Goal: Task Accomplishment & Management: Manage account settings

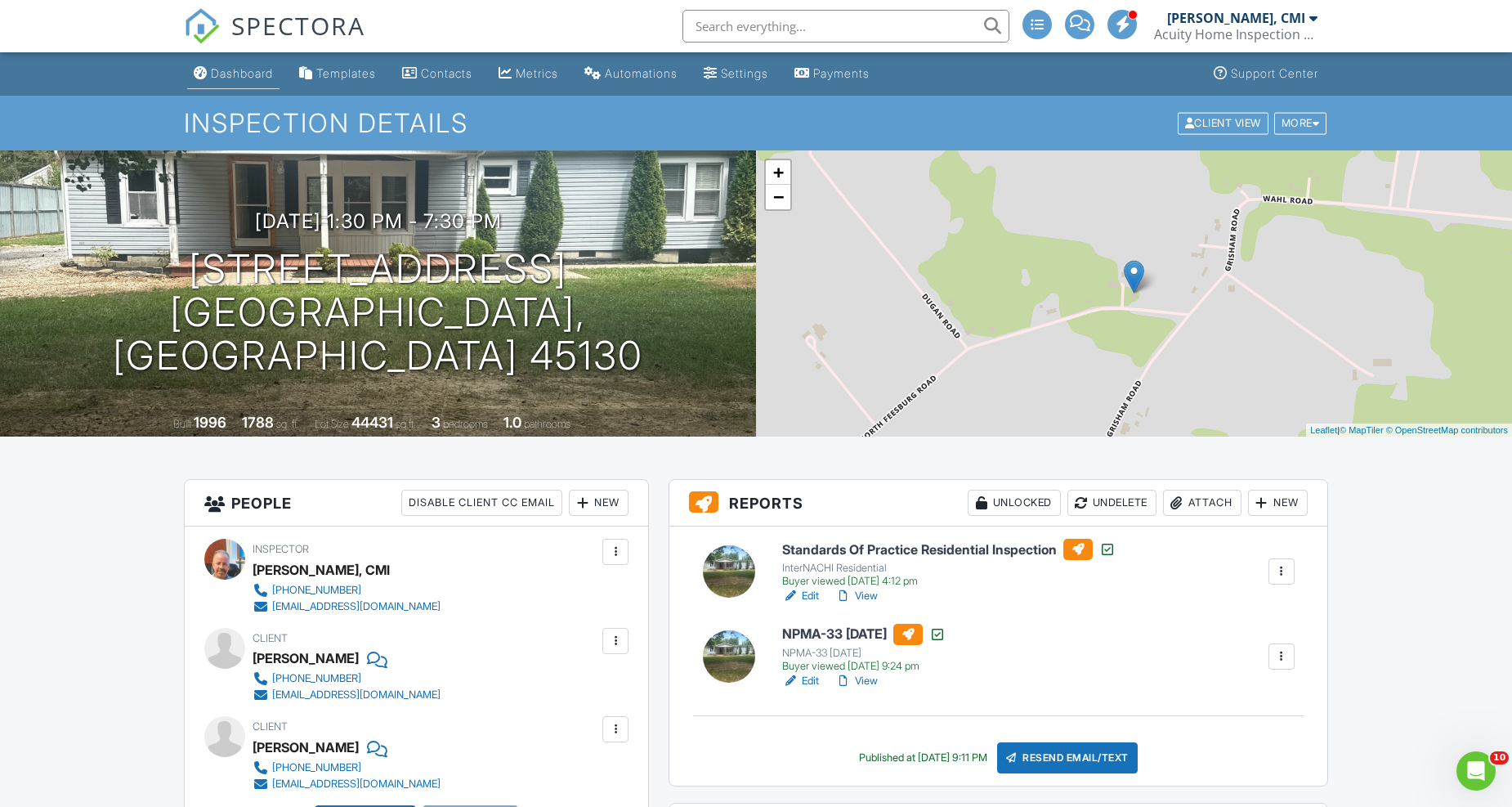
click at [255, 66] on div "Dashboard" at bounding box center [242, 73] width 62 height 14
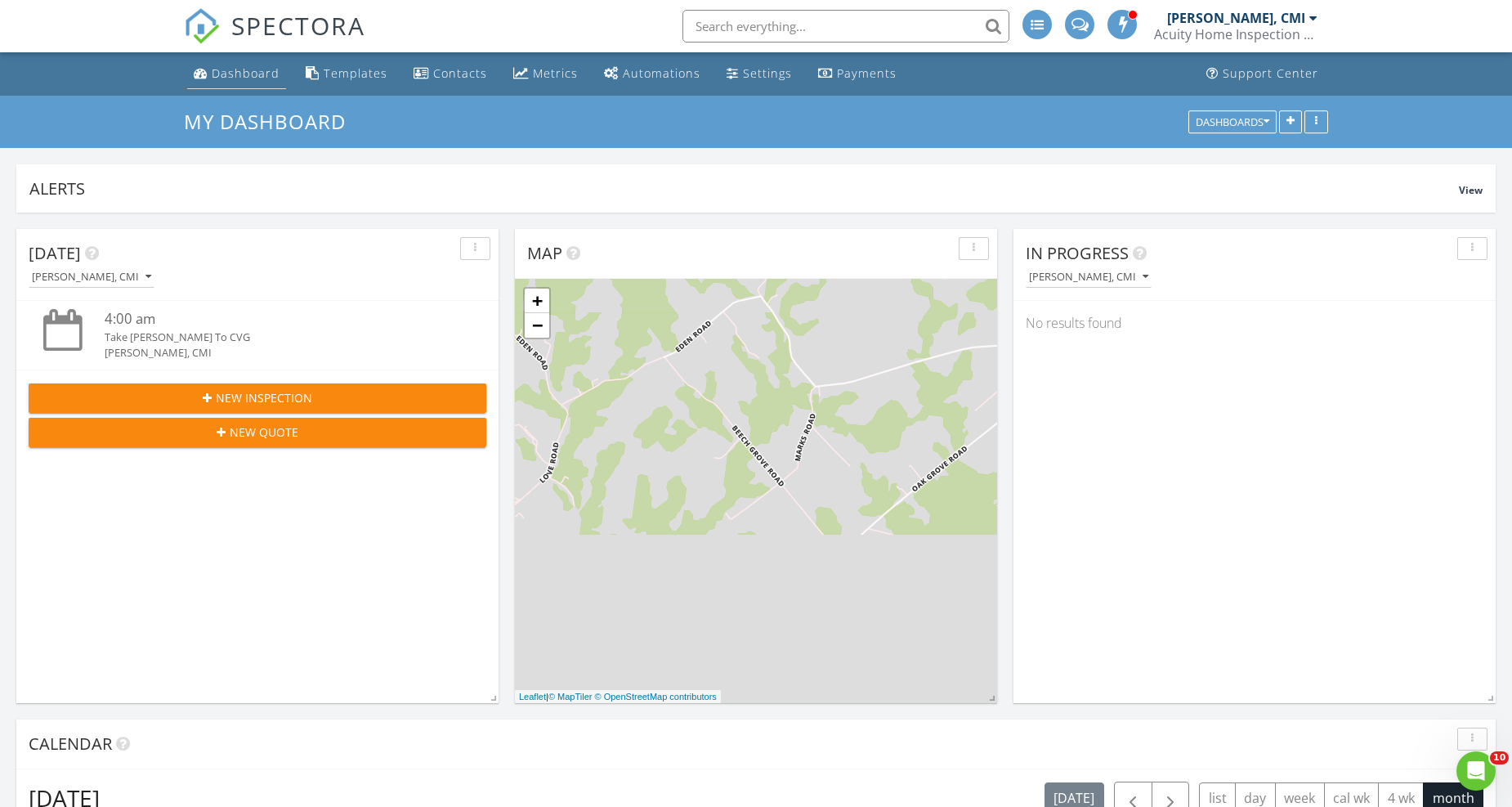
click at [250, 76] on div "Dashboard" at bounding box center [245, 73] width 68 height 15
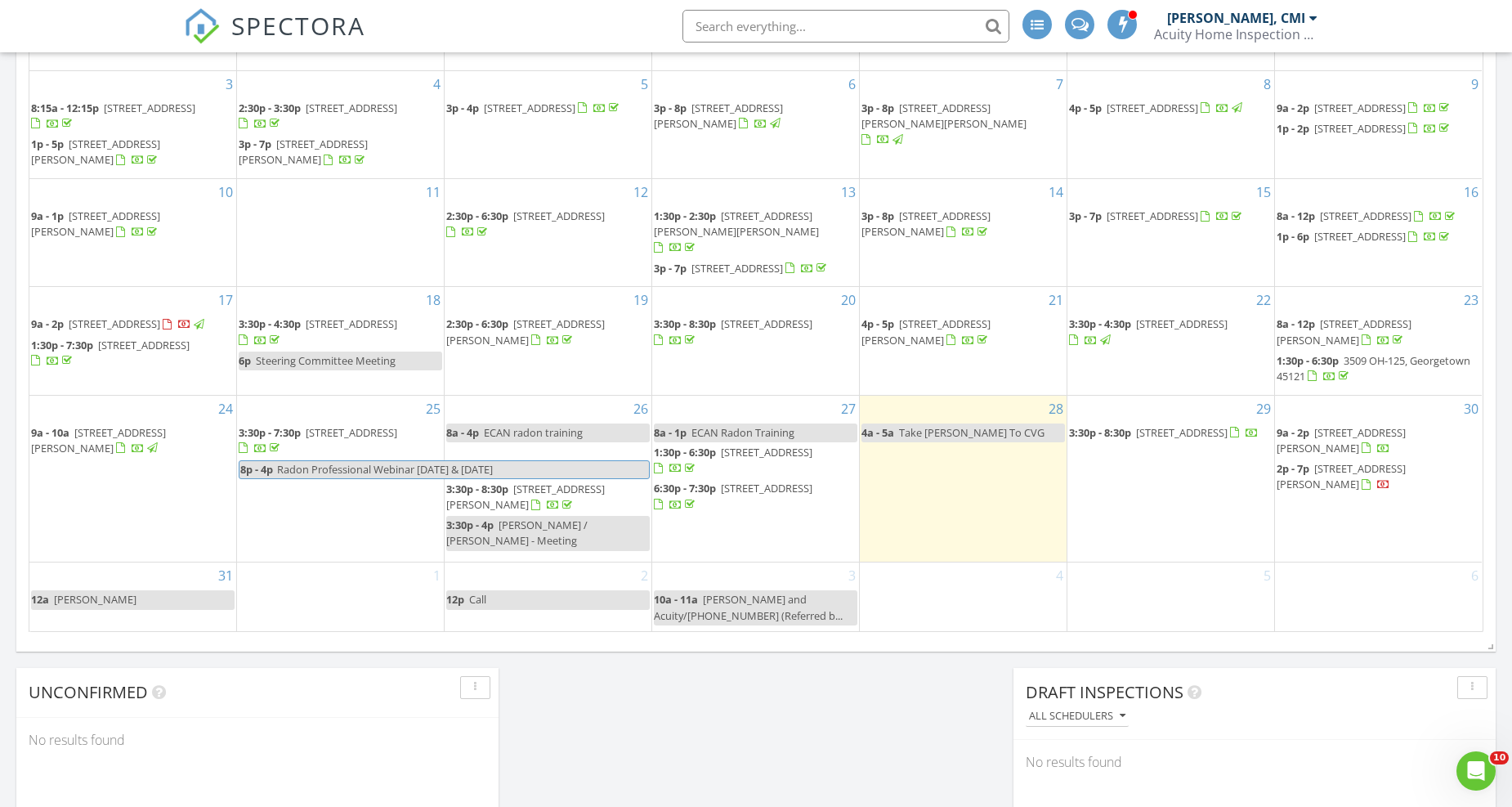
scroll to position [999, 0]
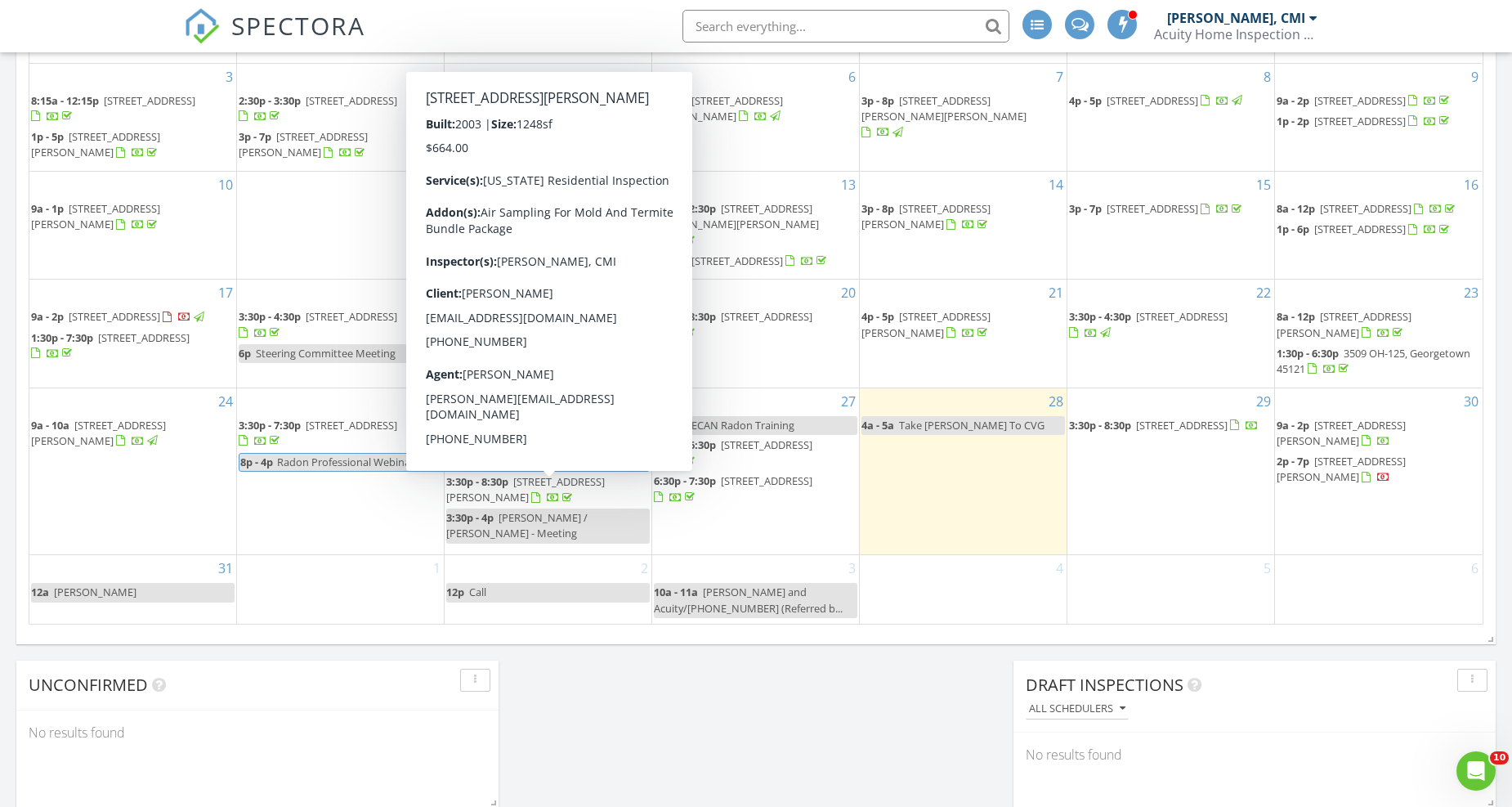
click at [515, 499] on span "[STREET_ADDRESS][PERSON_NAME]" at bounding box center [526, 490] width 159 height 31
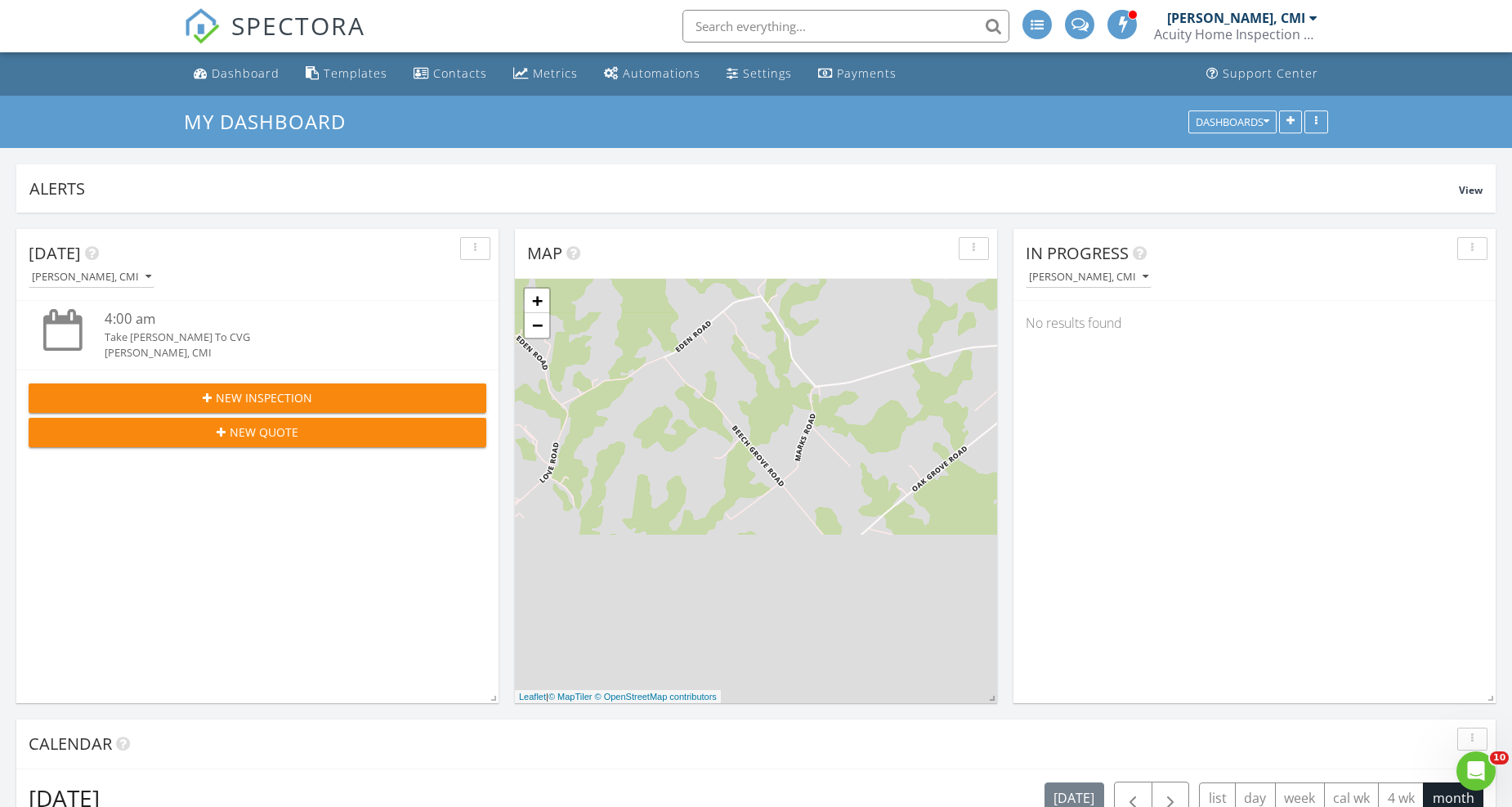
click at [311, 394] on span "New Inspection" at bounding box center [264, 398] width 97 height 17
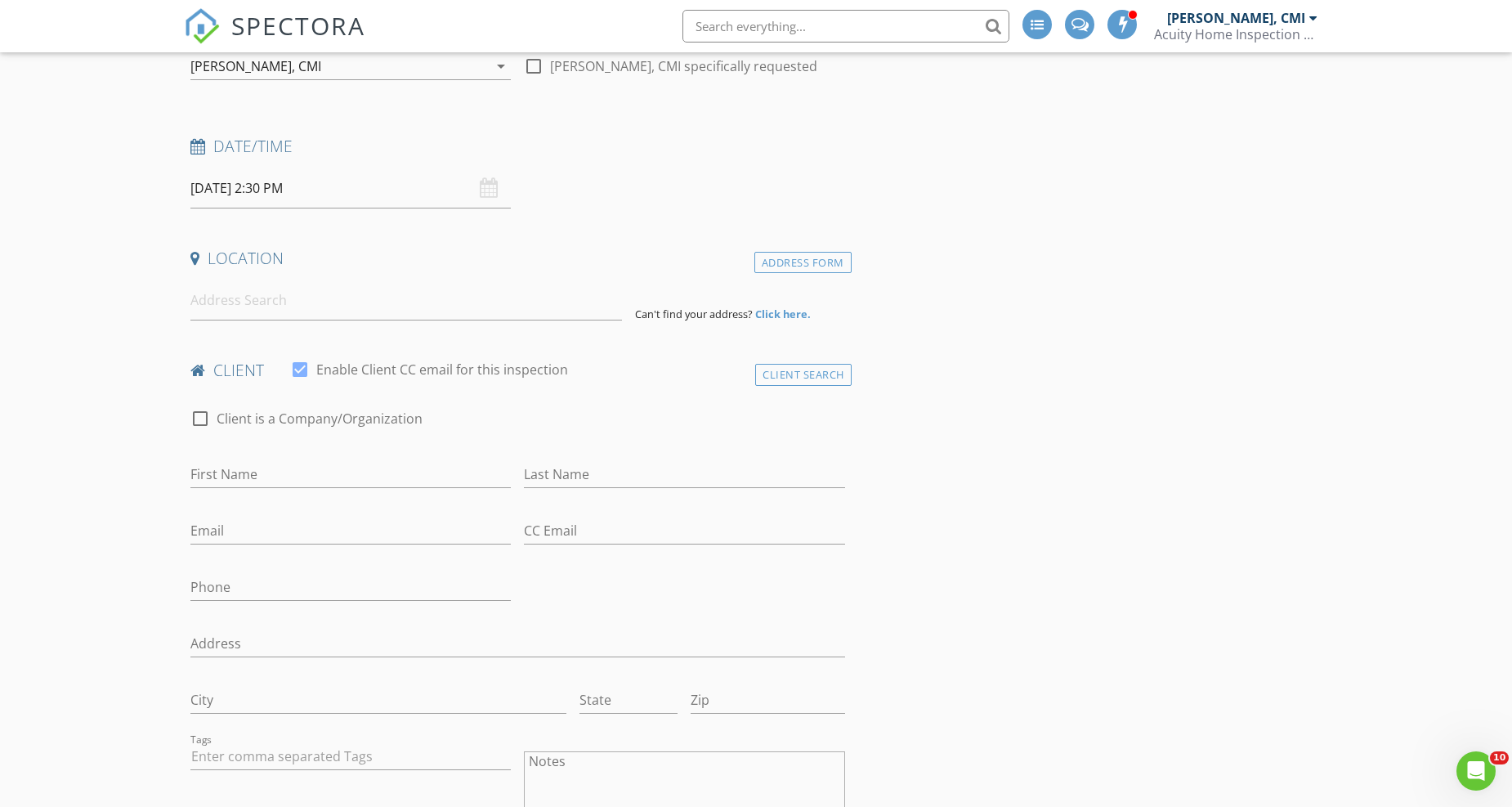
scroll to position [182, 0]
click at [304, 302] on input at bounding box center [405, 302] width 431 height 40
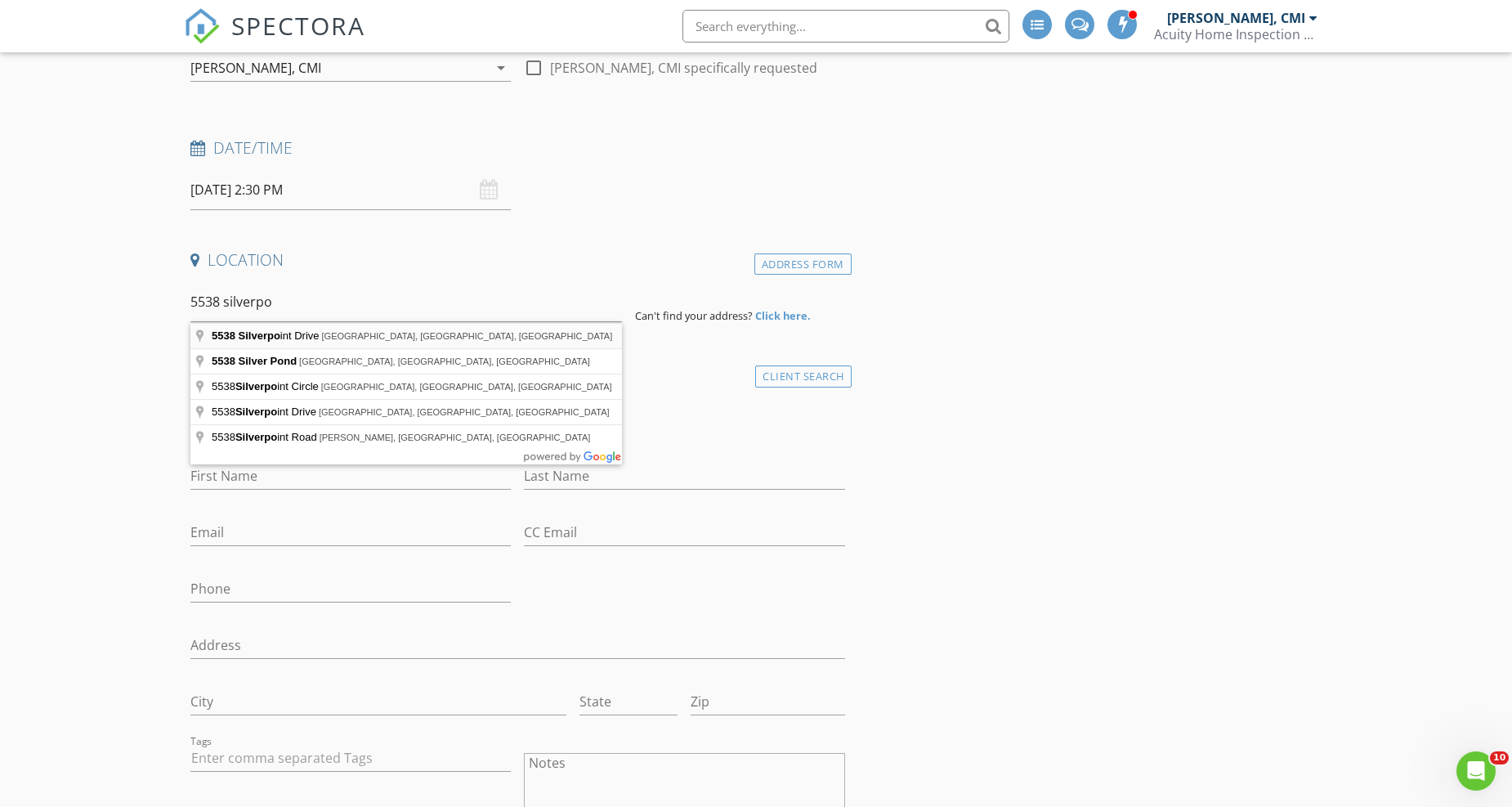
type input "5538 Silverpoint Drive, Cincinnati, OH, USA"
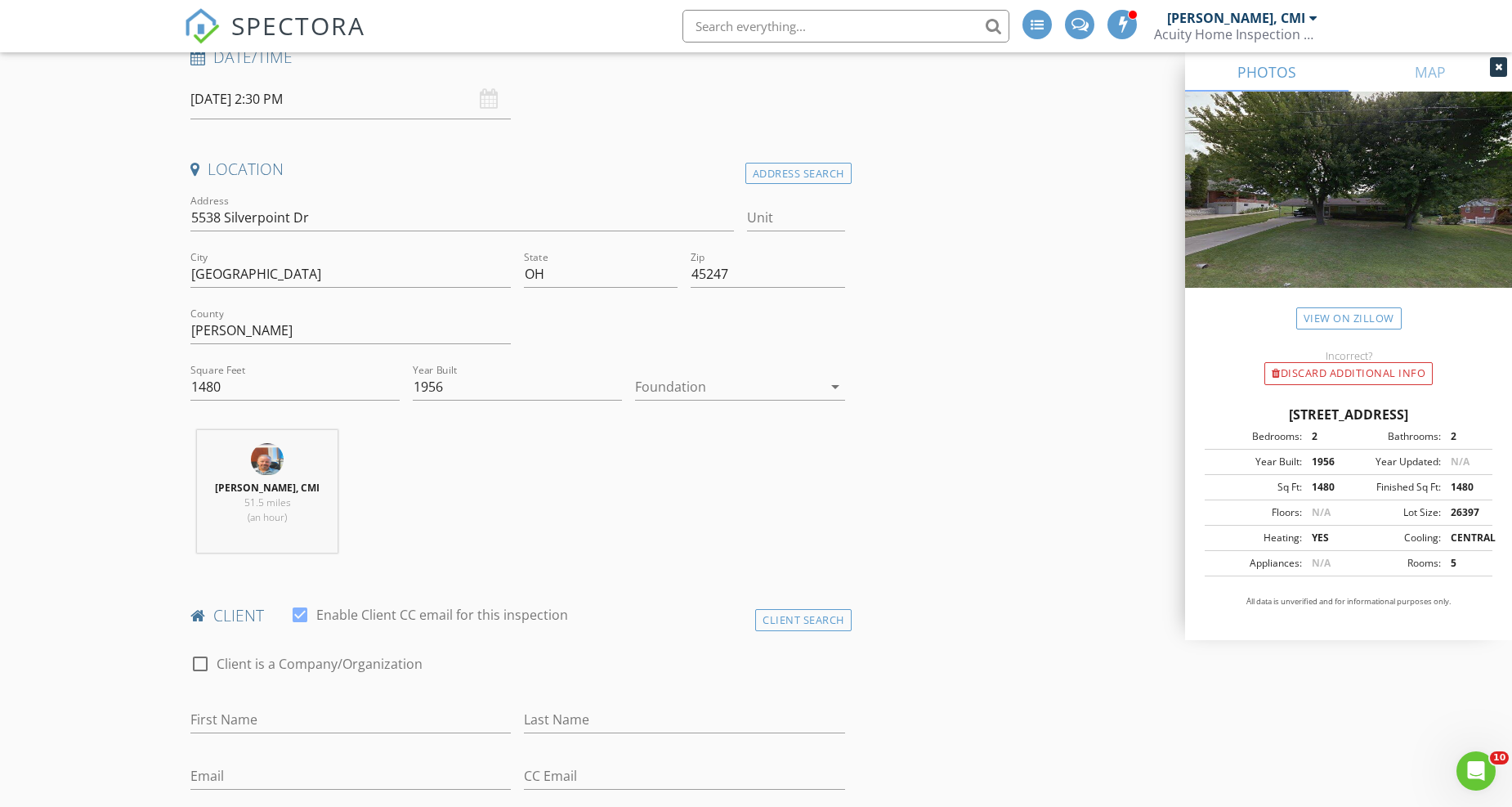
scroll to position [363, 0]
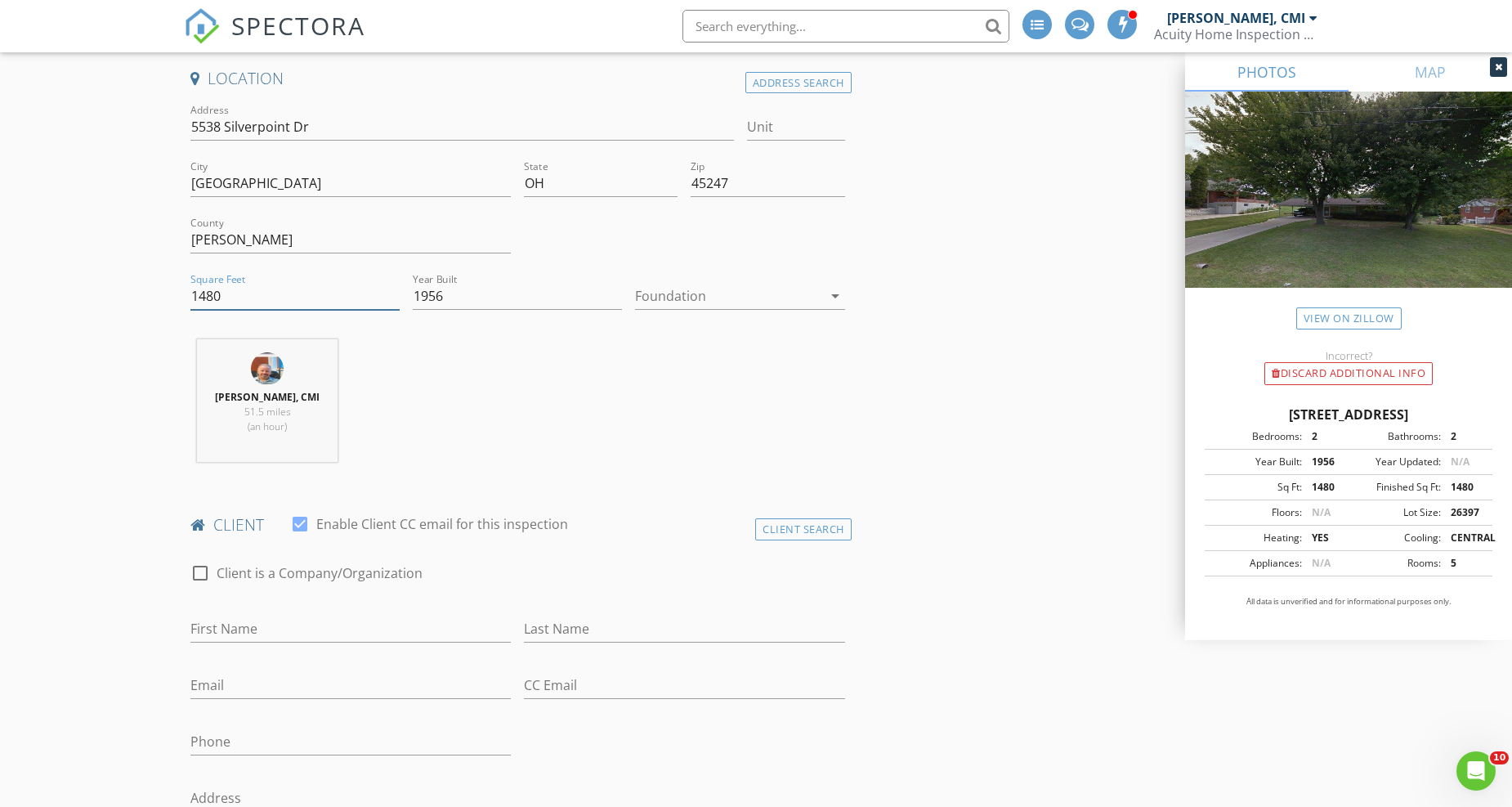
drag, startPoint x: 274, startPoint y: 293, endPoint x: 116, endPoint y: 290, distance: 158.0
type input "2160"
click at [475, 420] on div "Steve Wolfe, CMI 51.5 miles (an hour)" at bounding box center [517, 407] width 668 height 136
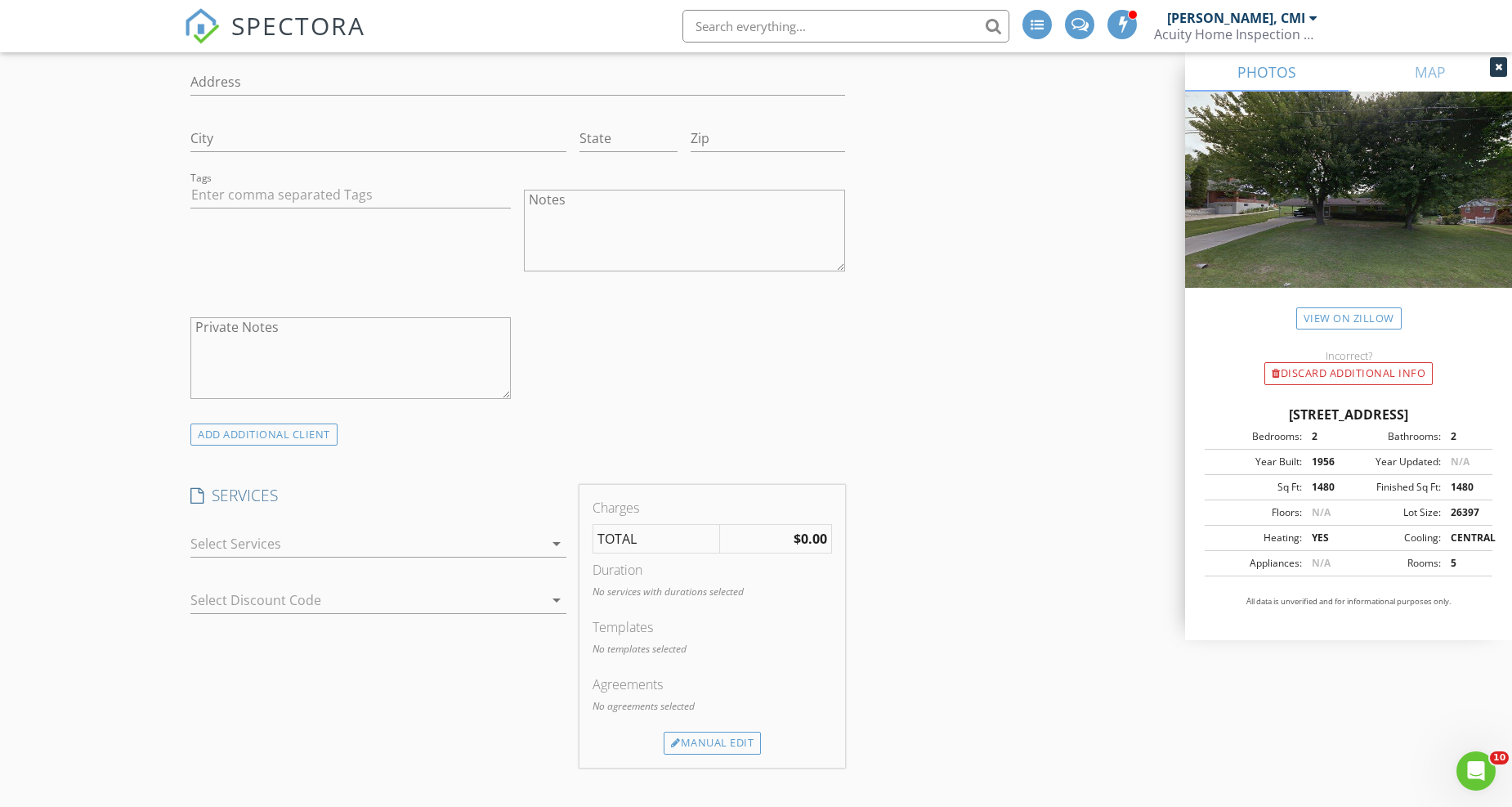
scroll to position [1089, 0]
click at [380, 532] on div at bounding box center [366, 533] width 353 height 26
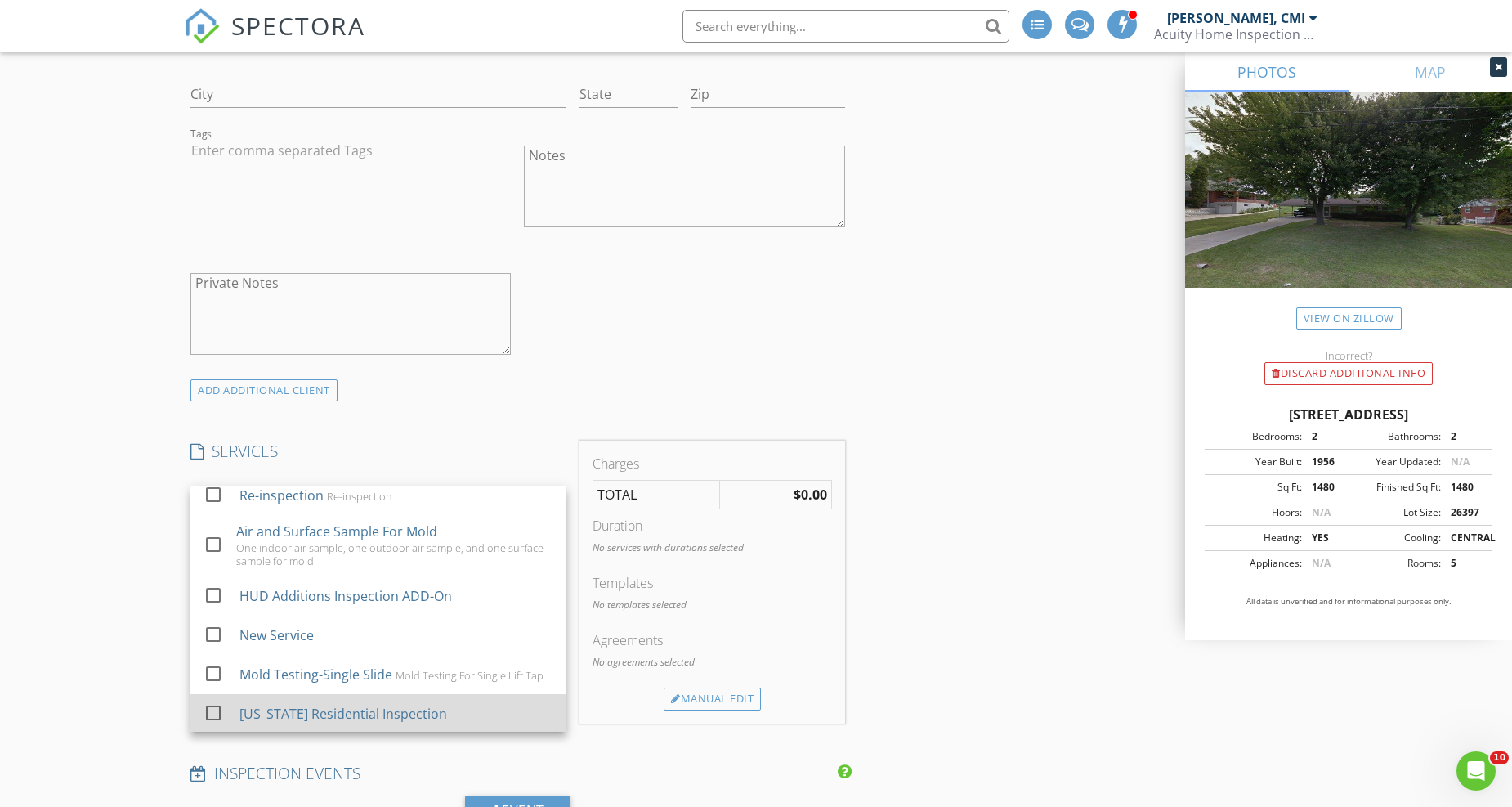
scroll to position [1180, 0]
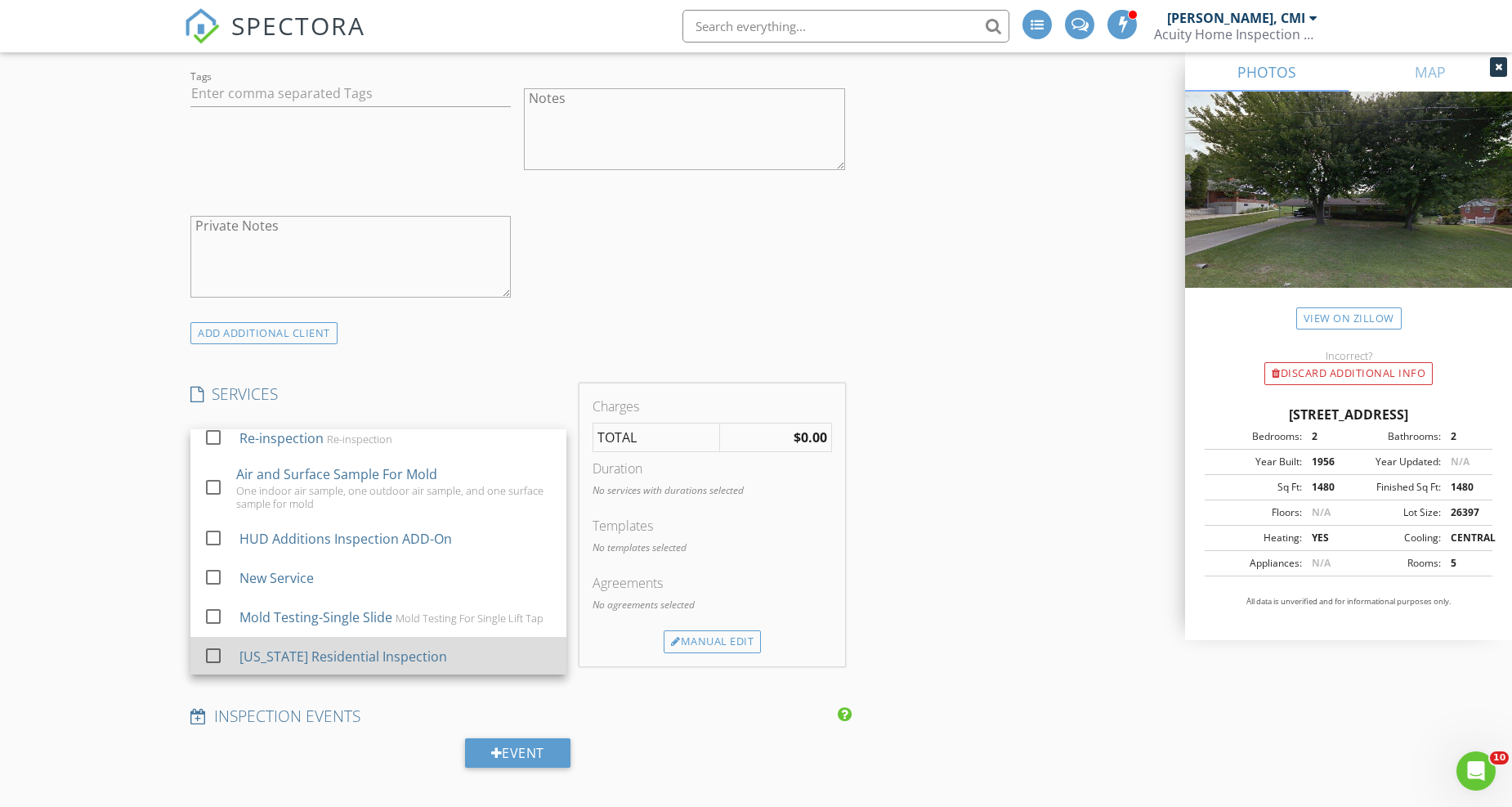
click at [330, 659] on div "[US_STATE] Residential Inspection" at bounding box center [342, 656] width 208 height 20
checkbox input "true"
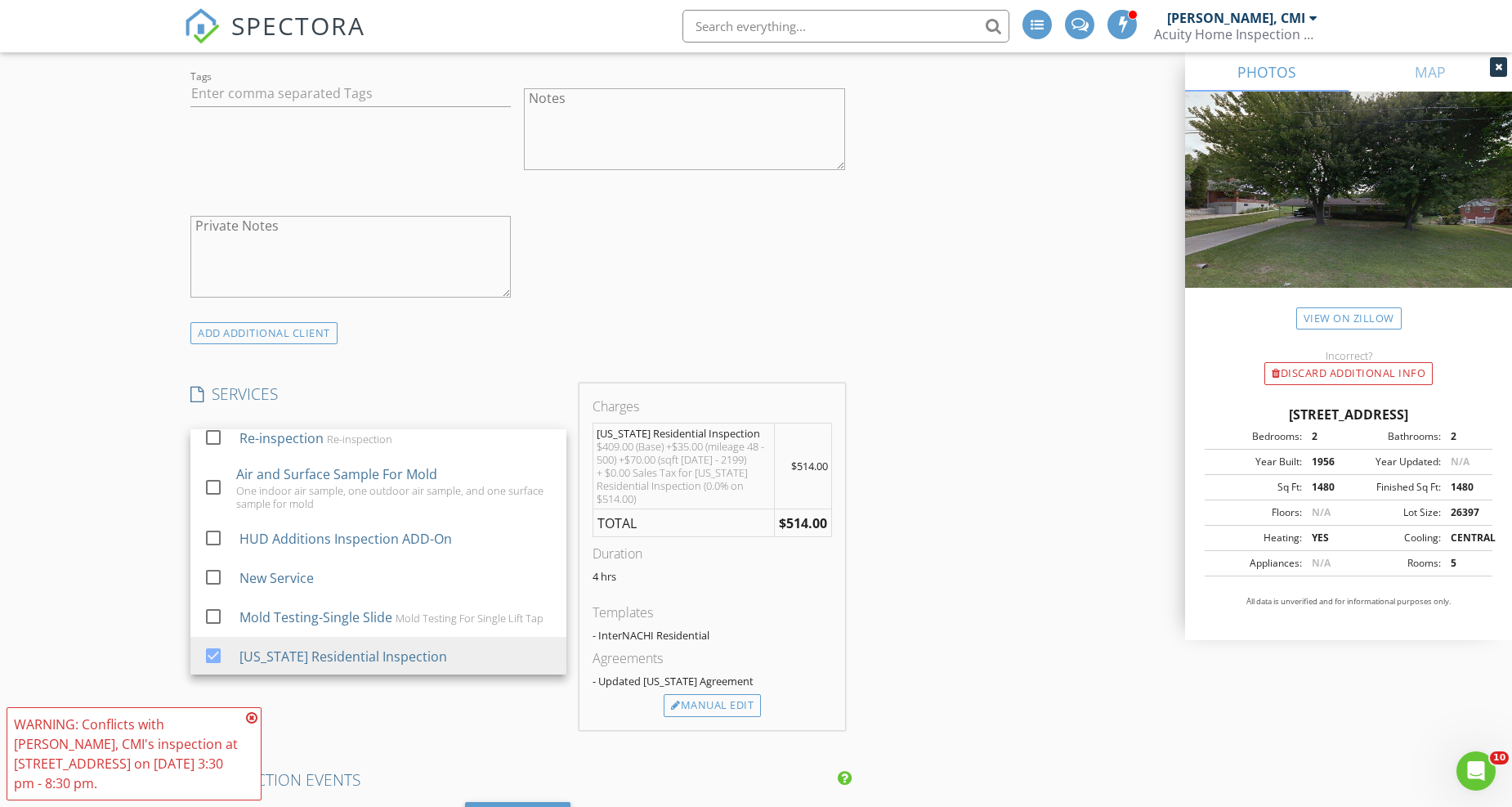
click at [608, 338] on div "ADD ADDITIONAL client" at bounding box center [517, 333] width 668 height 22
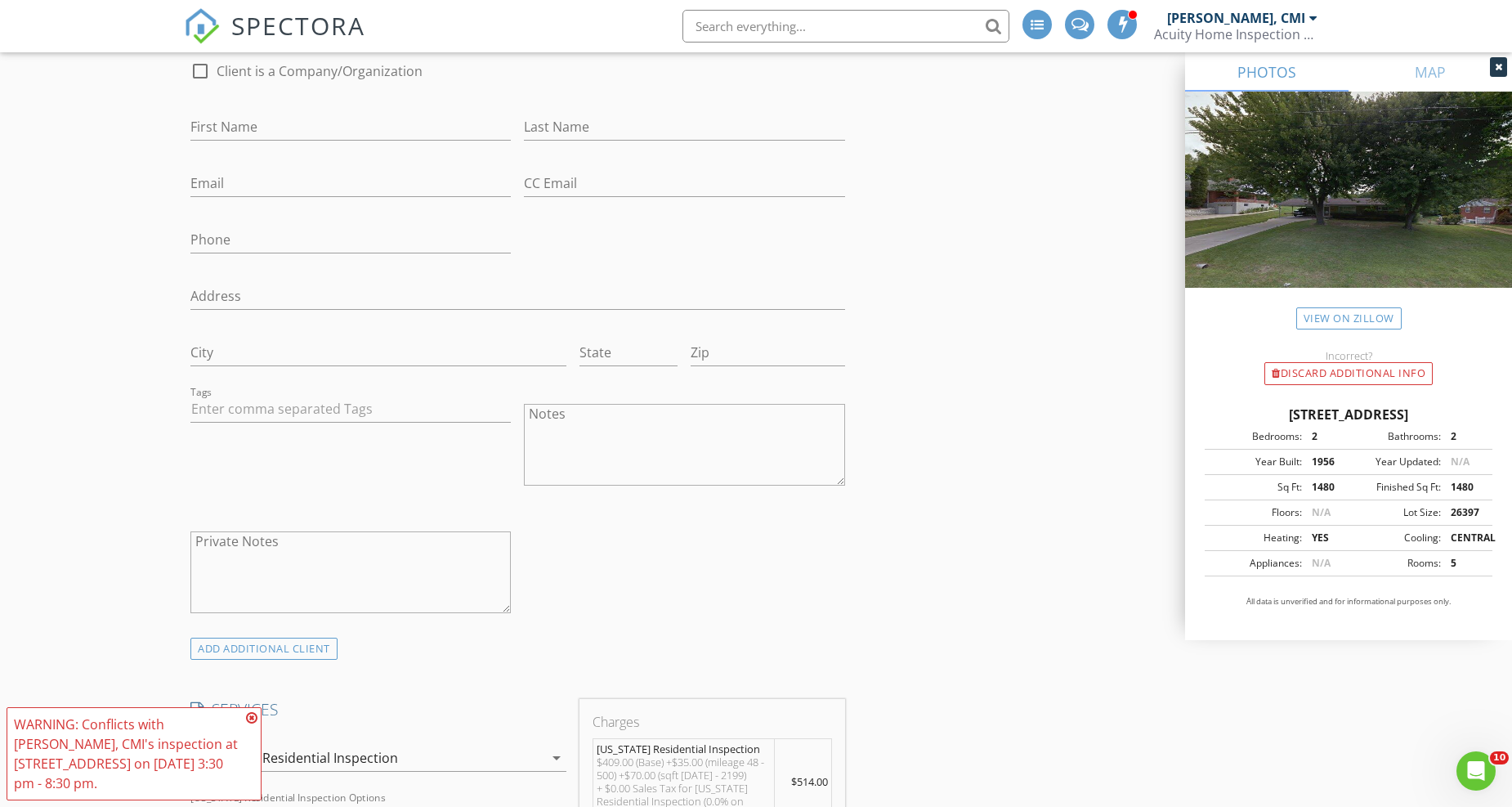
scroll to position [818, 0]
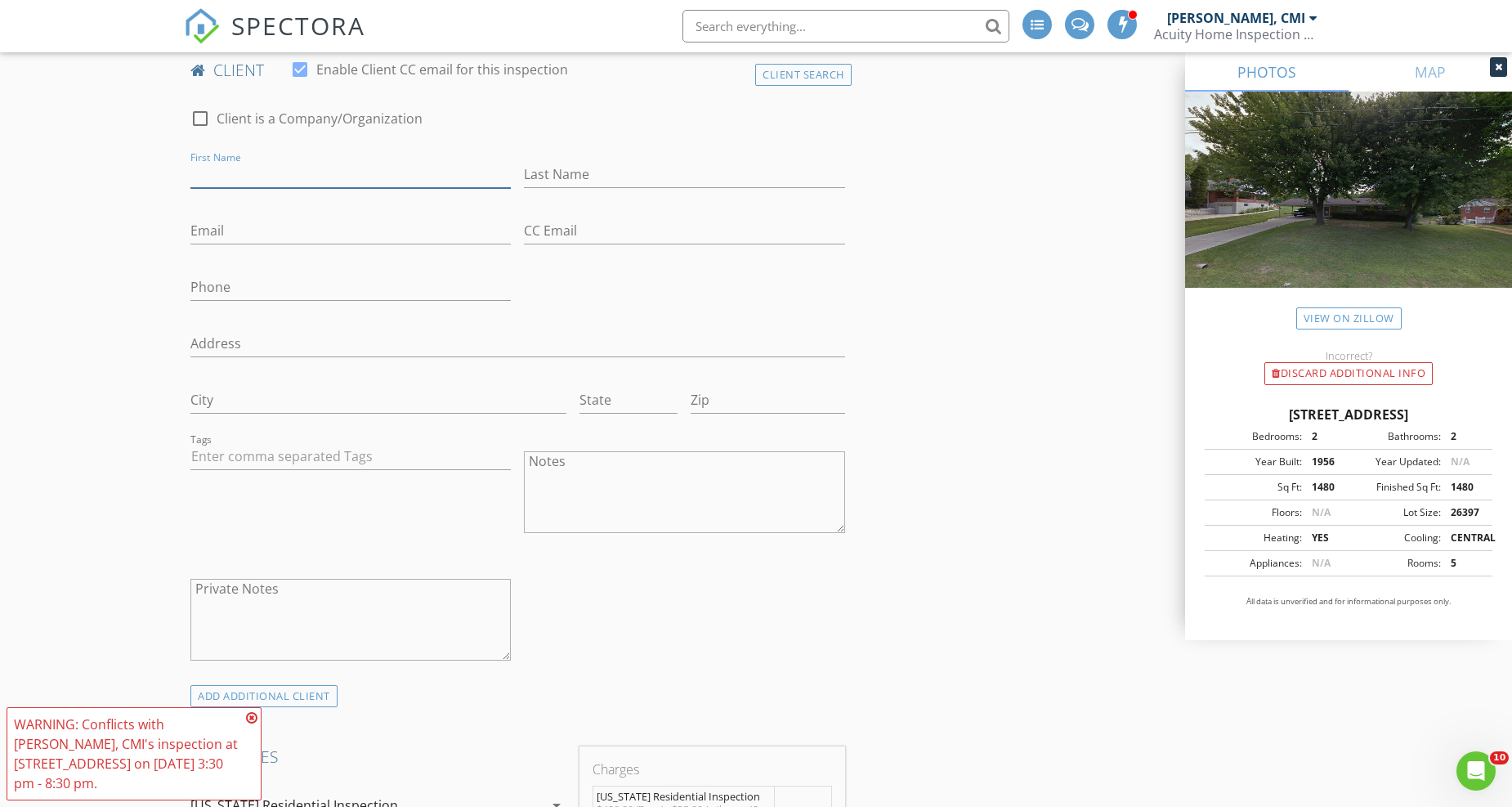
click at [319, 171] on input "First Name" at bounding box center [350, 174] width 320 height 27
type input "Daniel"
click at [560, 172] on input "Last Name" at bounding box center [684, 174] width 320 height 27
type input "Finn"
click at [249, 225] on input "Email" at bounding box center [350, 230] width 320 height 27
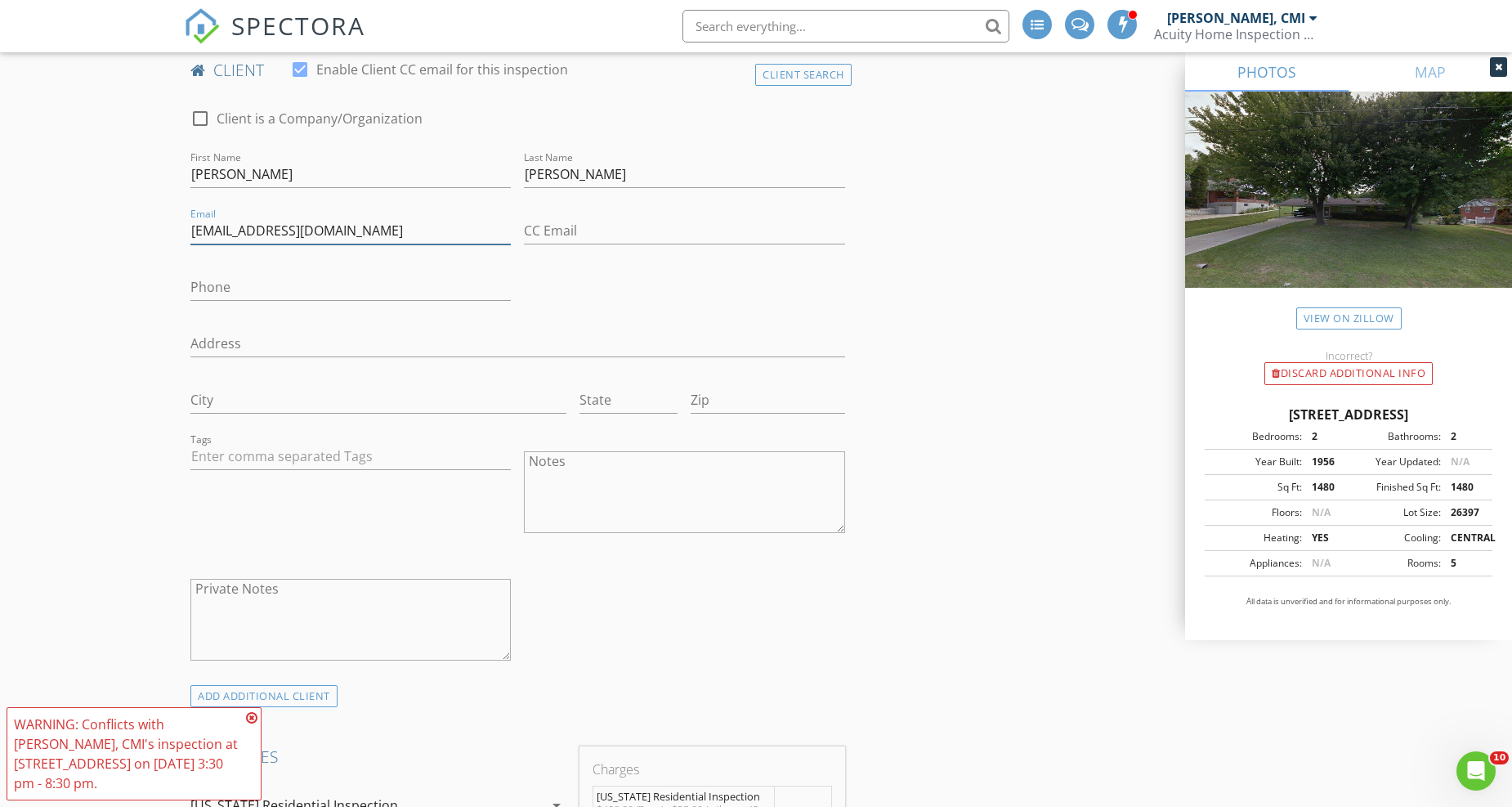
type input "danfinn55@yahoo.com"
click at [256, 267] on div "Phone" at bounding box center [350, 291] width 320 height 54
click at [301, 286] on input "Phone" at bounding box center [350, 287] width 320 height 27
type input "513-259-8388"
click at [372, 519] on div "Tags" at bounding box center [350, 493] width 334 height 127
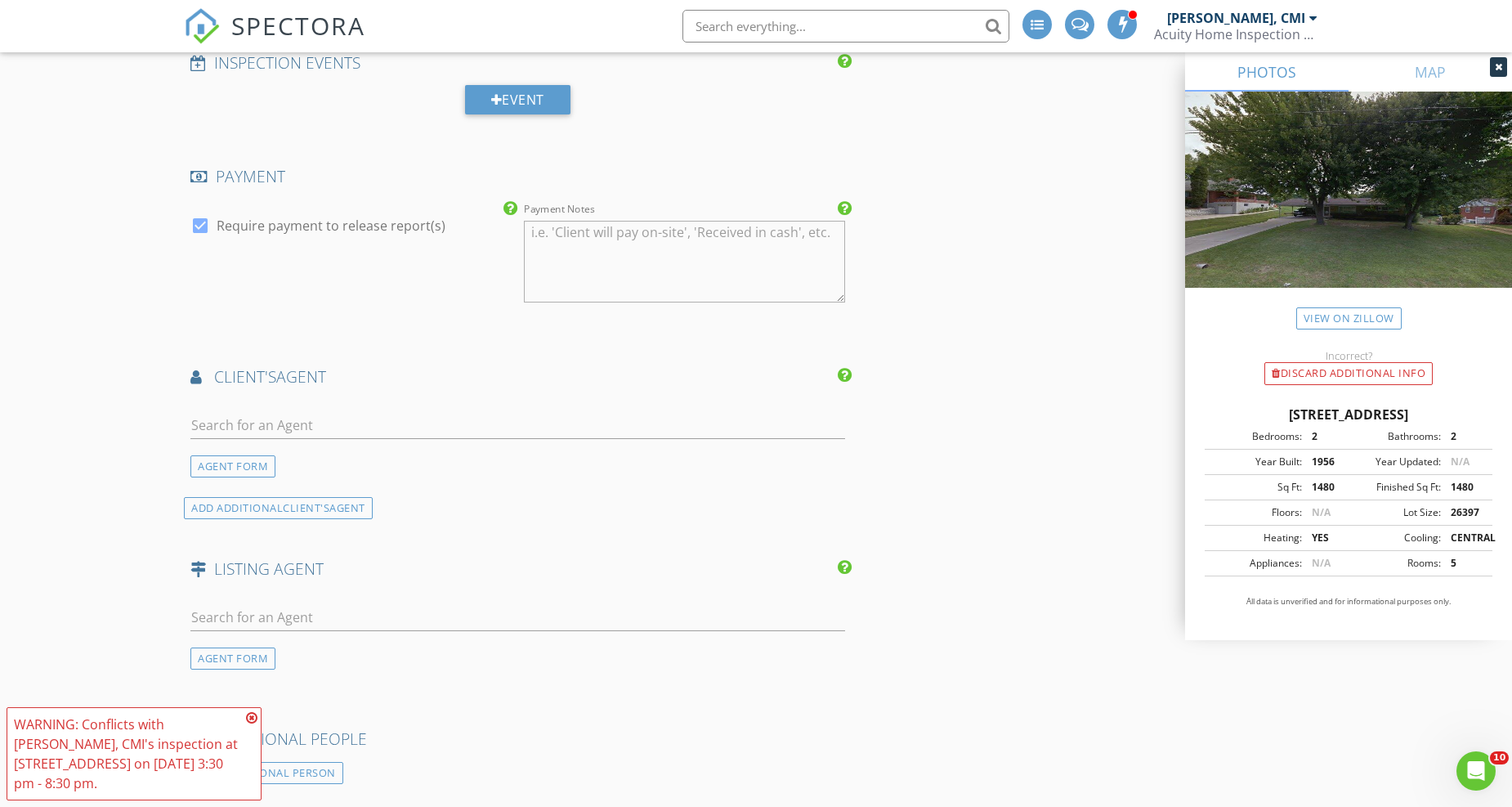
scroll to position [1907, 0]
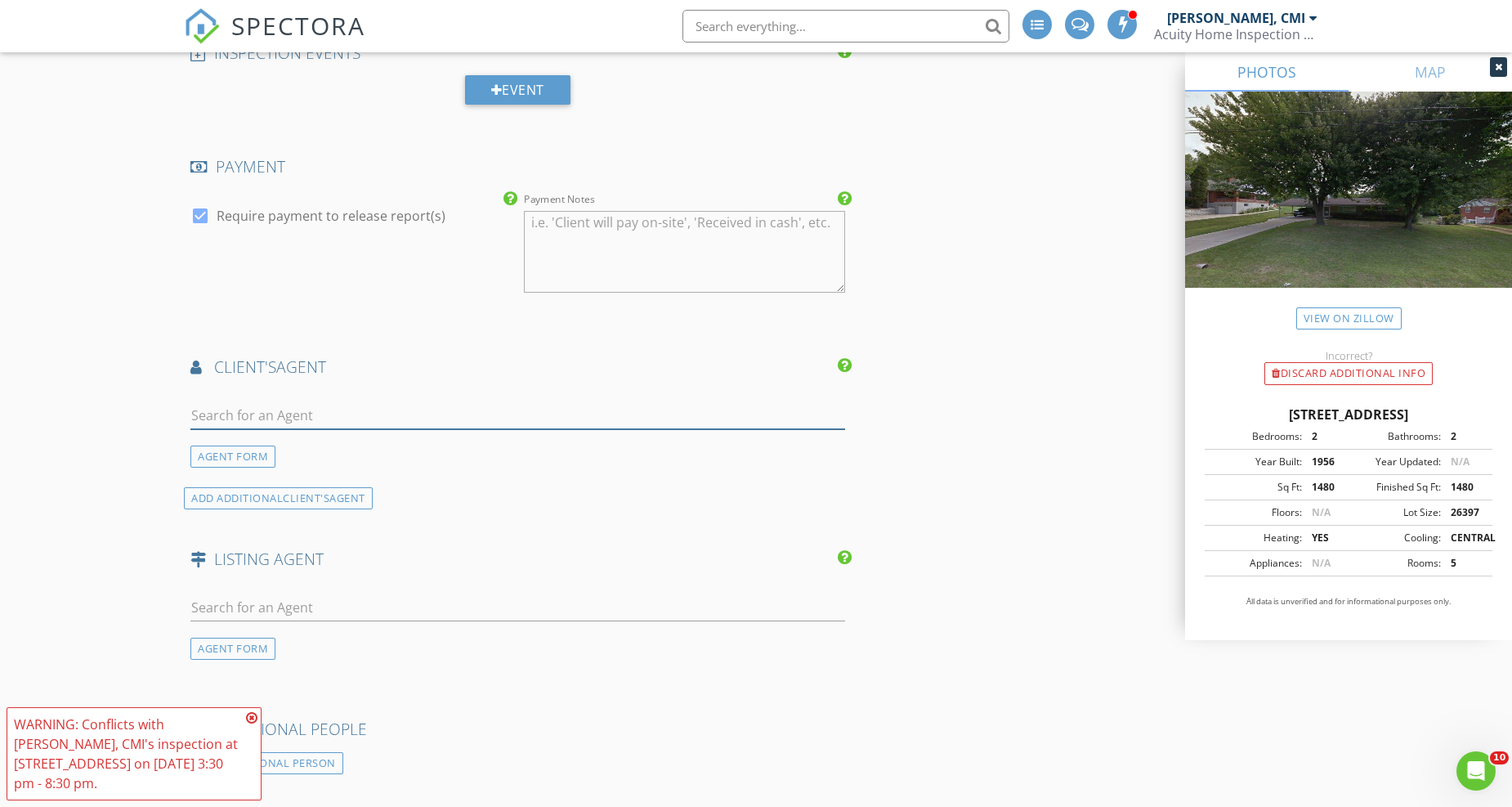
click at [293, 415] on input "text" at bounding box center [517, 416] width 655 height 27
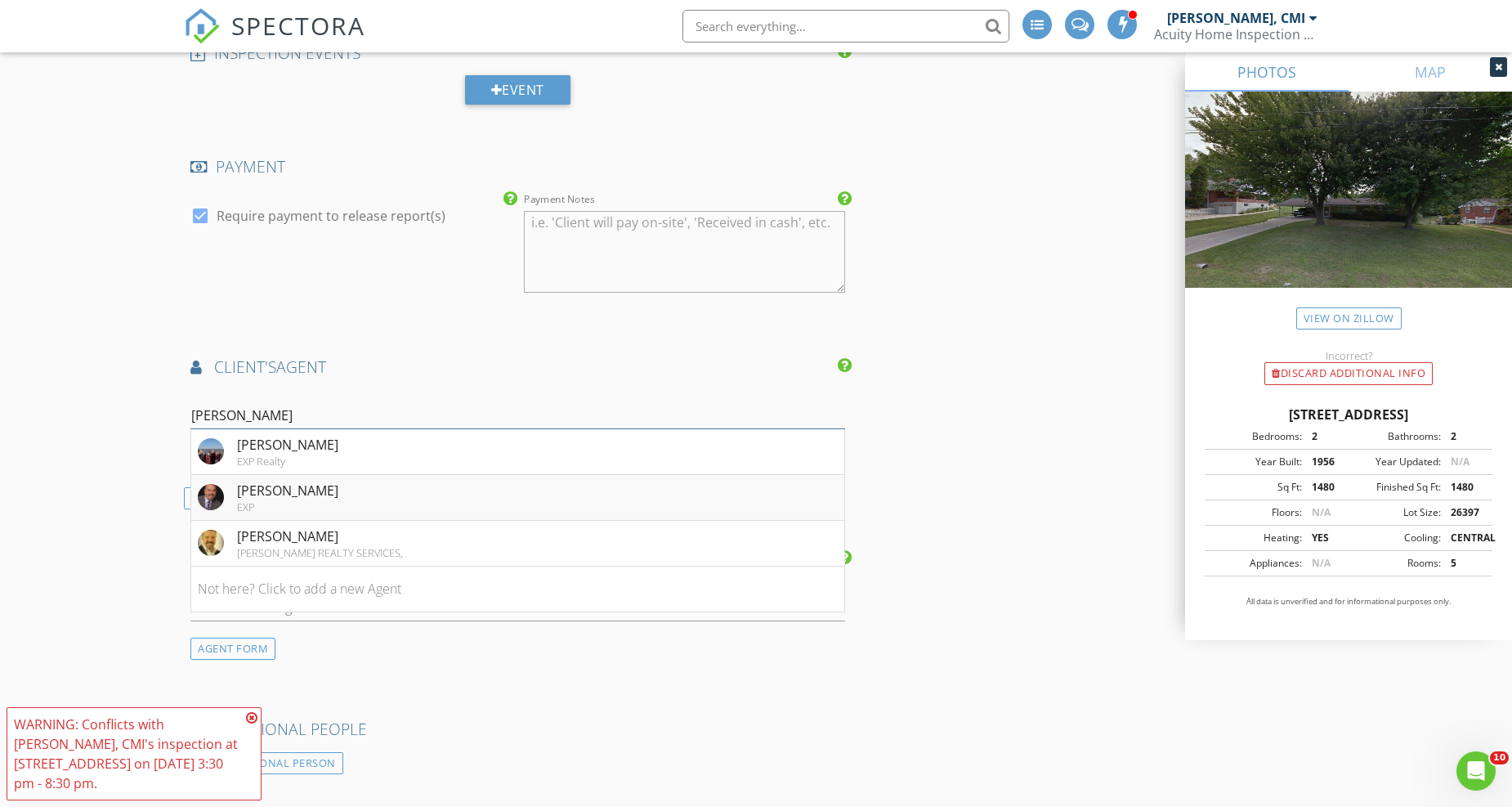
type input "Greg"
click at [242, 498] on div "Greg Unthank" at bounding box center [288, 491] width 101 height 20
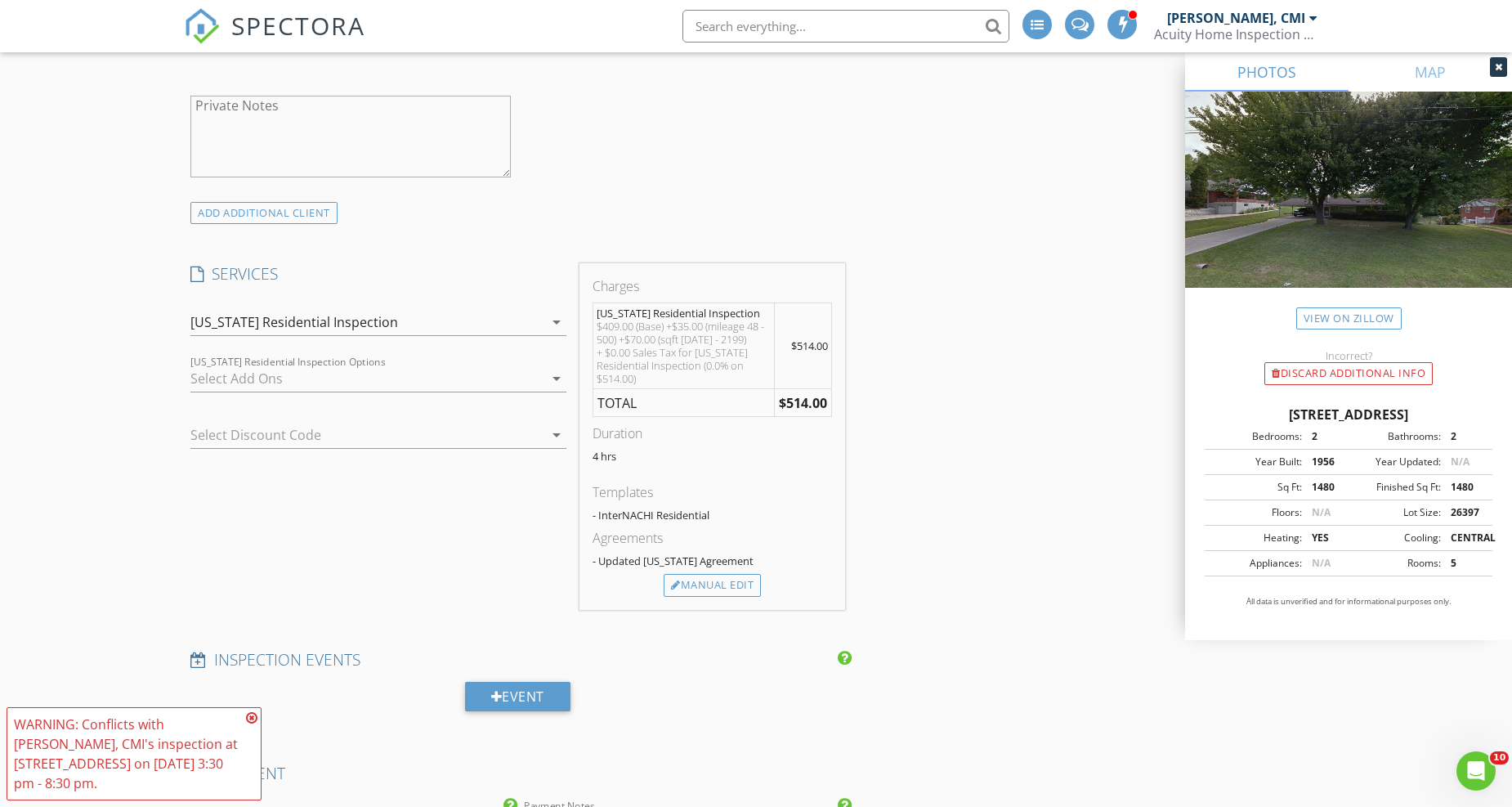
scroll to position [1271, 0]
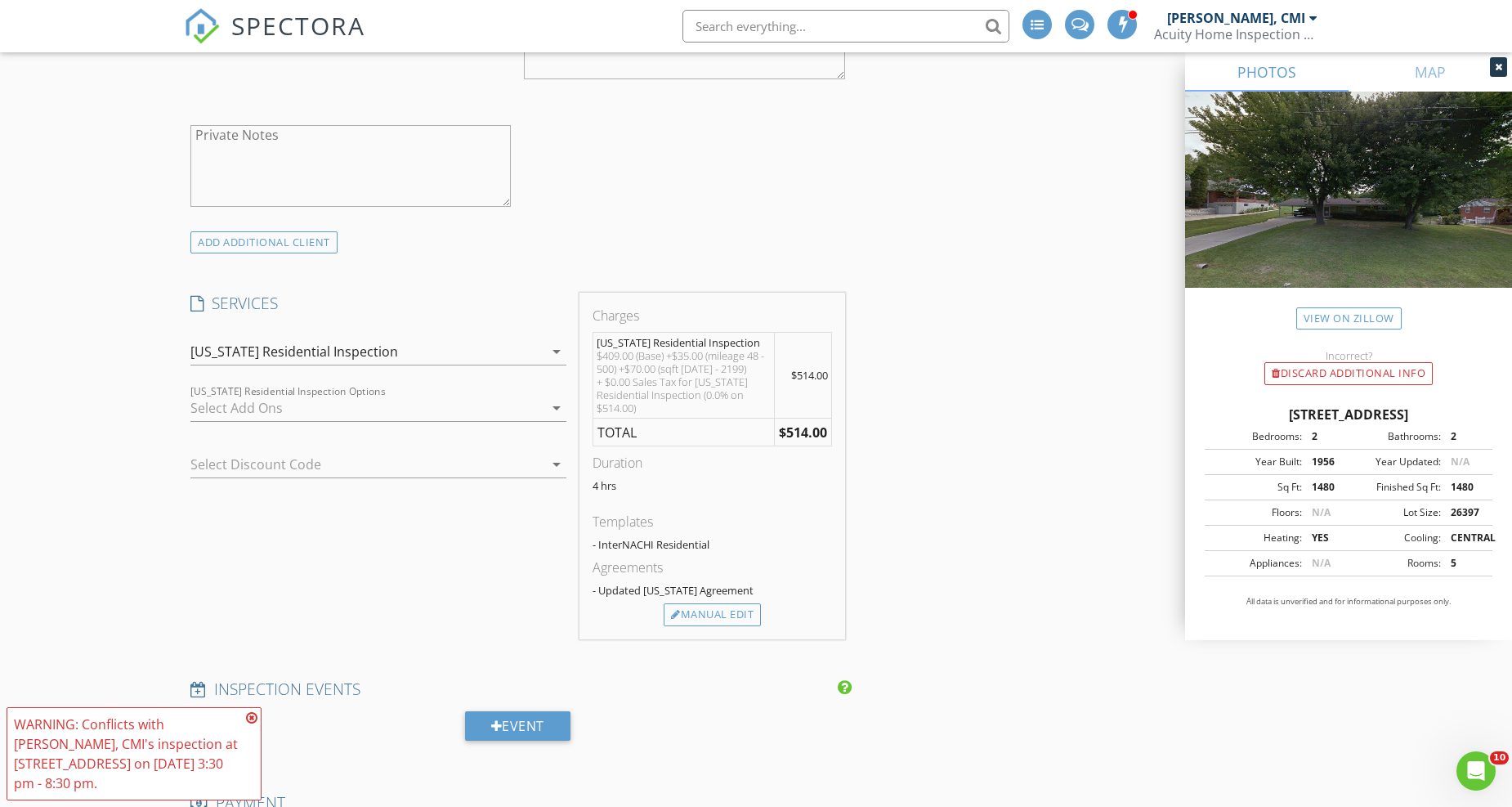
click at [380, 463] on div at bounding box center [355, 464] width 330 height 26
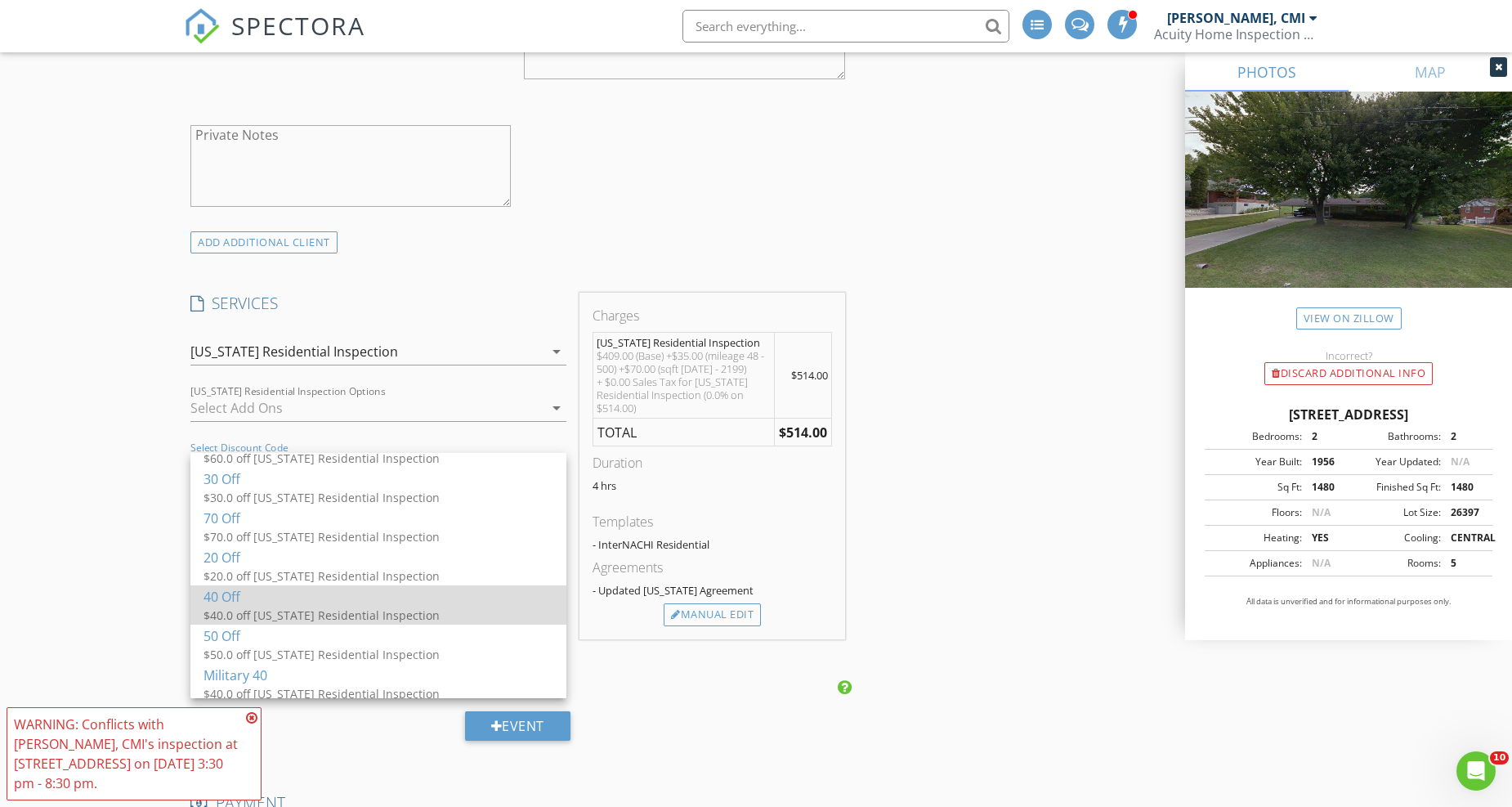
scroll to position [91, 0]
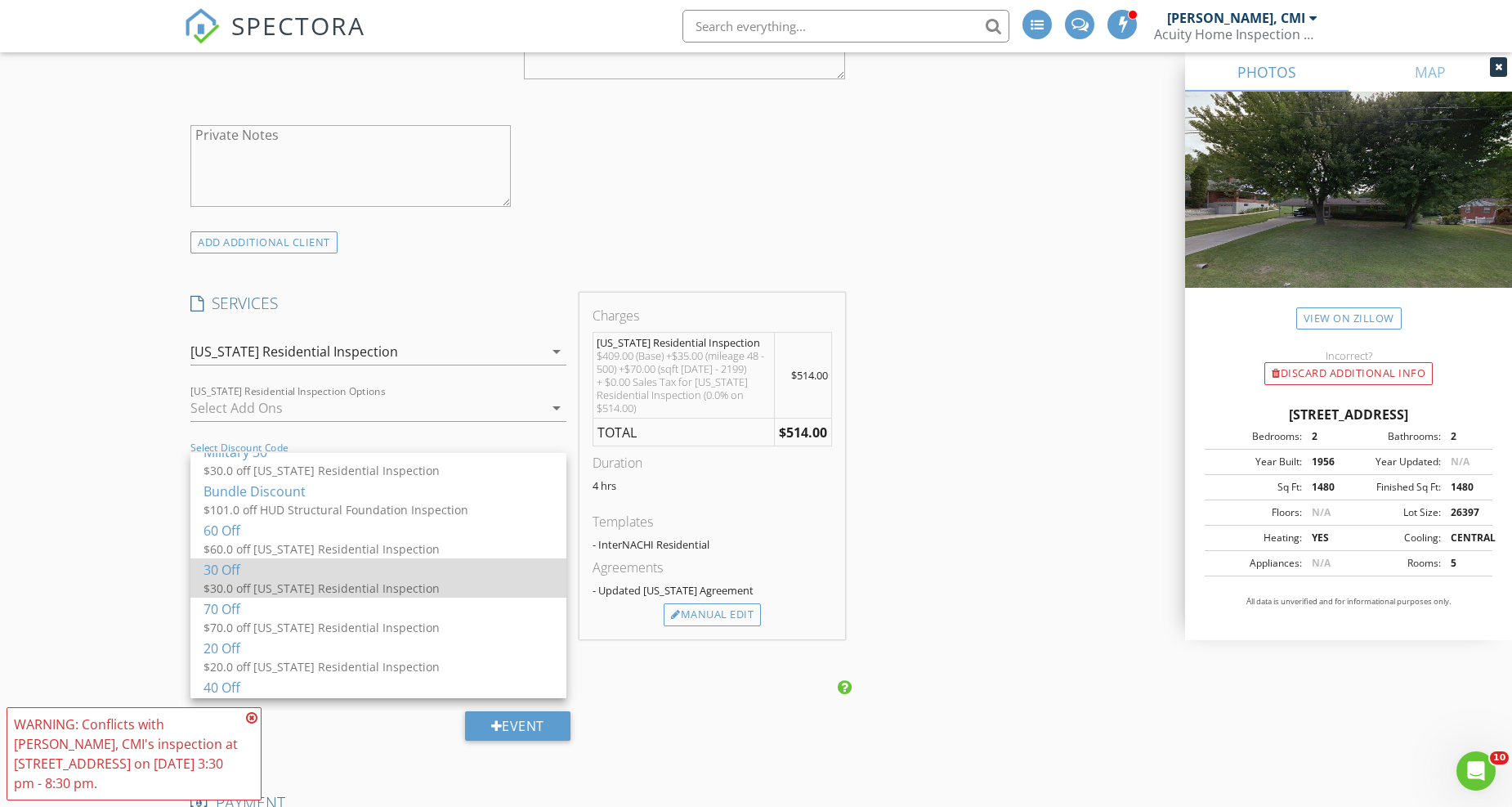
click at [296, 580] on div "$30.0 off Ohio Residential Inspection" at bounding box center [367, 587] width 327 height 17
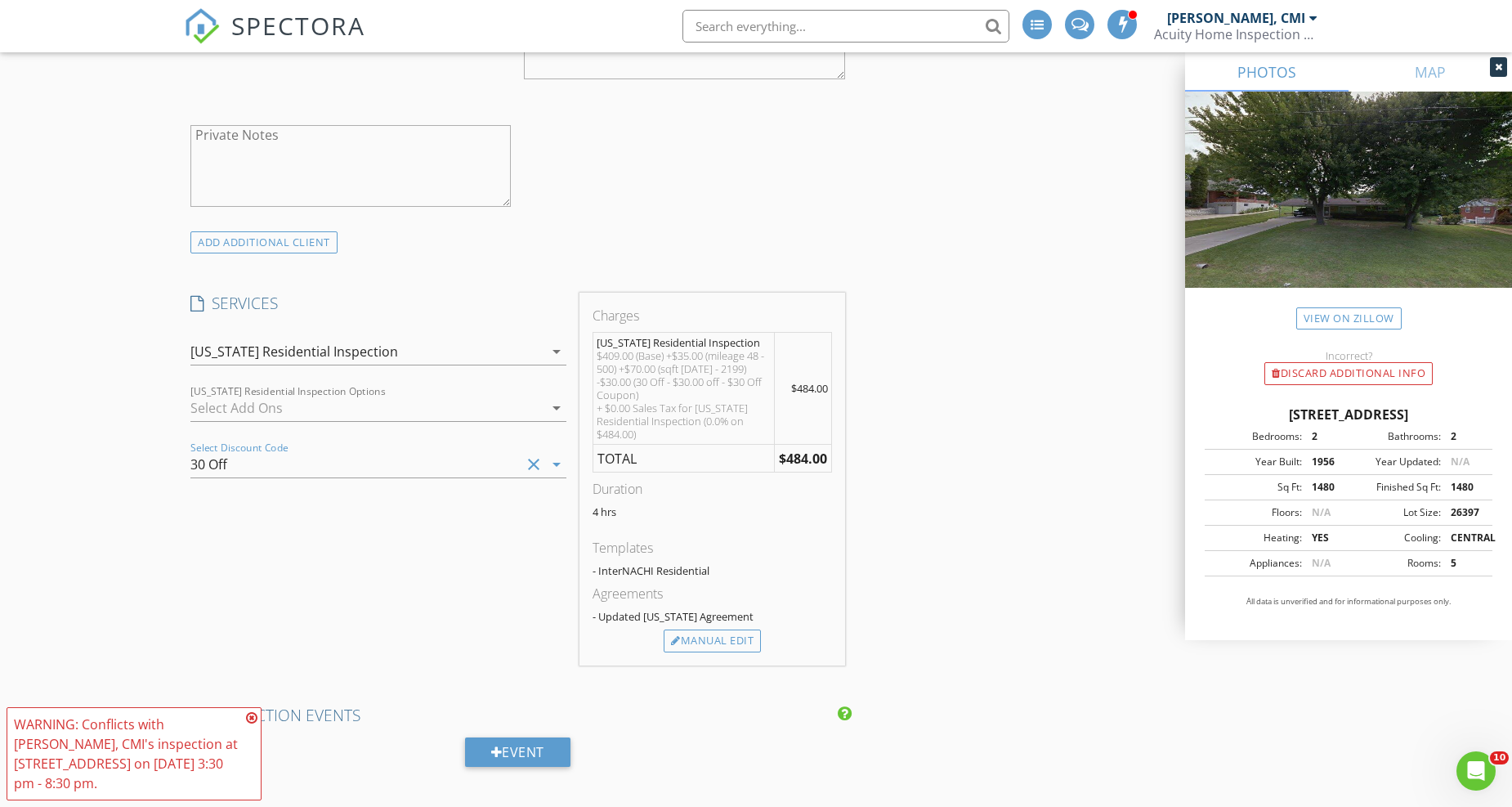
click at [320, 459] on div "30 Off" at bounding box center [355, 464] width 330 height 26
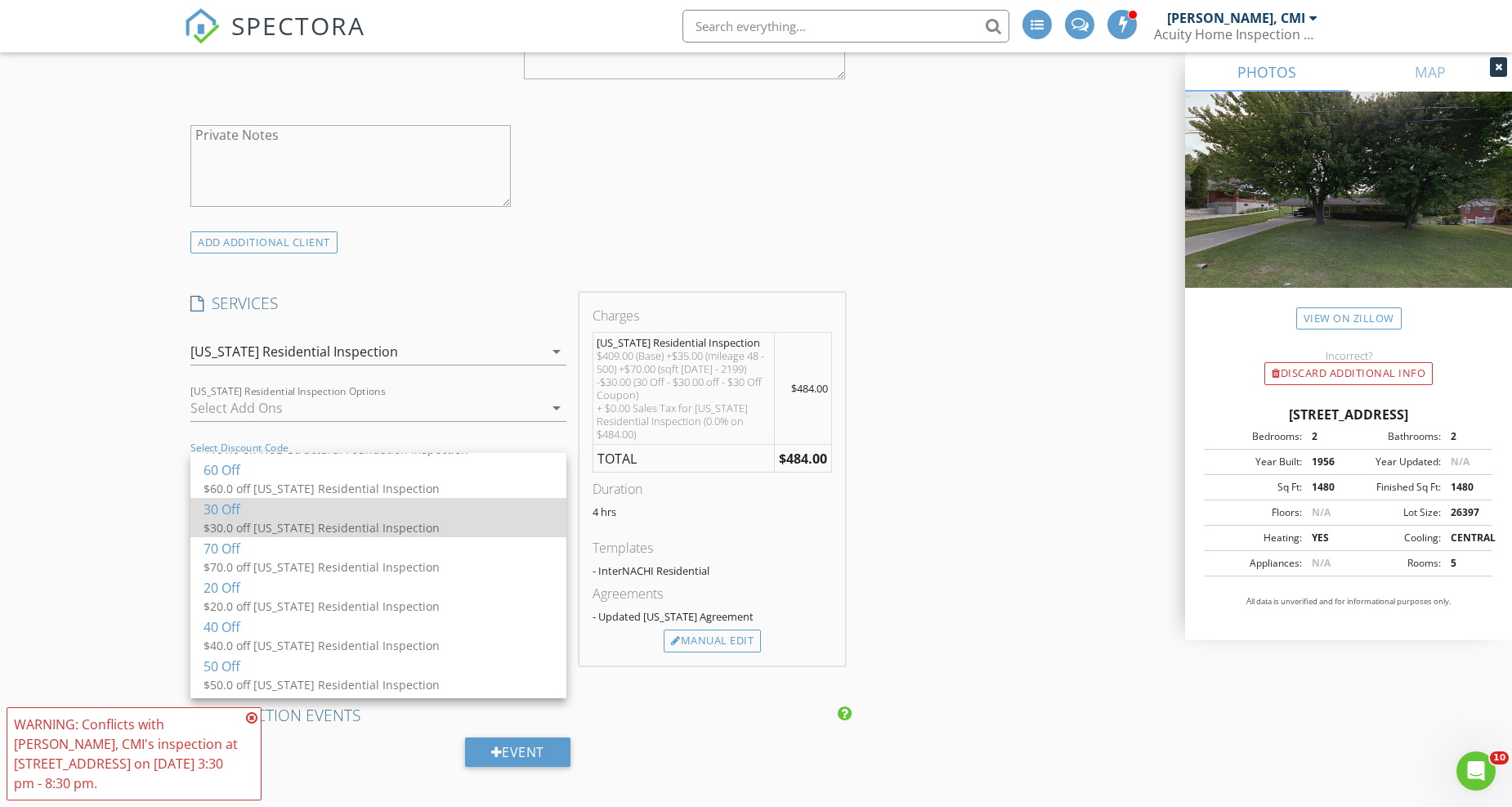
scroll to position [182, 0]
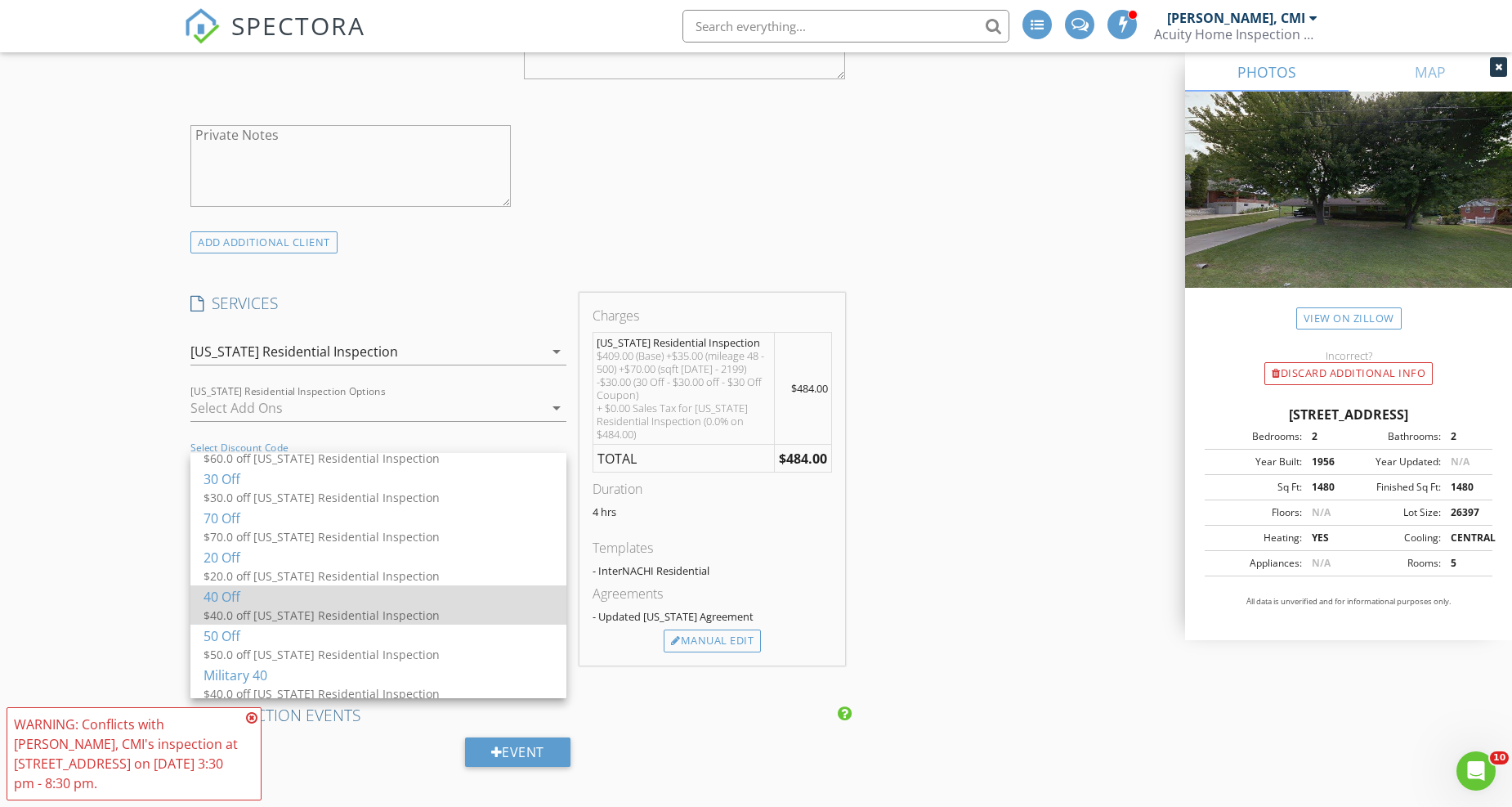
click at [266, 595] on div "40 Off" at bounding box center [379, 596] width 350 height 20
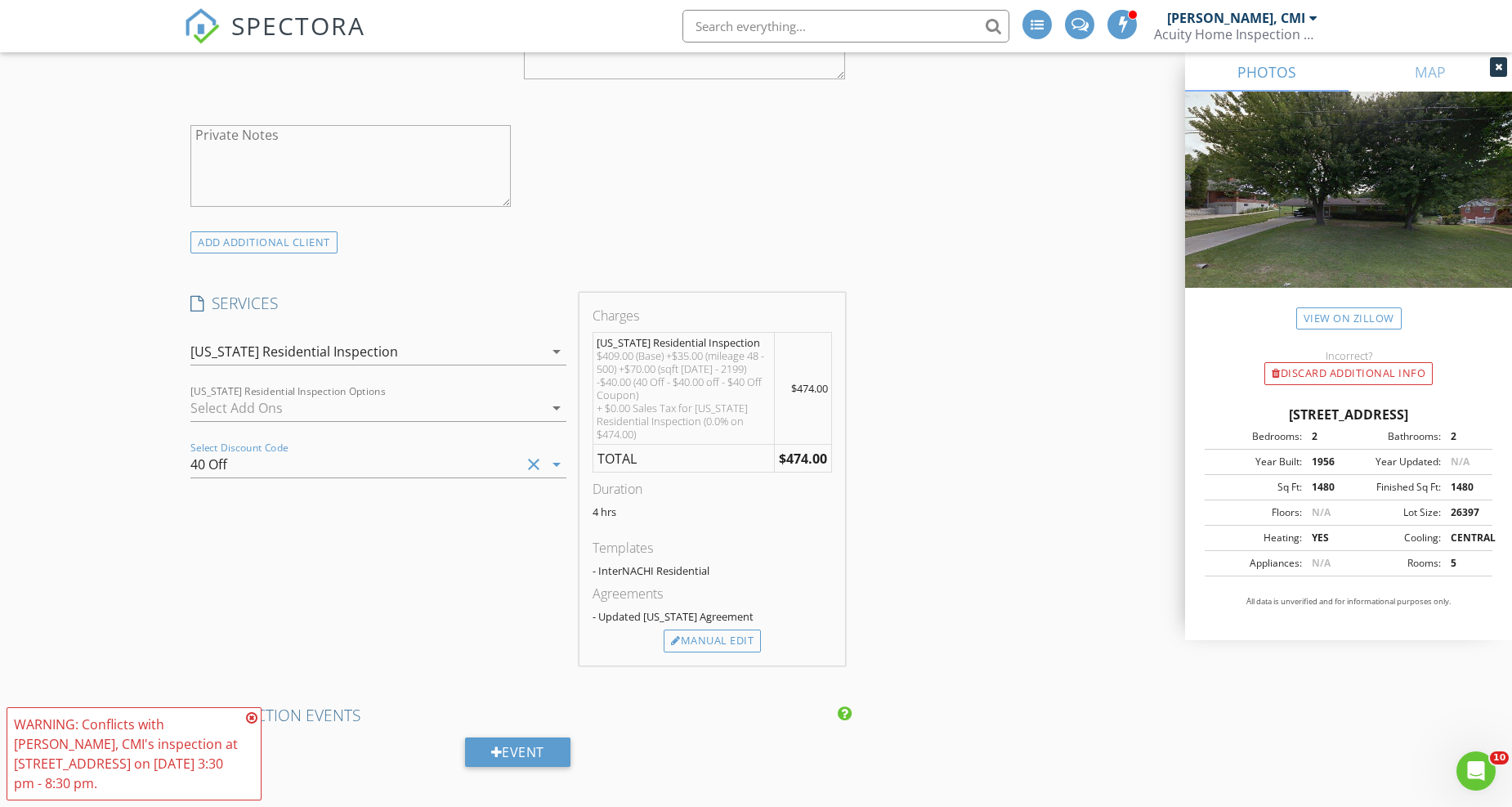
click at [965, 336] on div "INSPECTOR(S) check_box Steve Wolfe, CMI PRIMARY Steve Wolfe, CMI arrow_drop_dow…" at bounding box center [756, 755] width 1145 height 3674
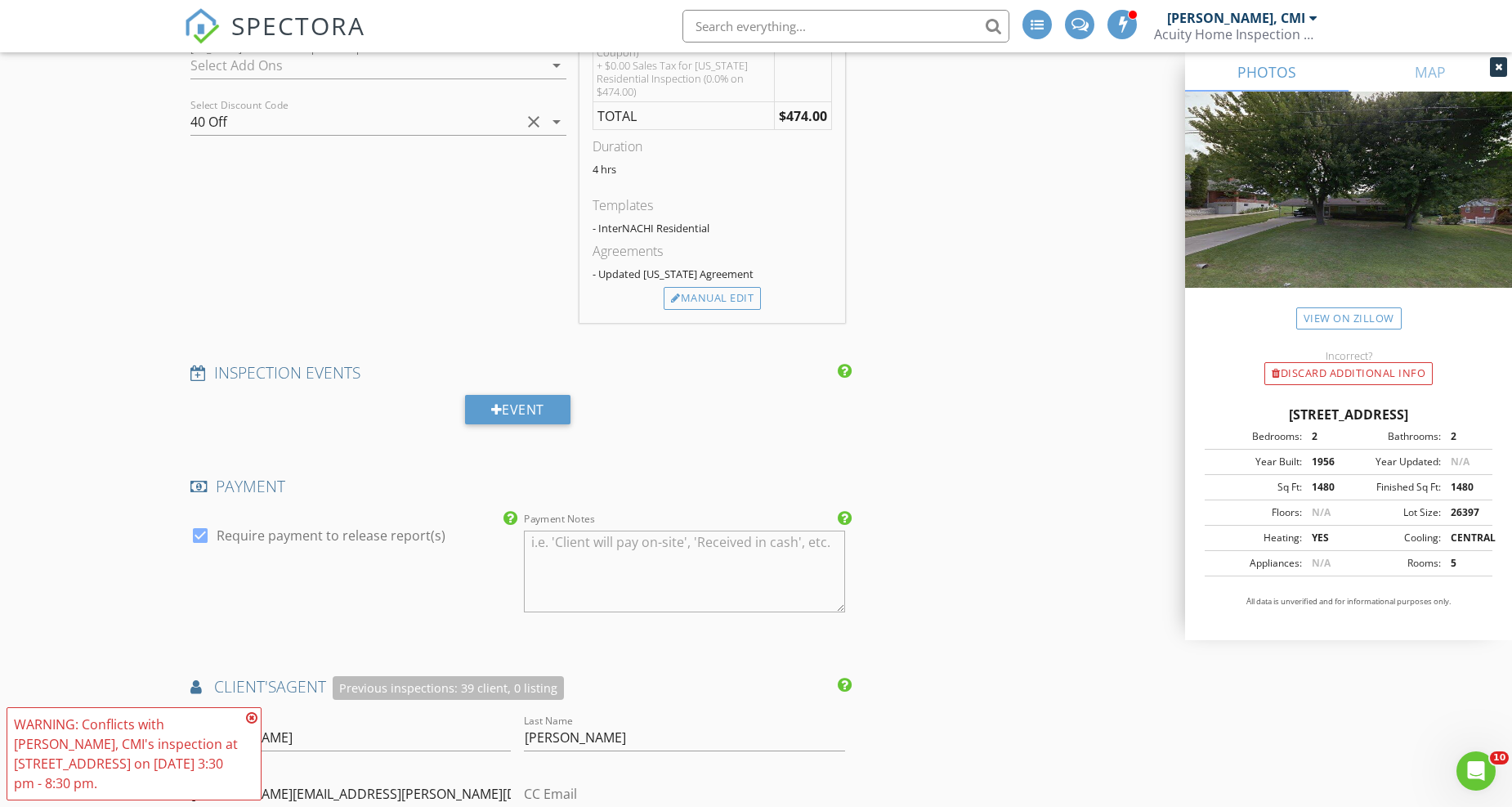
scroll to position [1635, 0]
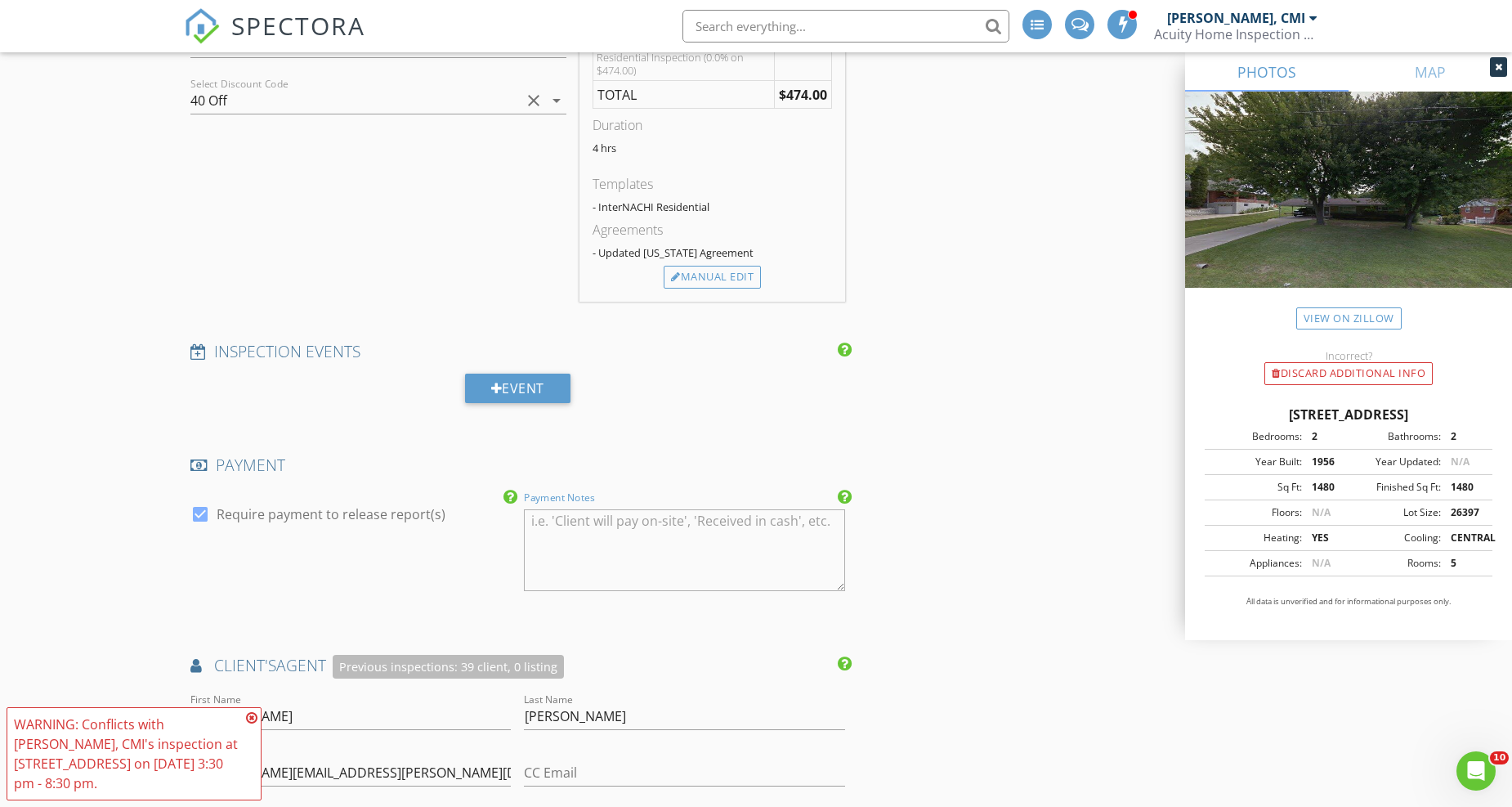
click at [679, 524] on textarea "Payment Notes" at bounding box center [684, 550] width 320 height 81
type textarea "Client may pay onsite"
click at [1002, 410] on div "INSPECTOR(S) check_box Steve Wolfe, CMI PRIMARY Steve Wolfe, CMI arrow_drop_dow…" at bounding box center [756, 392] width 1145 height 3674
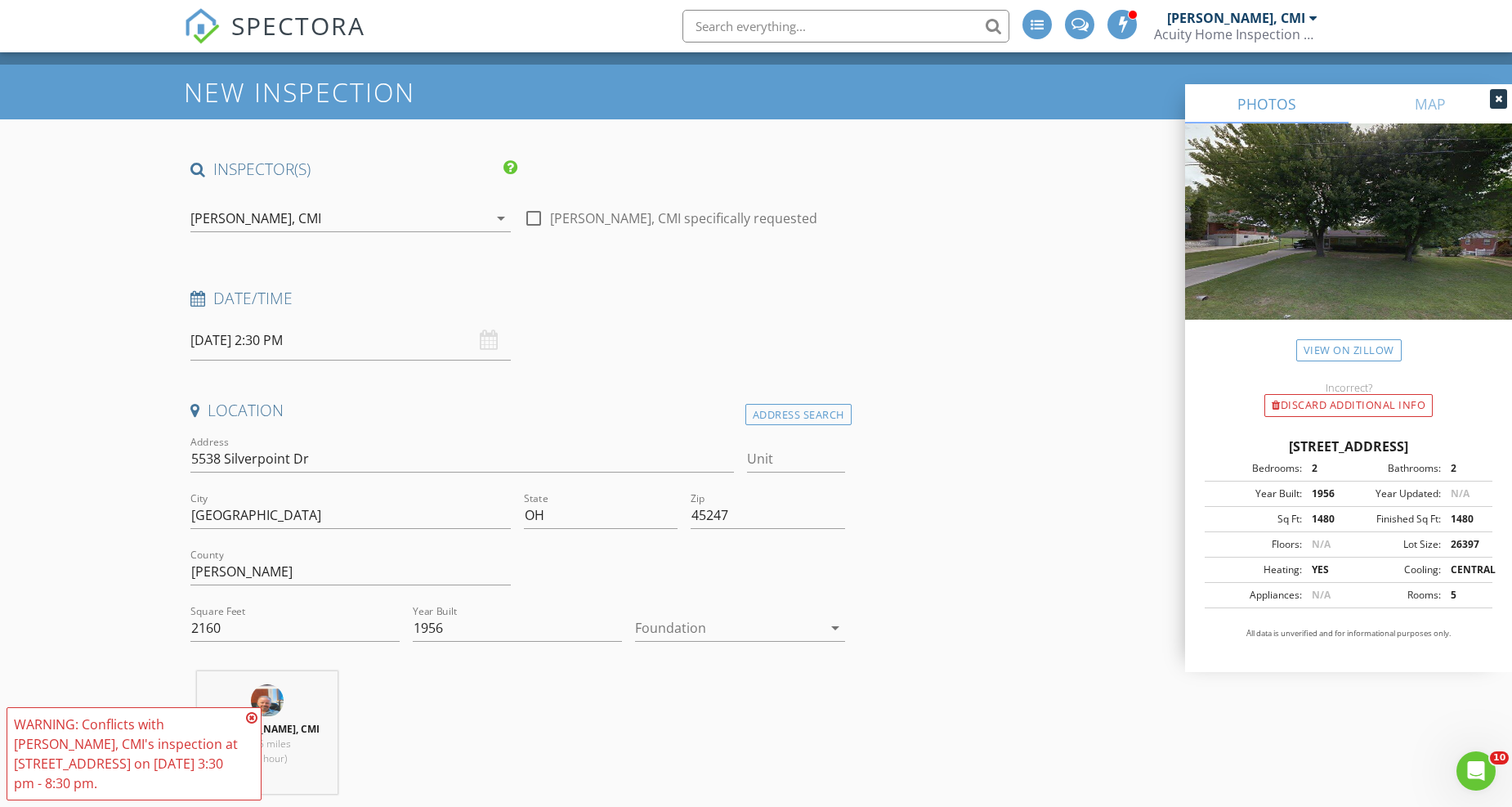
scroll to position [0, 0]
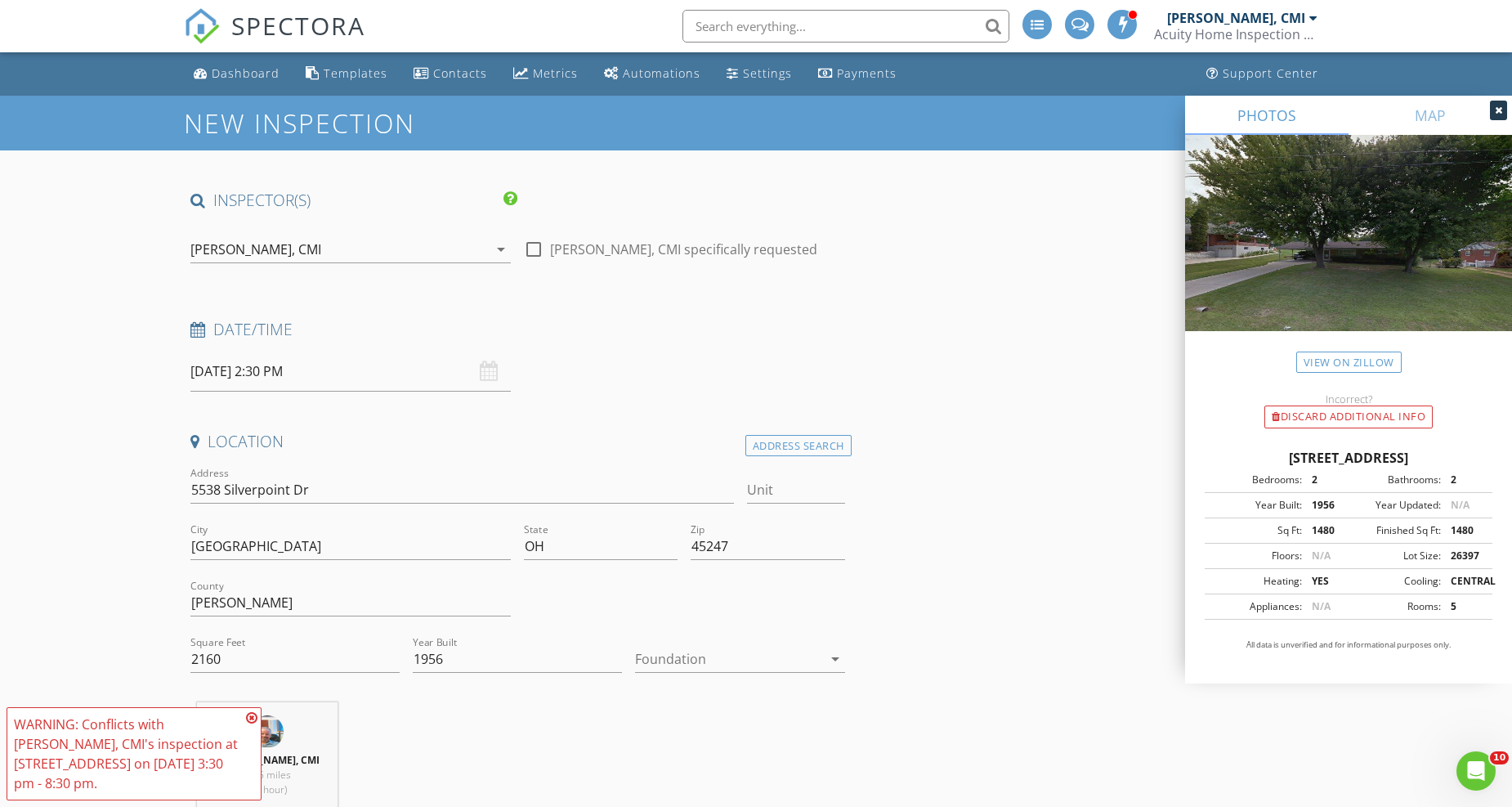
click at [264, 373] on input "08/29/2025 2:30 PM" at bounding box center [350, 372] width 320 height 40
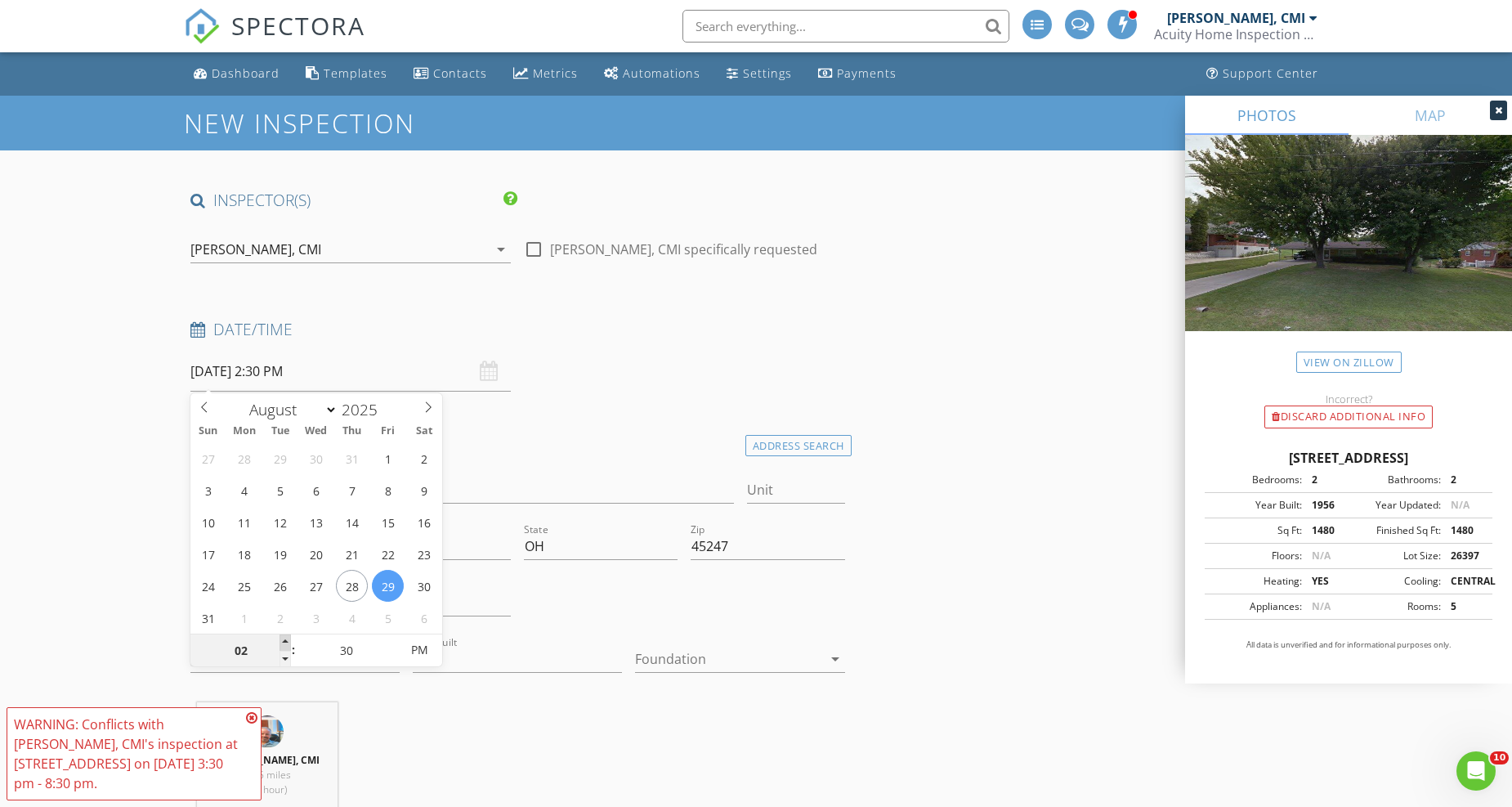
type input "03"
type input "08/29/2025 3:30 PM"
click at [288, 642] on span at bounding box center [285, 642] width 11 height 16
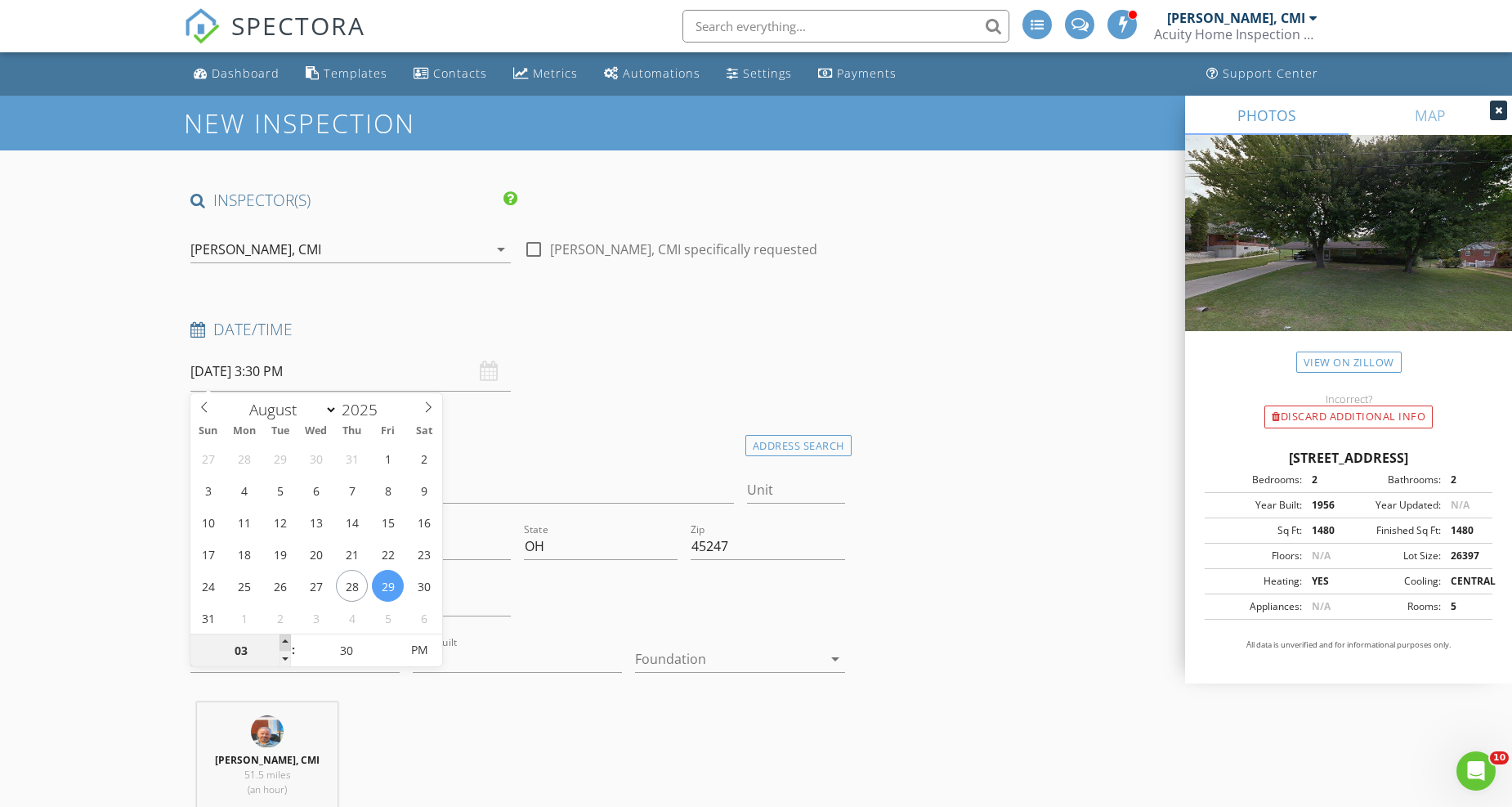
type input "04"
type input "08/29/2025 4:30 PM"
click at [288, 641] on span at bounding box center [285, 642] width 11 height 16
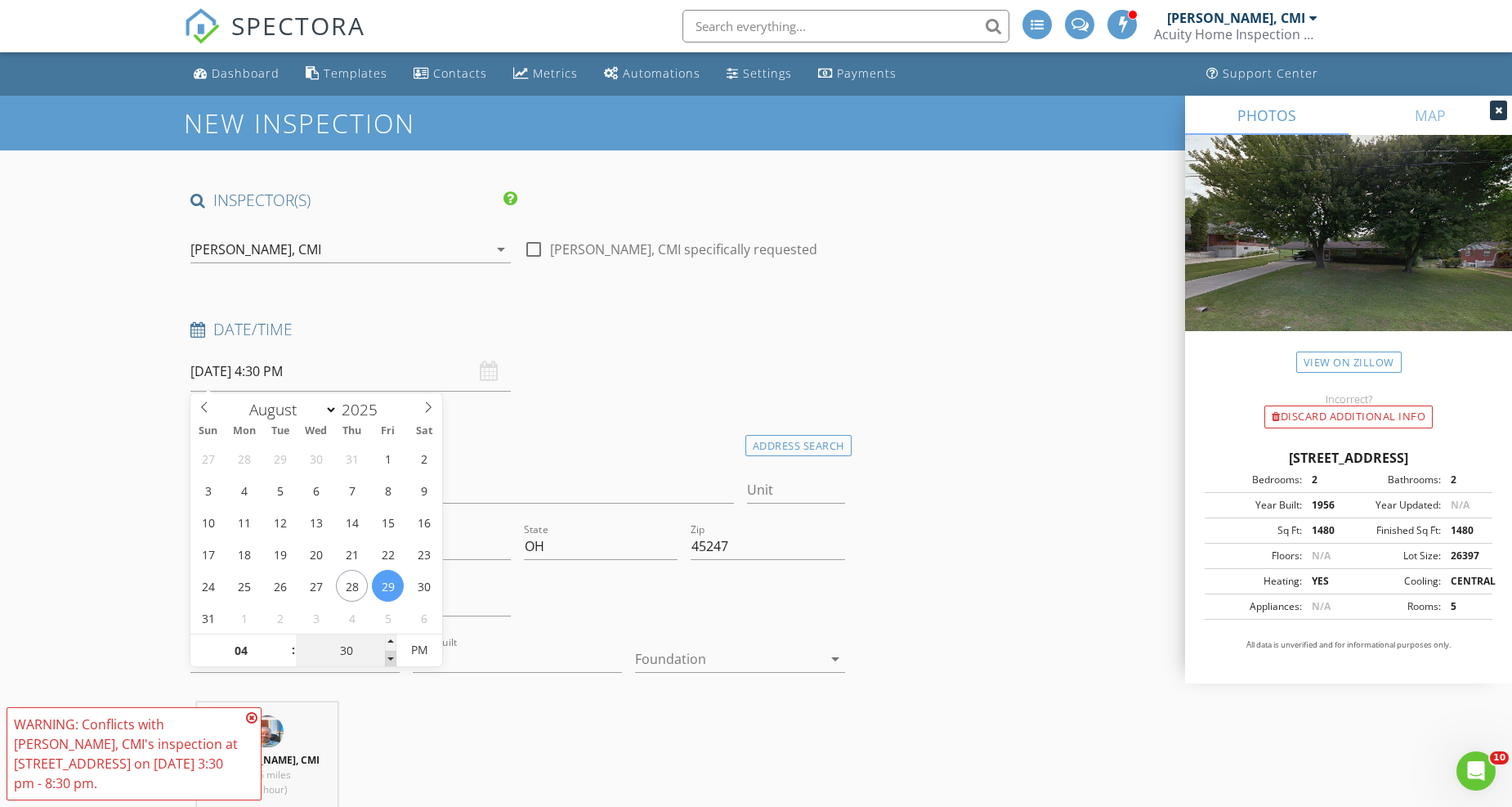
type input "25"
type input "08/29/2025 4:25 PM"
click at [386, 660] on span at bounding box center [391, 658] width 11 height 16
type input "20"
type input "08/29/2025 4:20 PM"
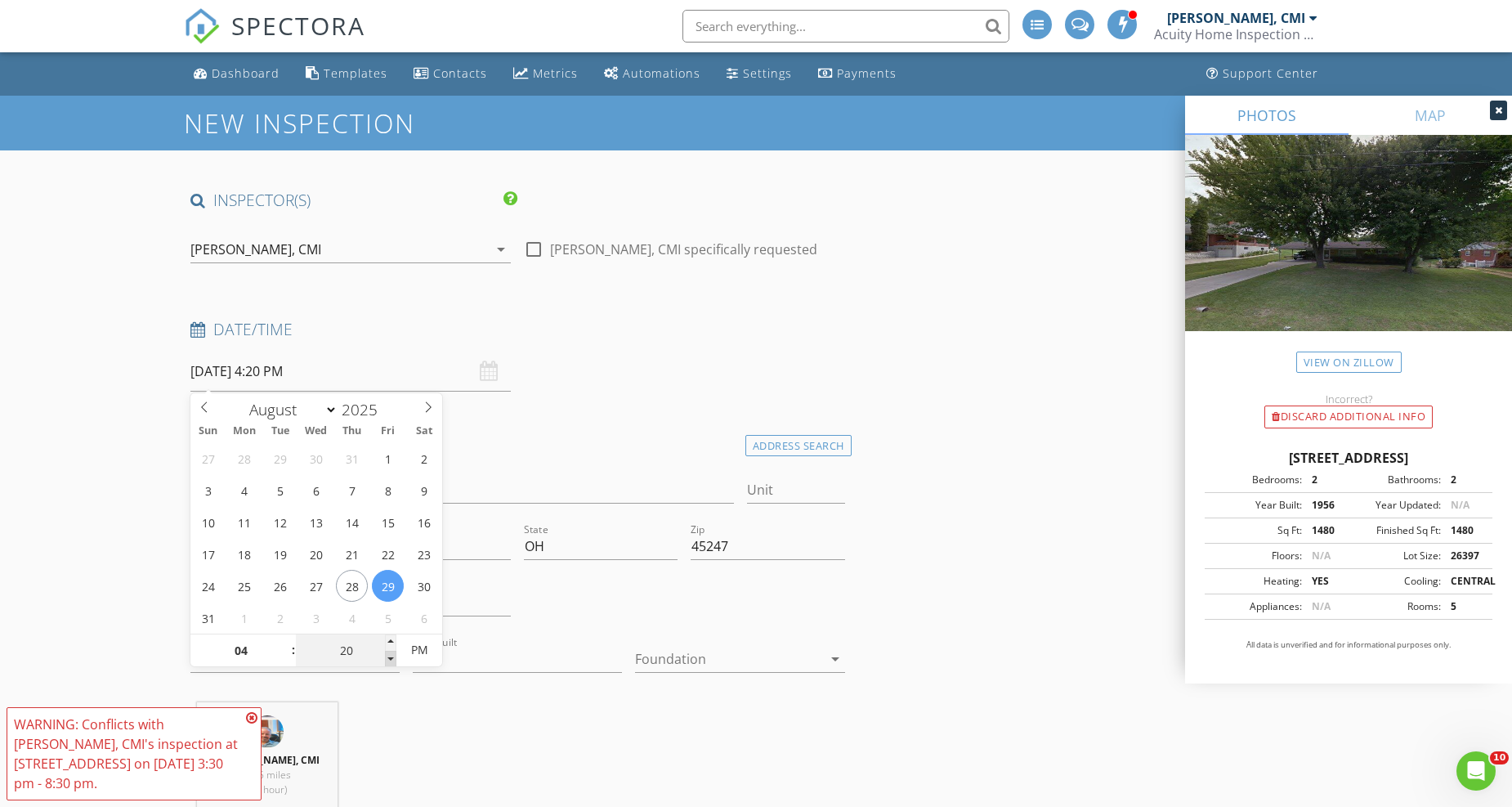
click at [386, 660] on span at bounding box center [391, 658] width 11 height 16
type input "15"
type input "08/29/2025 4:15 PM"
click at [386, 660] on span at bounding box center [391, 658] width 11 height 16
type input "10"
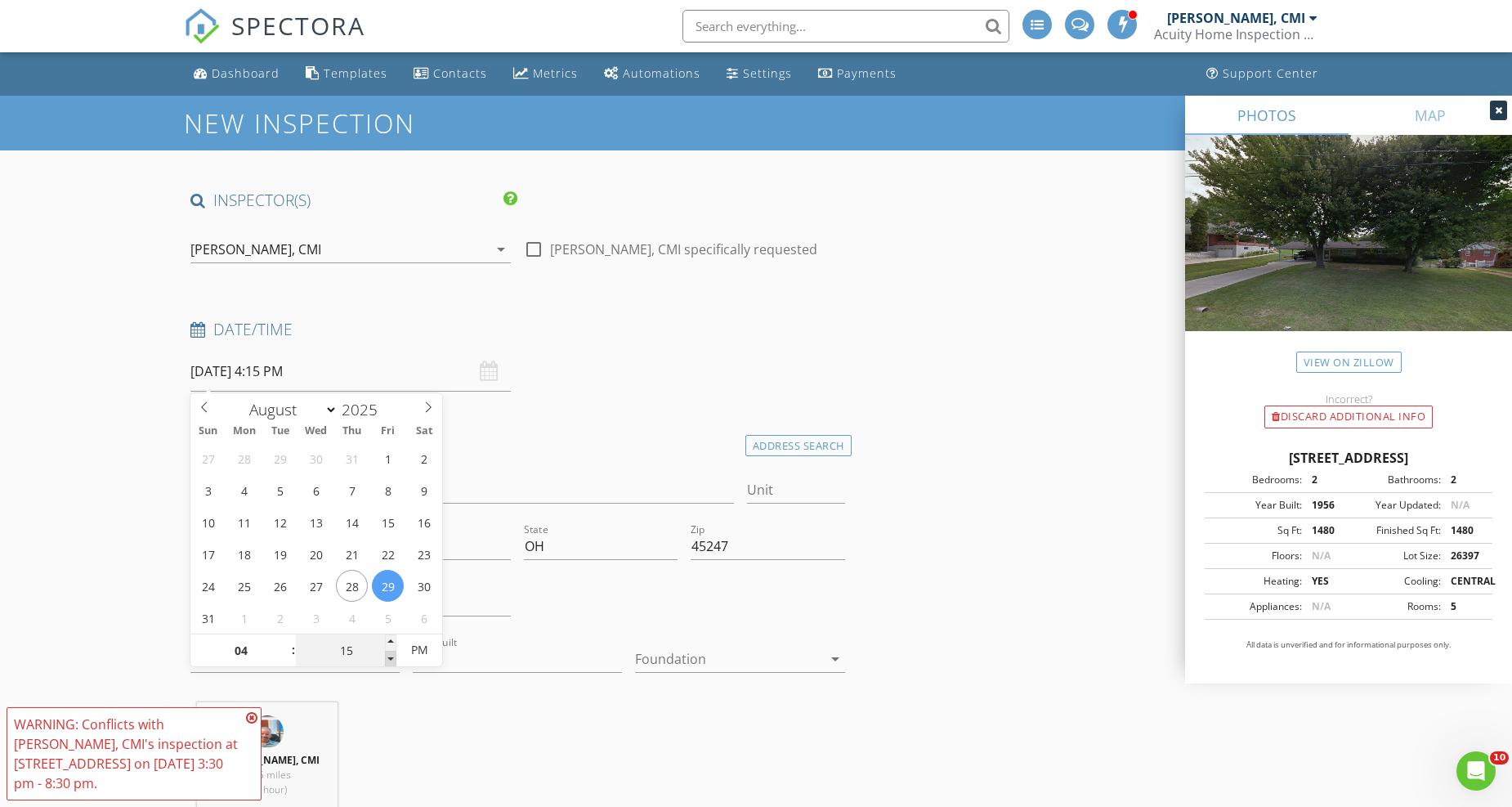
type input "08/29/2025 4:10 PM"
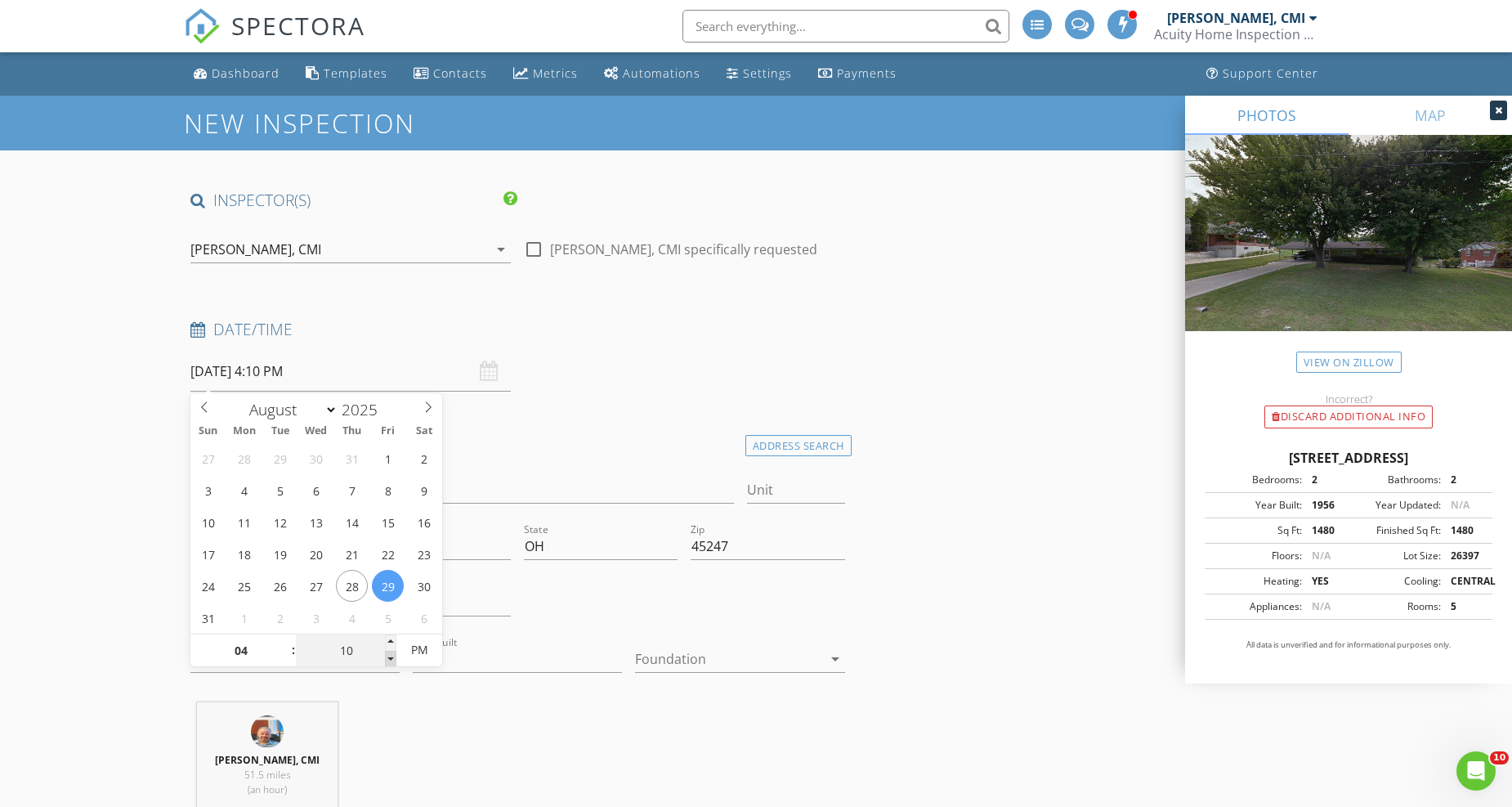
click at [386, 660] on span at bounding box center [391, 658] width 11 height 16
type input "05"
type input "08/29/2025 4:05 PM"
click at [386, 659] on span at bounding box center [391, 658] width 11 height 16
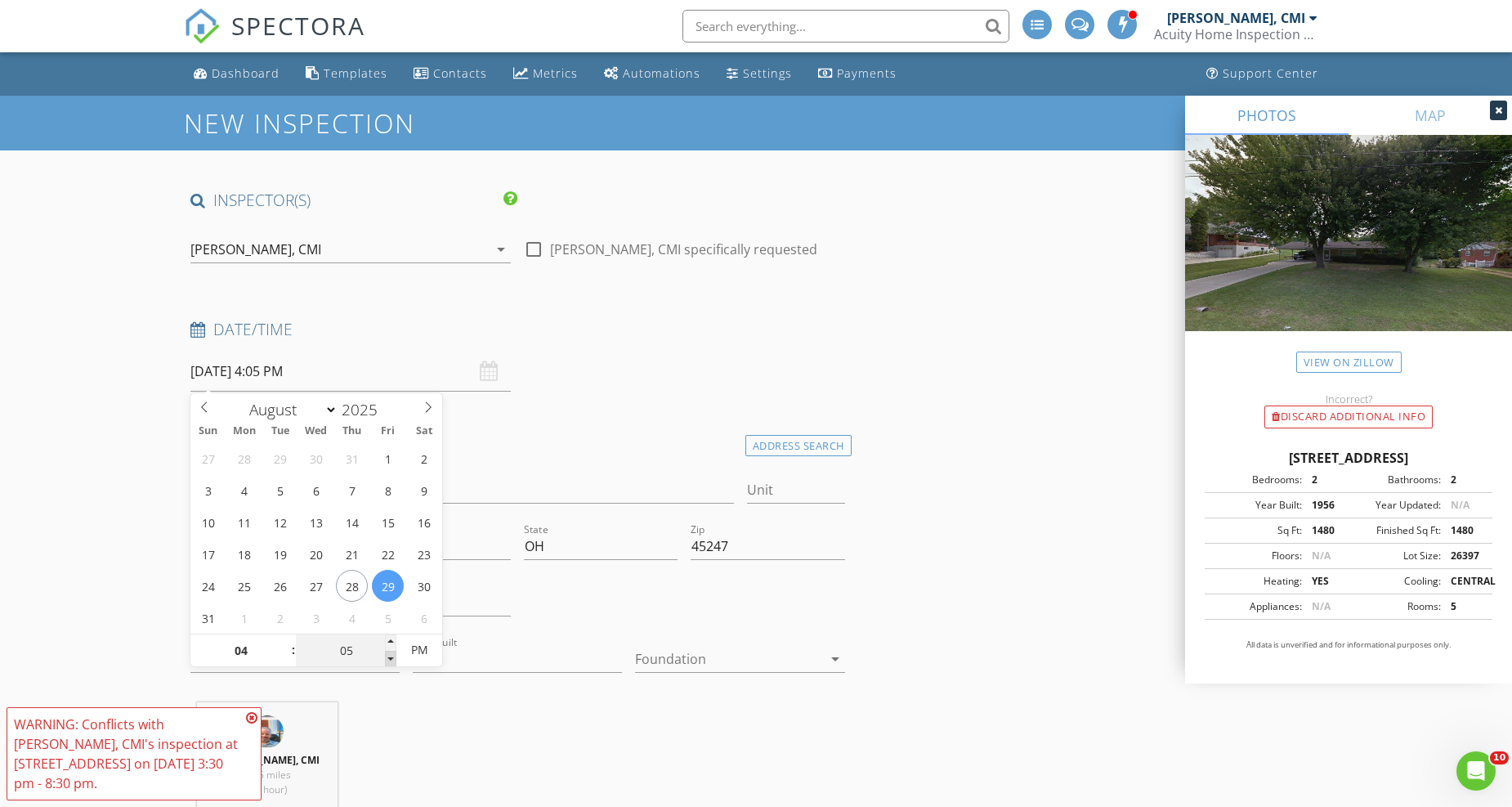
type input "00"
type input "08/29/2025 4:00 PM"
click at [386, 658] on span at bounding box center [391, 658] width 11 height 16
click at [524, 469] on div "Address 5538 Silverpoint Dr" at bounding box center [462, 493] width 543 height 54
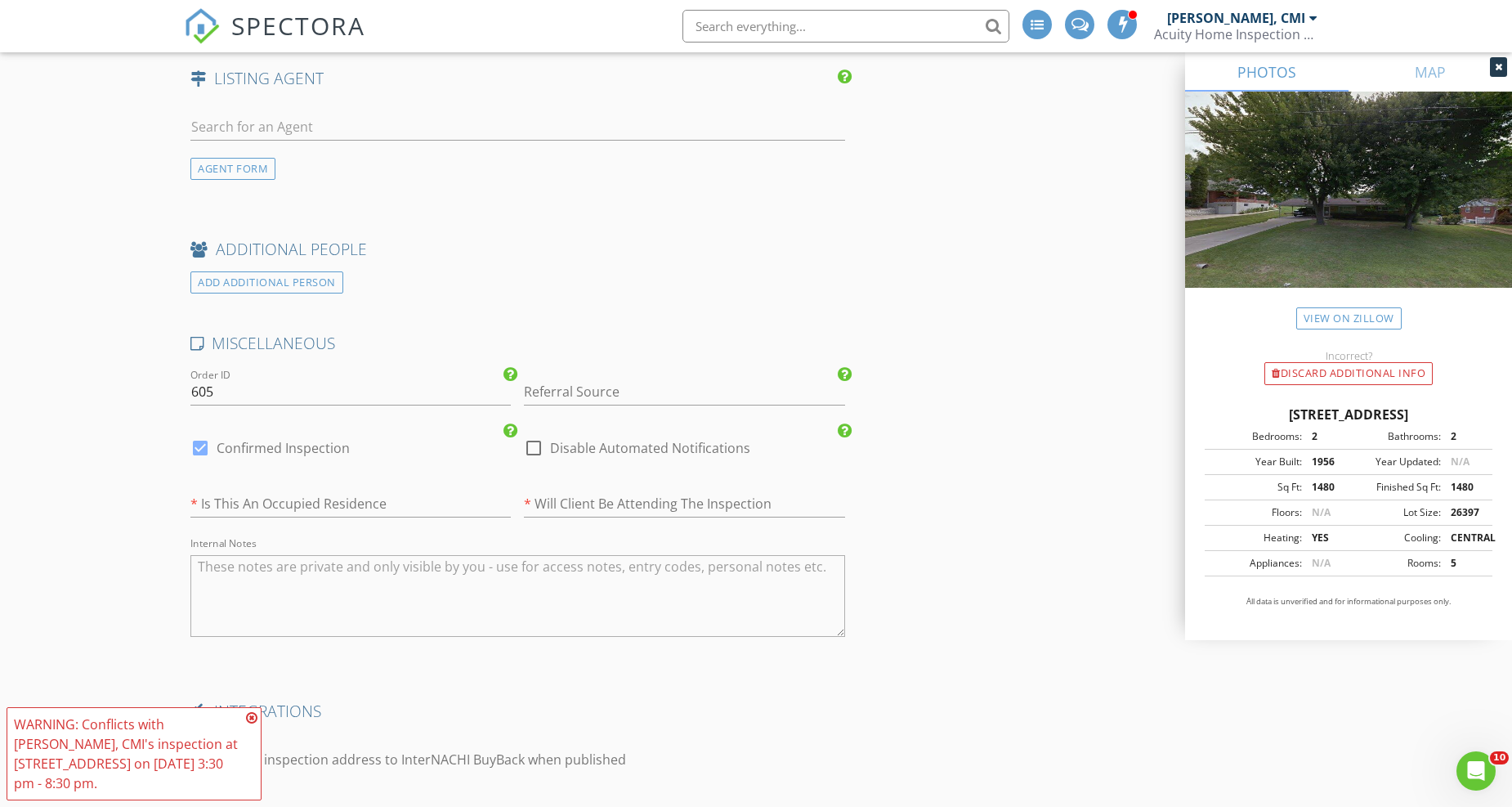
scroll to position [2997, 0]
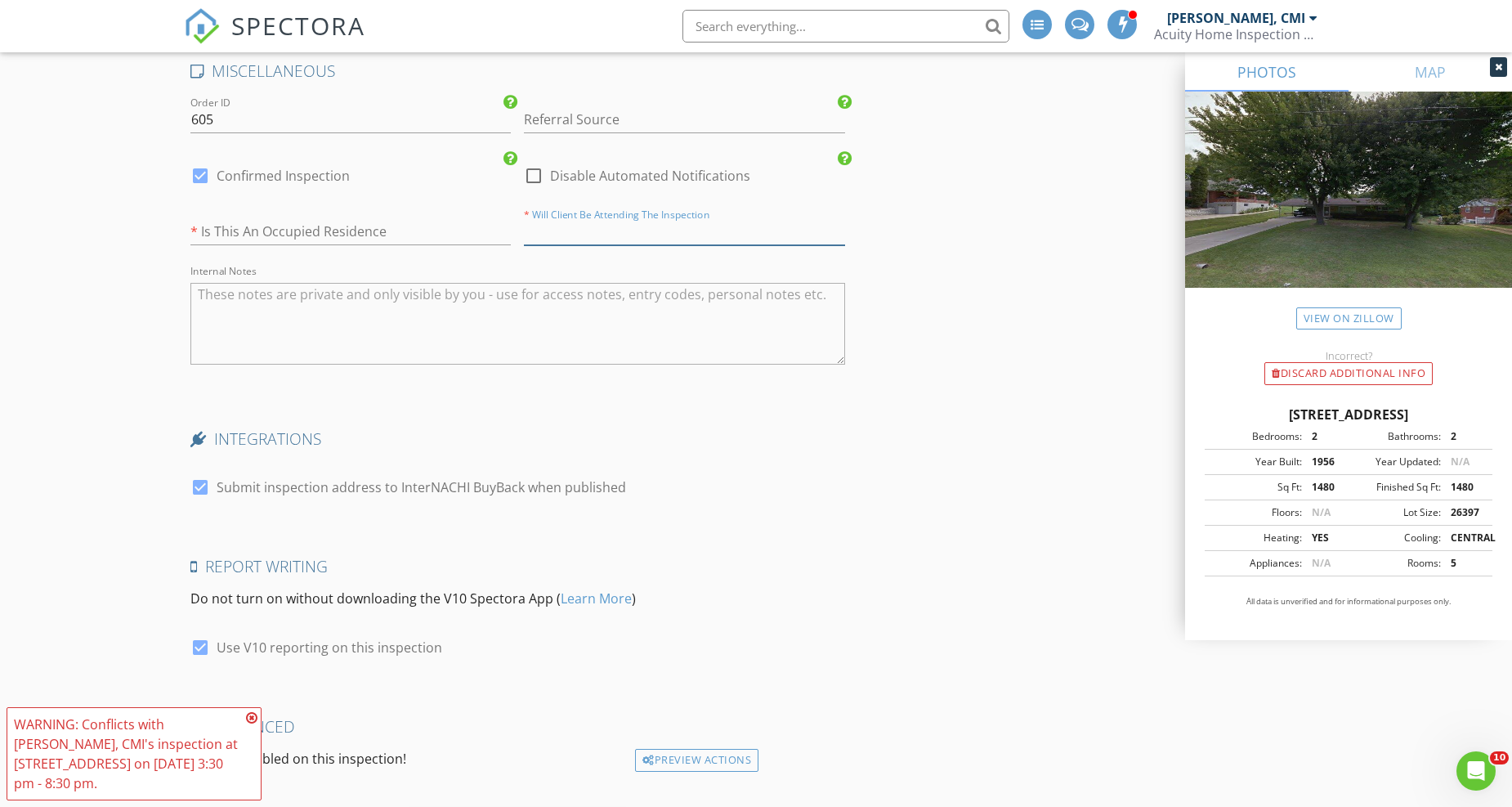
click at [587, 234] on input "text" at bounding box center [684, 231] width 320 height 27
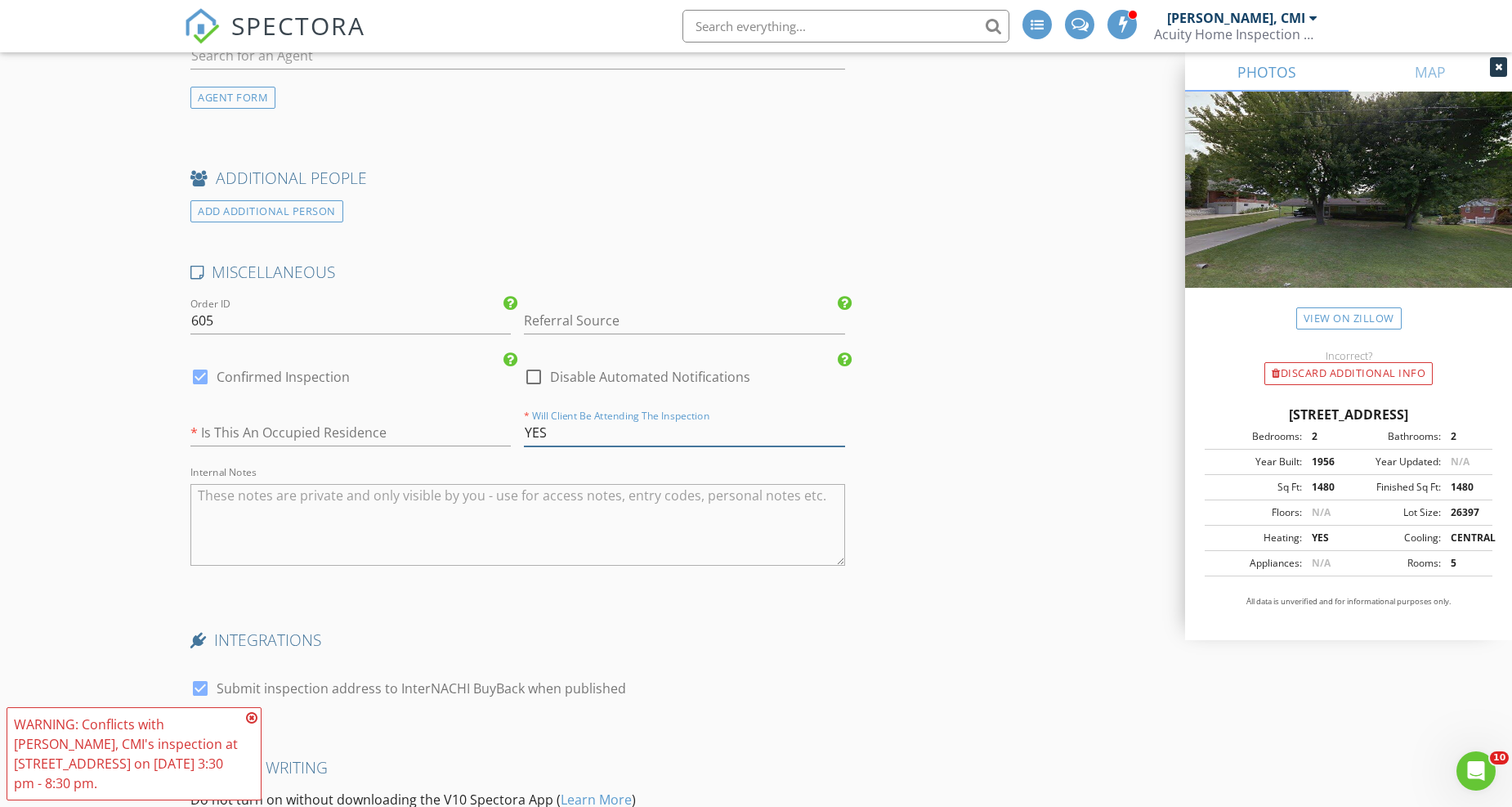
scroll to position [2815, 0]
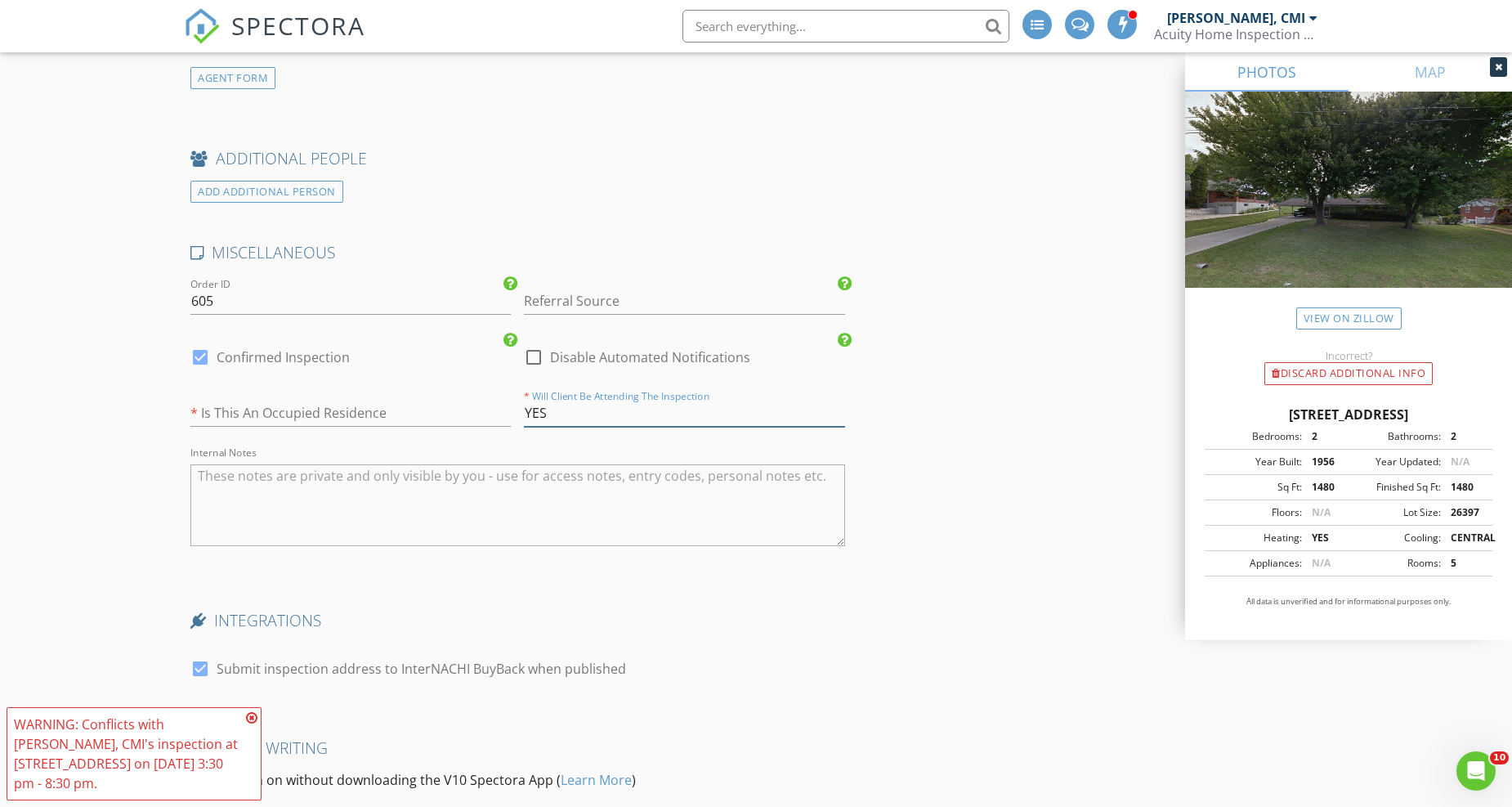
type input "YES"
click at [347, 410] on input "text" at bounding box center [350, 413] width 320 height 27
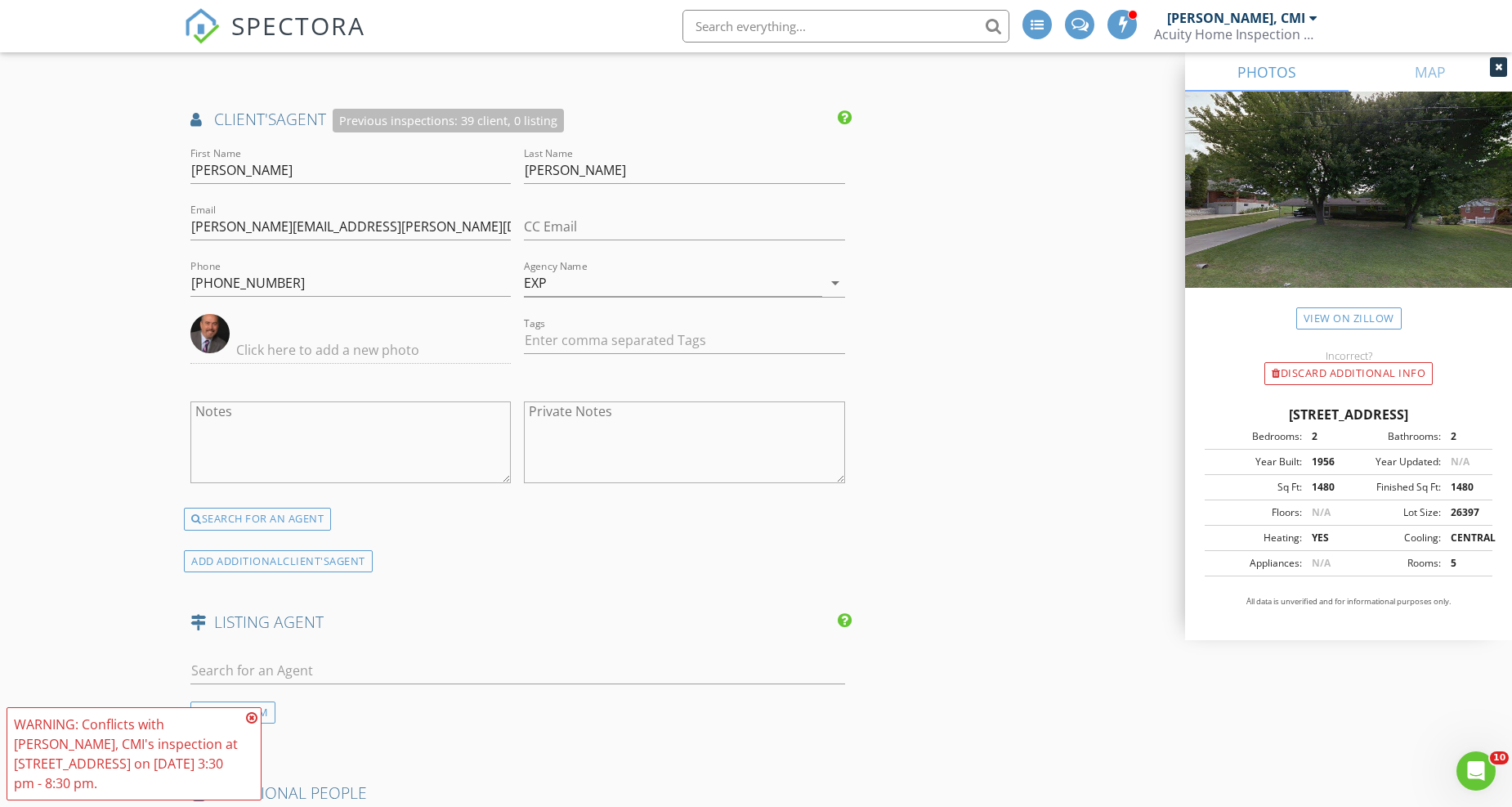
scroll to position [2179, 0]
type input "Unknown"
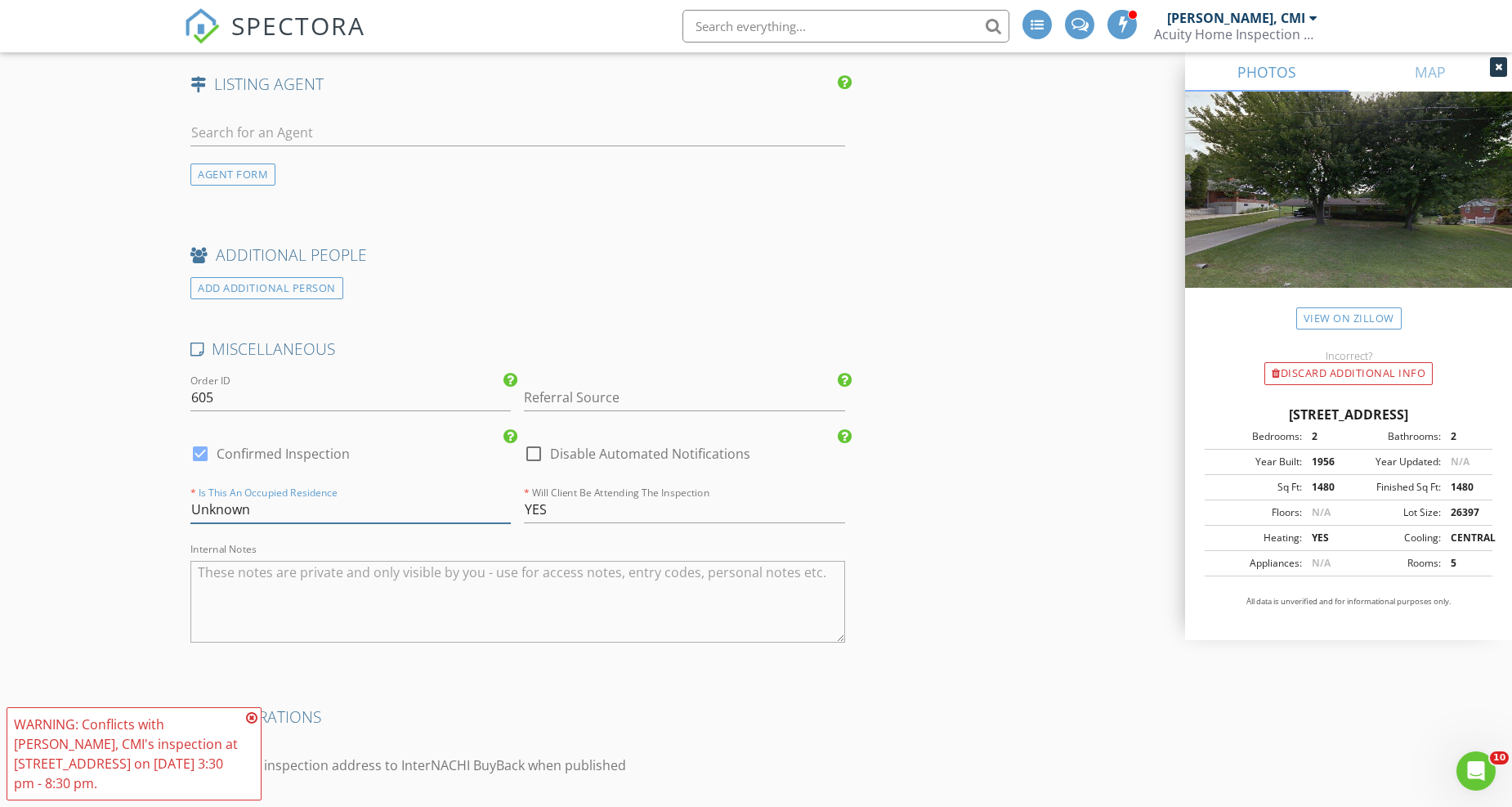
scroll to position [2815, 0]
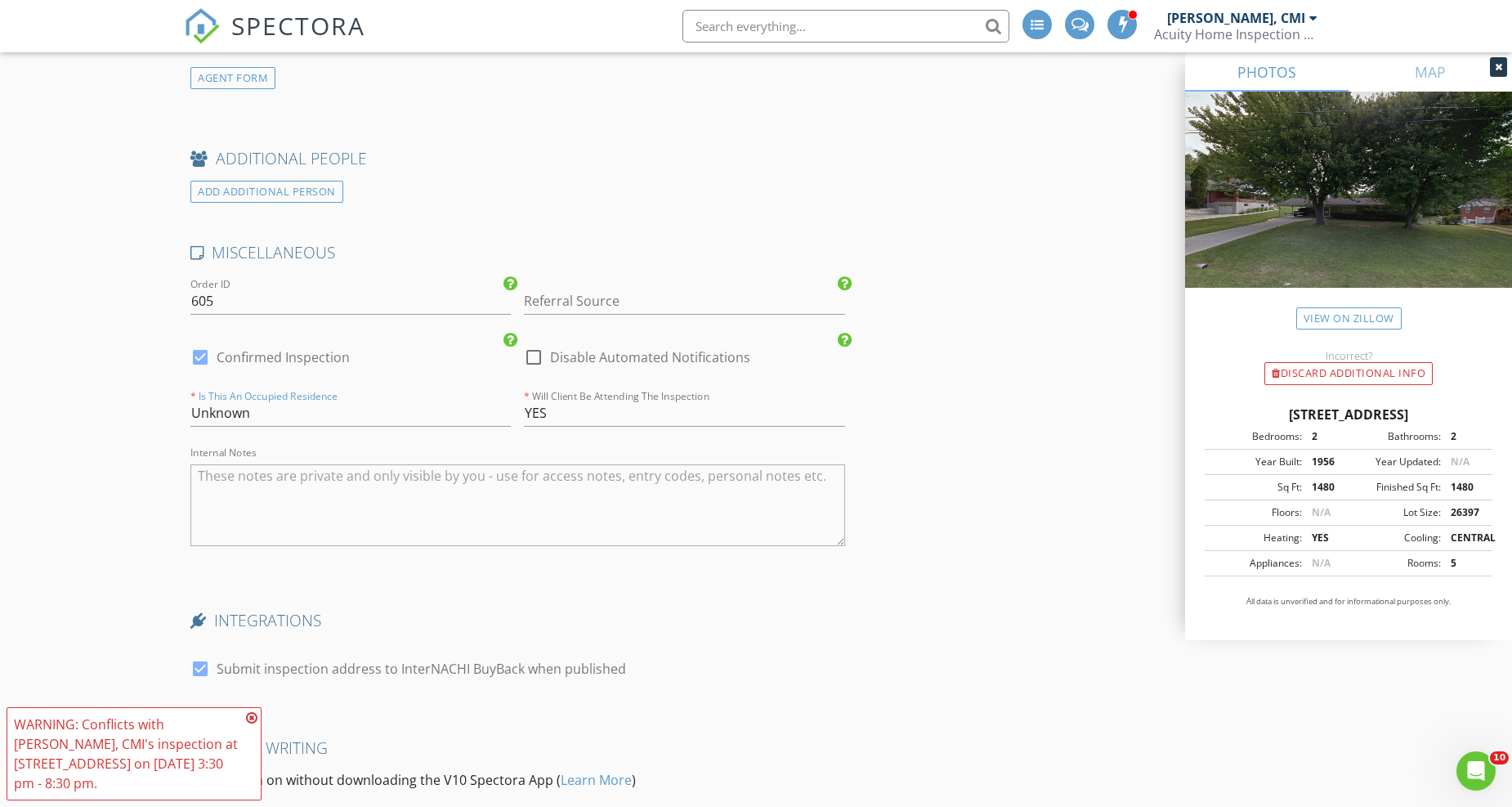
click at [200, 357] on div at bounding box center [200, 357] width 28 height 28
checkbox input "false"
checkbox input "true"
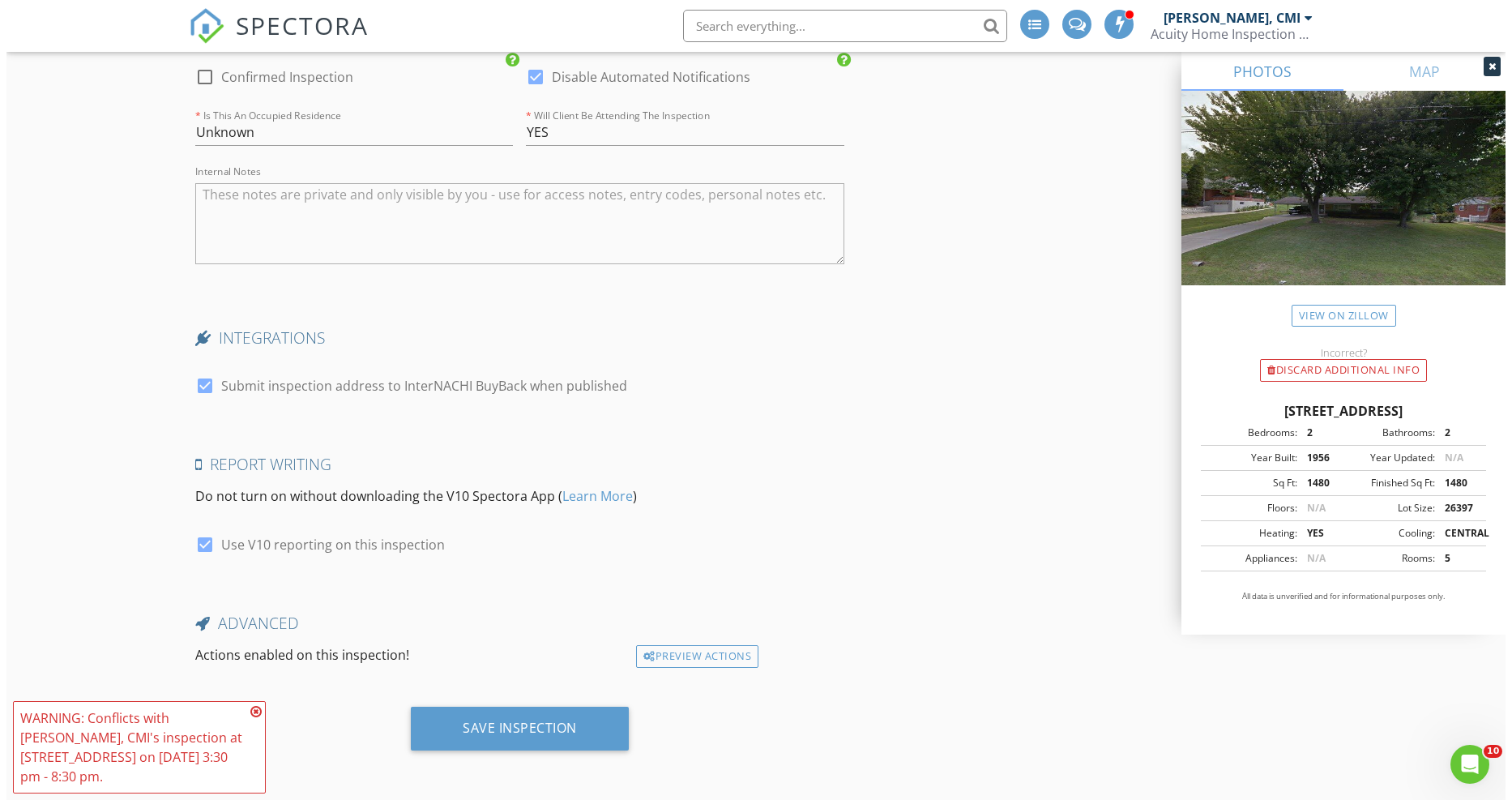
scroll to position [3071, 0]
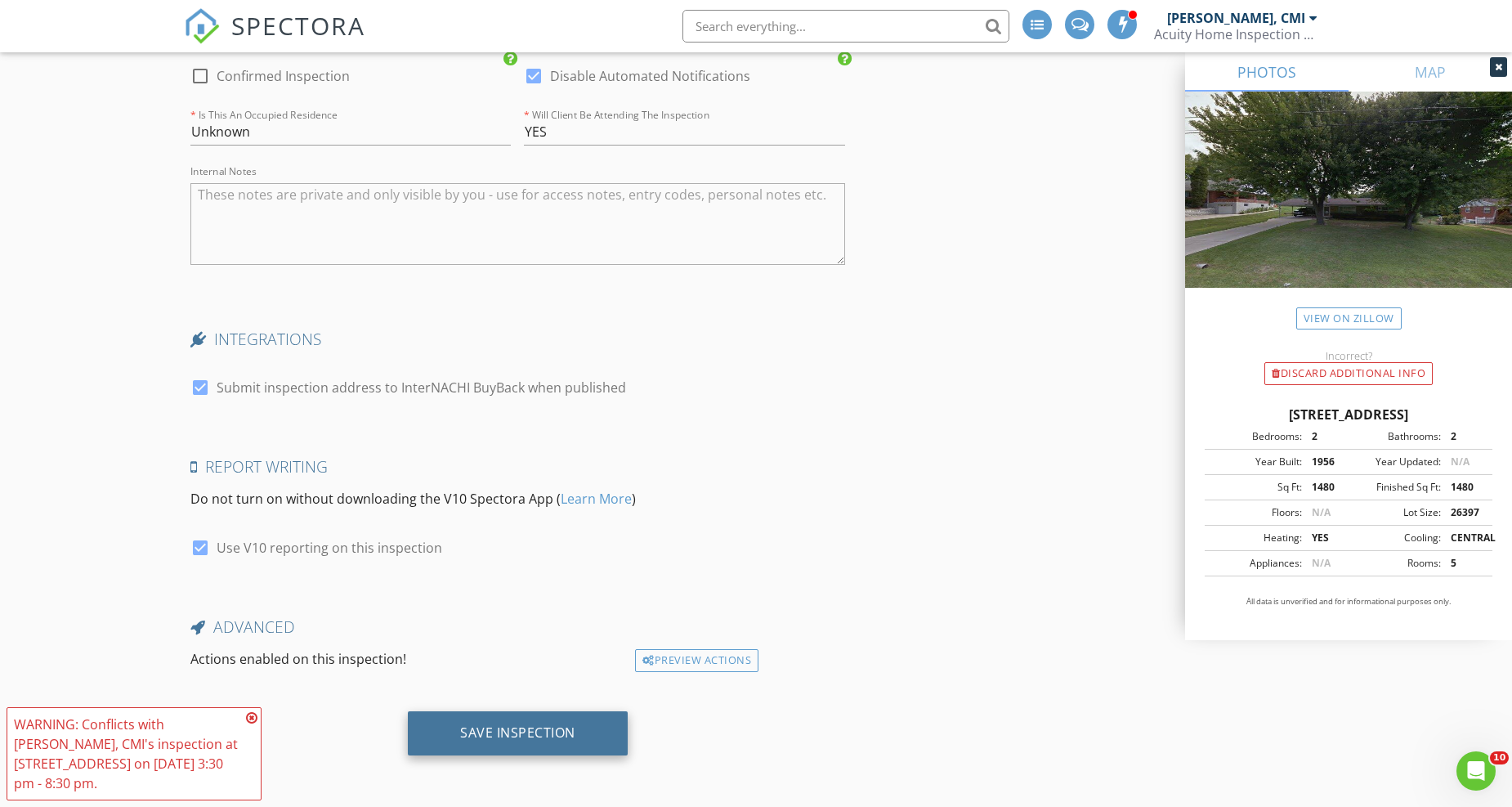
click at [498, 731] on div "Save Inspection" at bounding box center [517, 731] width 116 height 16
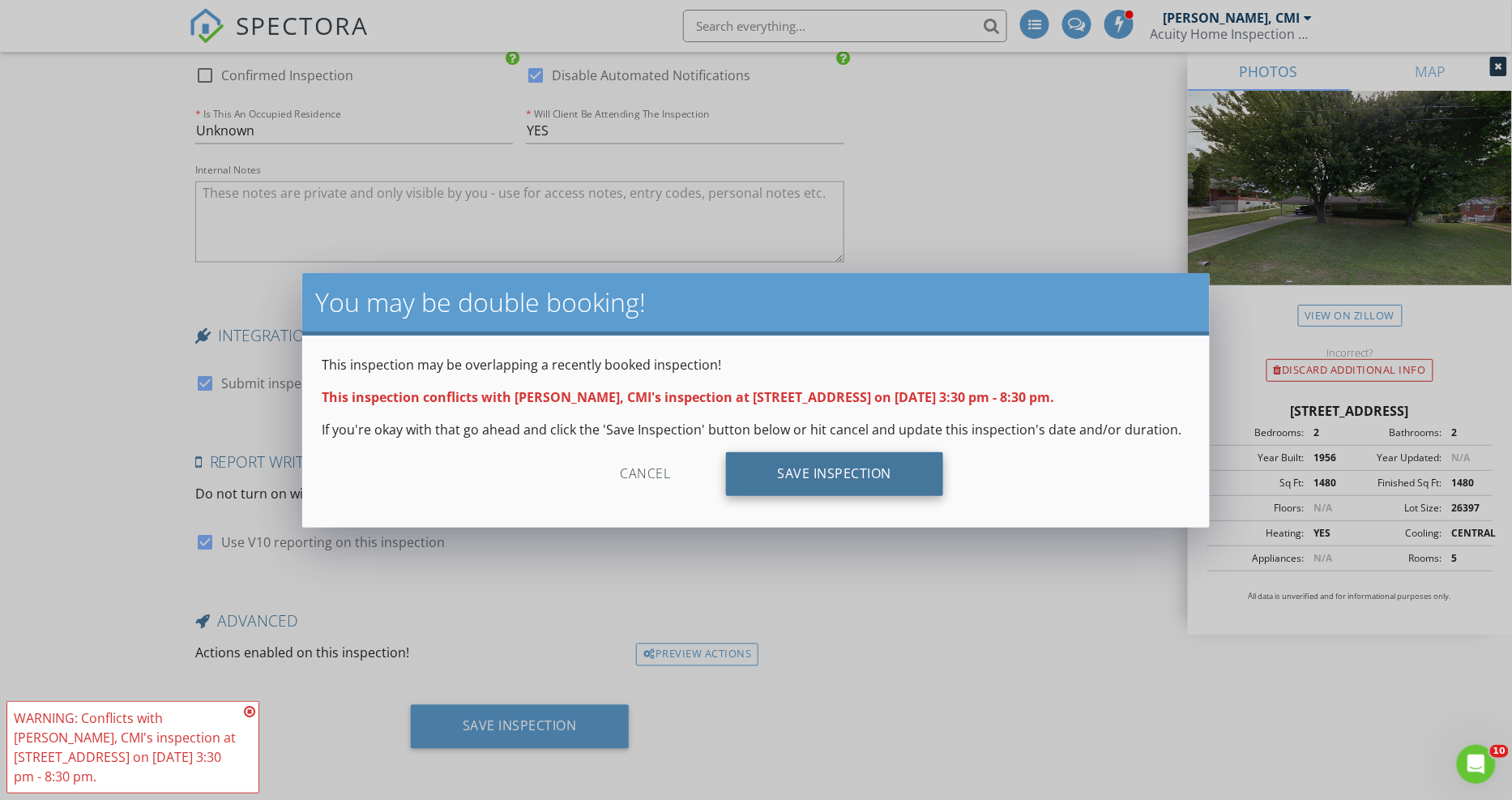
click at [829, 472] on div "Save Inspection" at bounding box center [835, 474] width 218 height 44
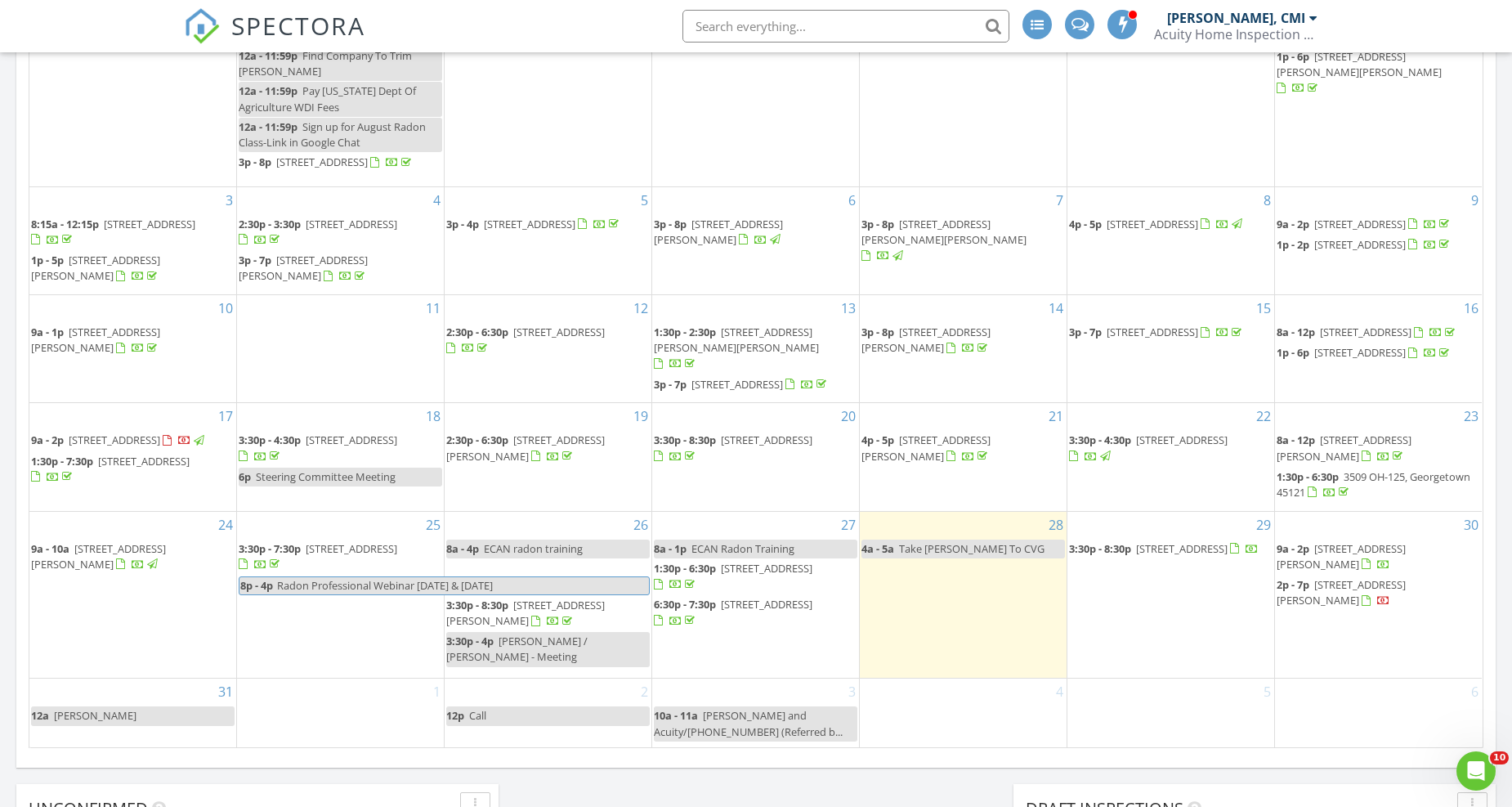
scroll to position [966, 0]
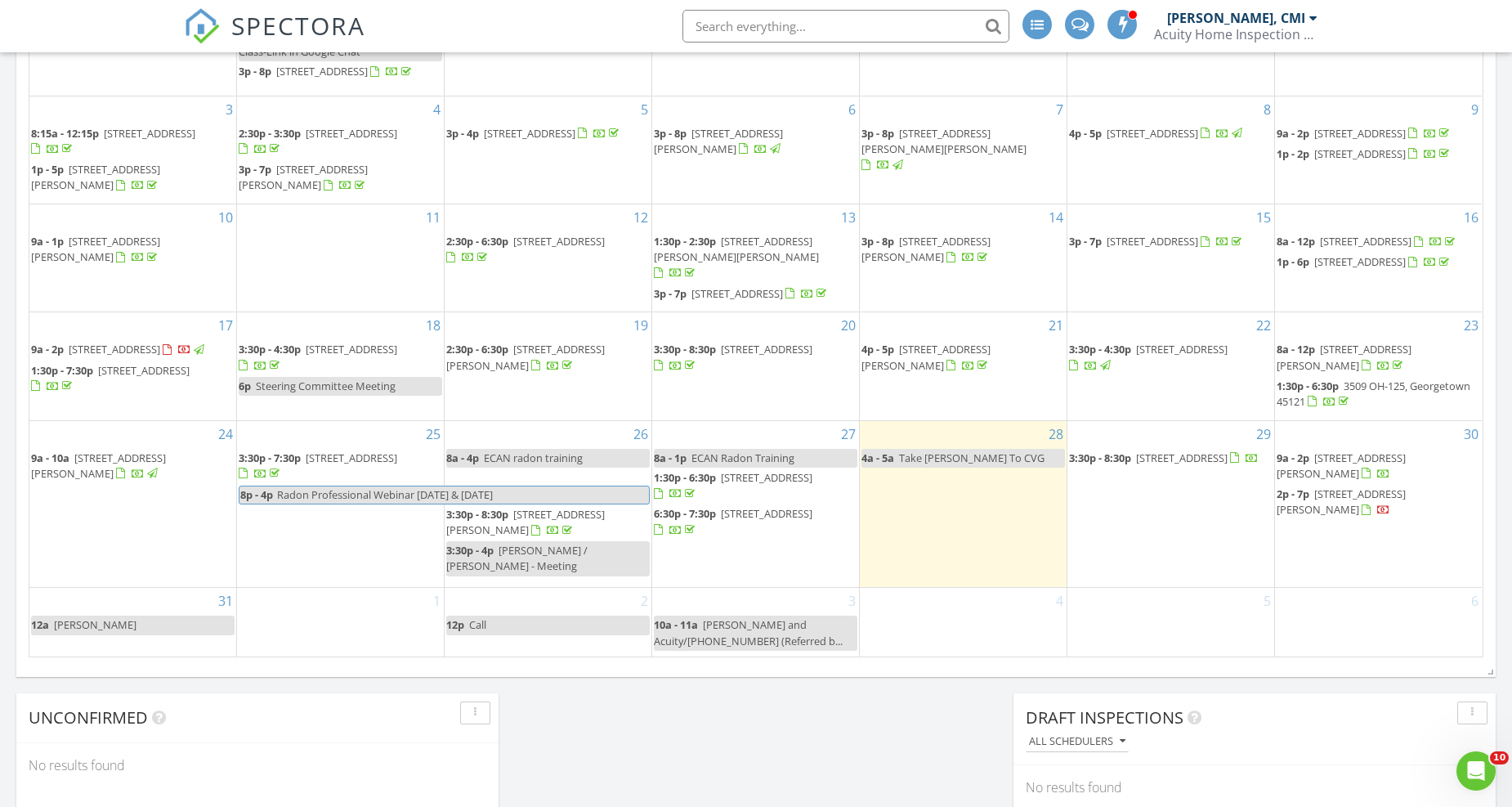
click at [1161, 459] on span "2213 State Rte 28, Goshen 45122" at bounding box center [1182, 457] width 92 height 14
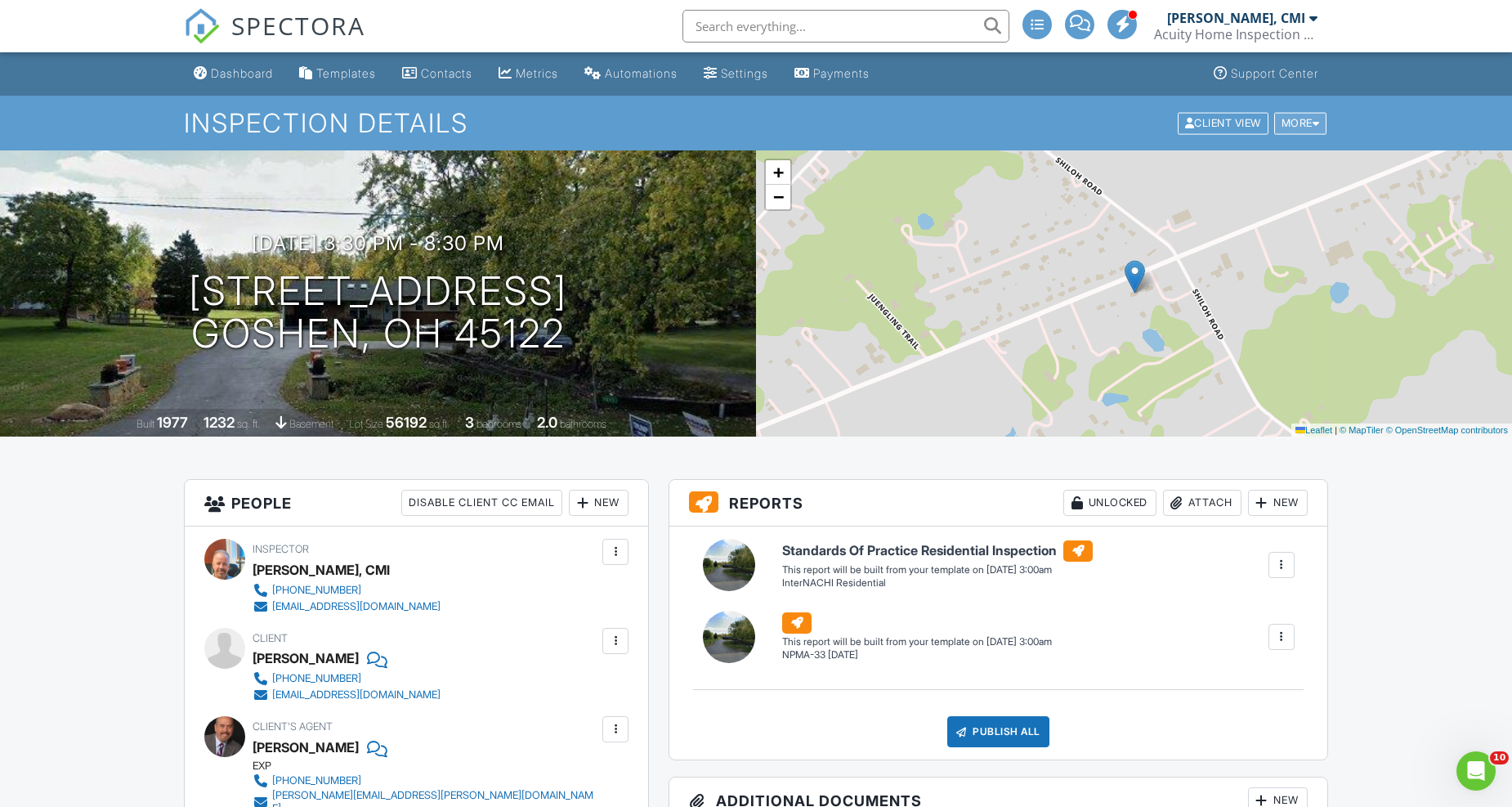
click at [1292, 123] on div "More" at bounding box center [1302, 122] width 54 height 22
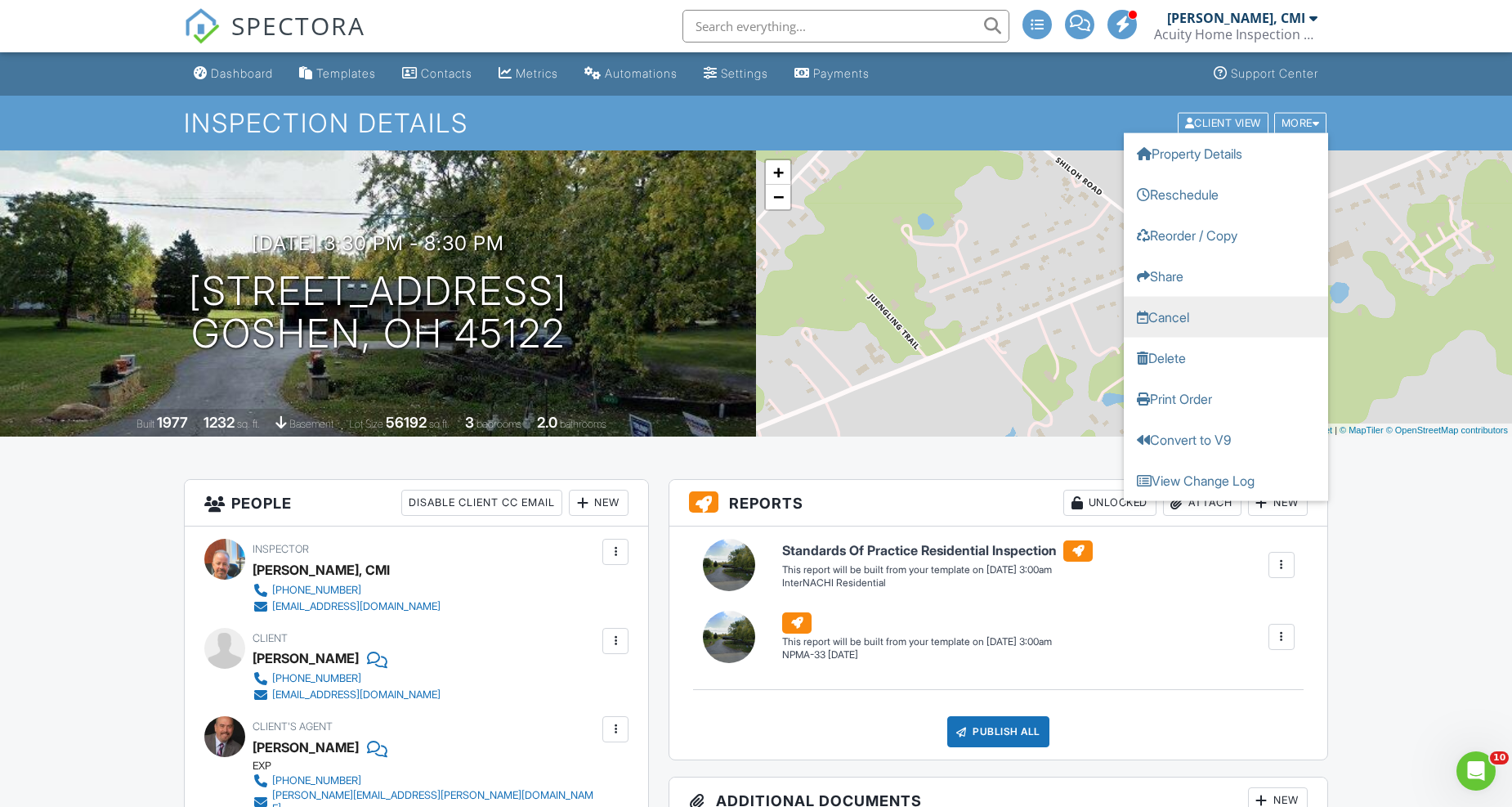
click at [1178, 313] on link "Cancel" at bounding box center [1226, 316] width 205 height 41
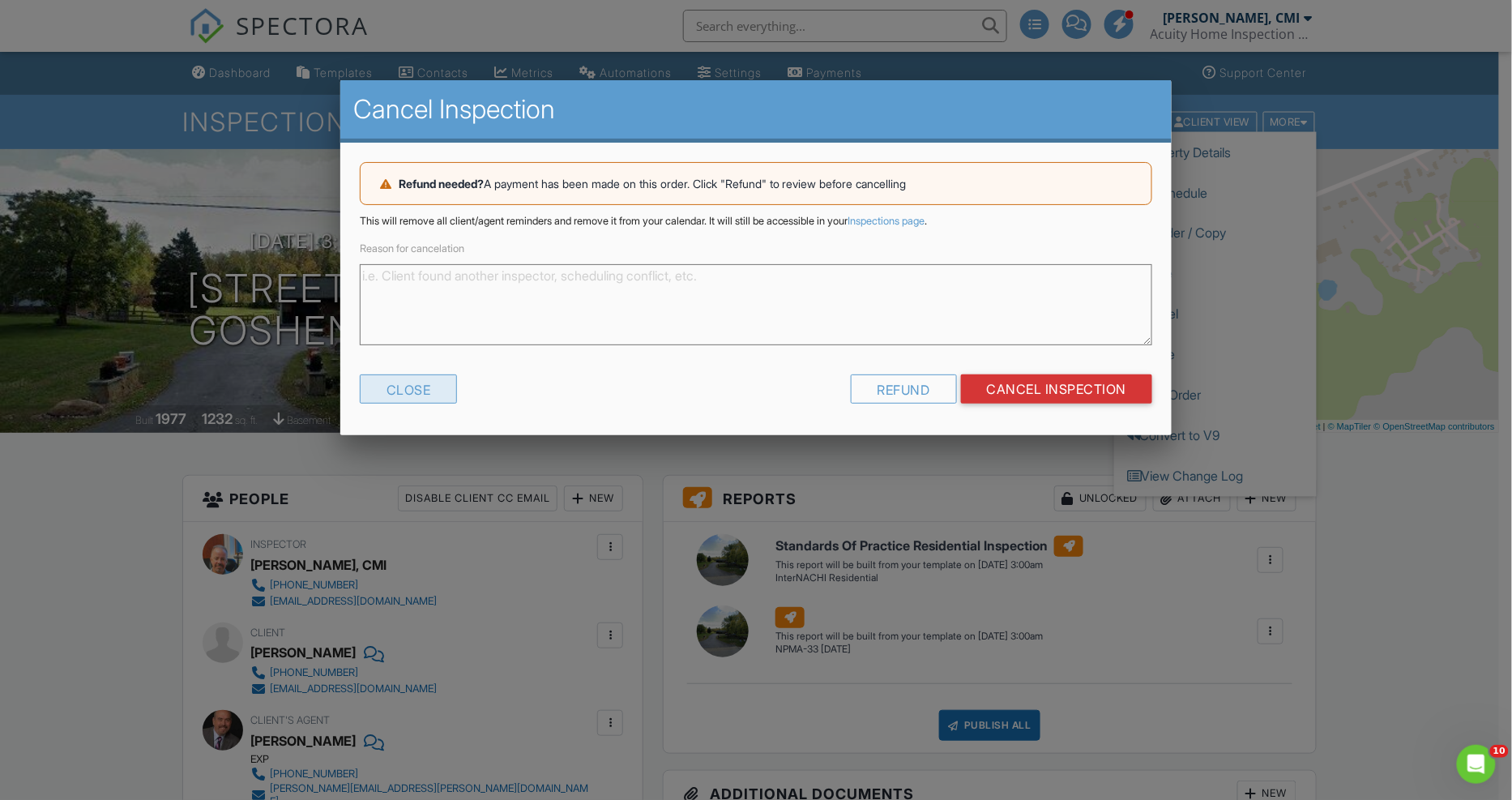
click at [427, 392] on div "Close" at bounding box center [409, 389] width 98 height 29
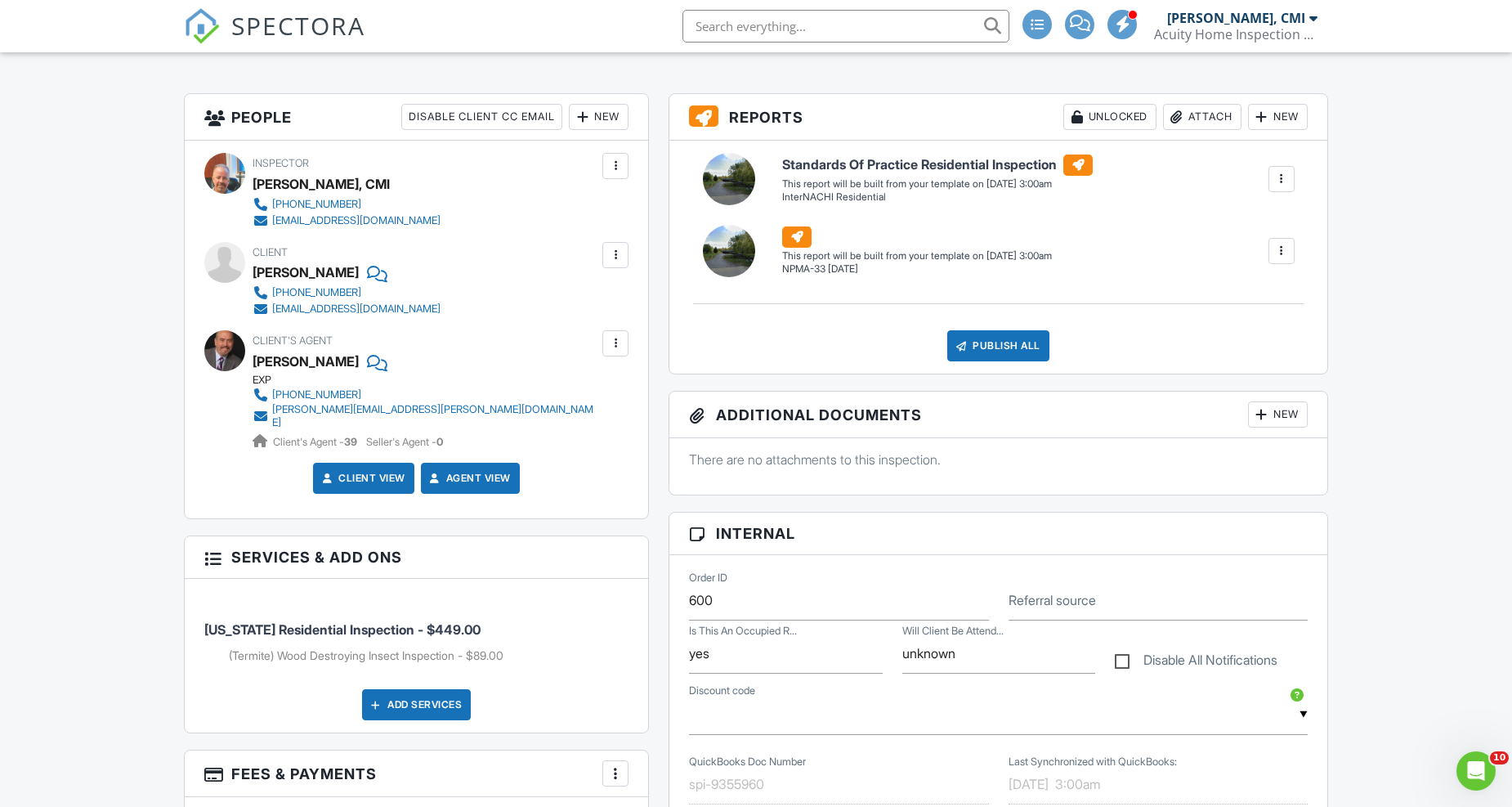
scroll to position [215, 0]
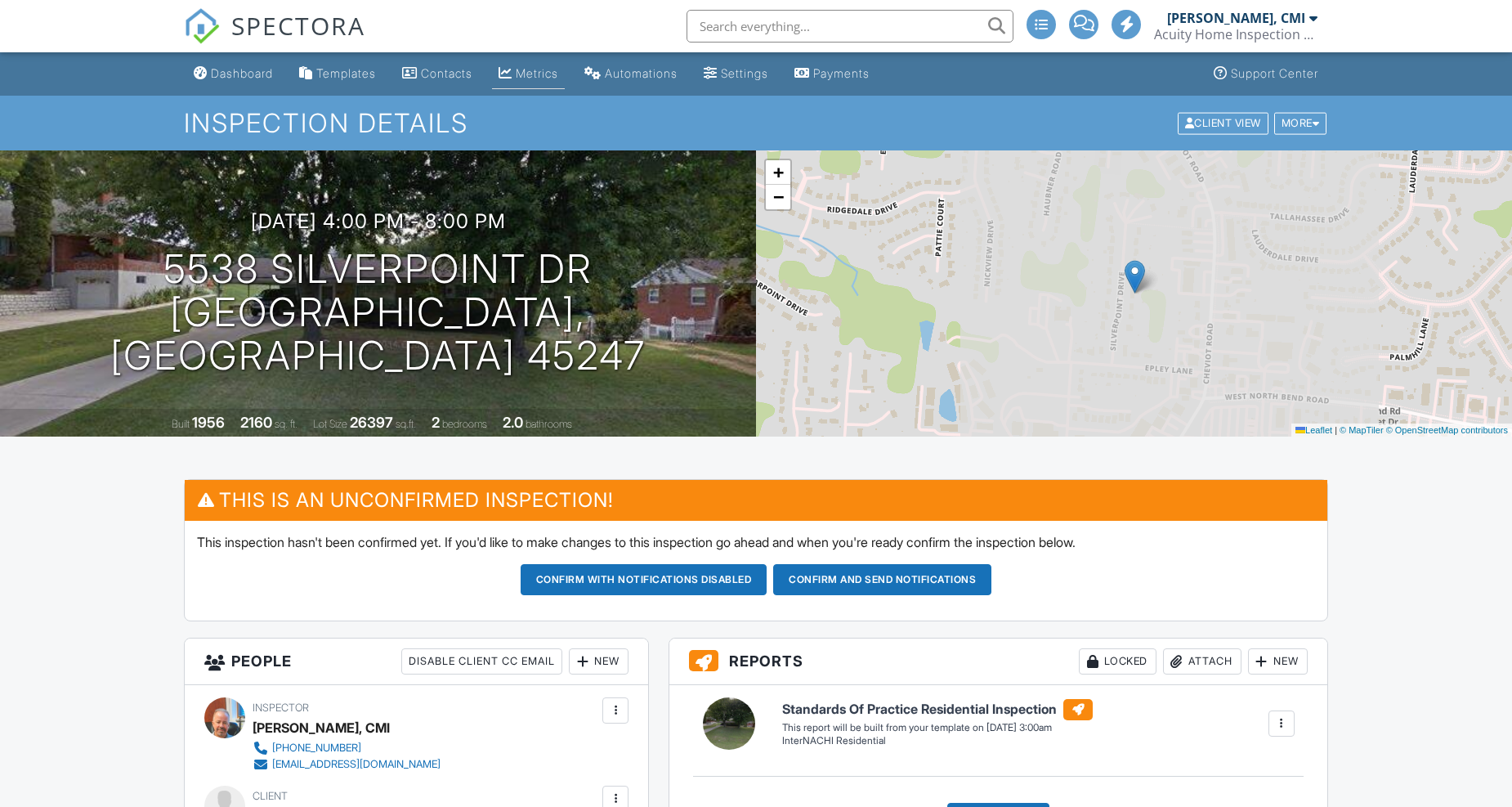
click at [551, 71] on div "Metrics" at bounding box center [537, 73] width 42 height 14
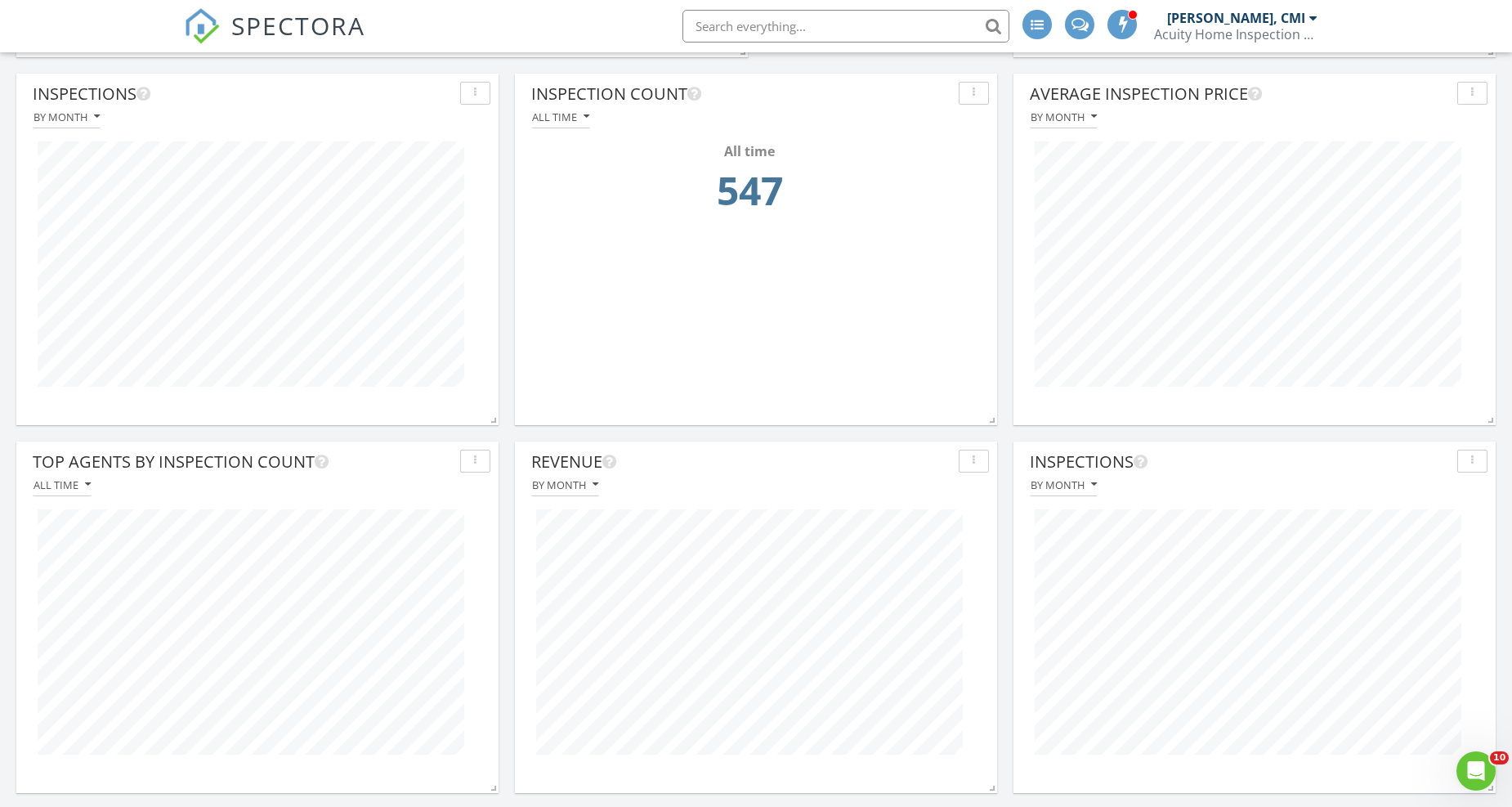
scroll to position [544, 0]
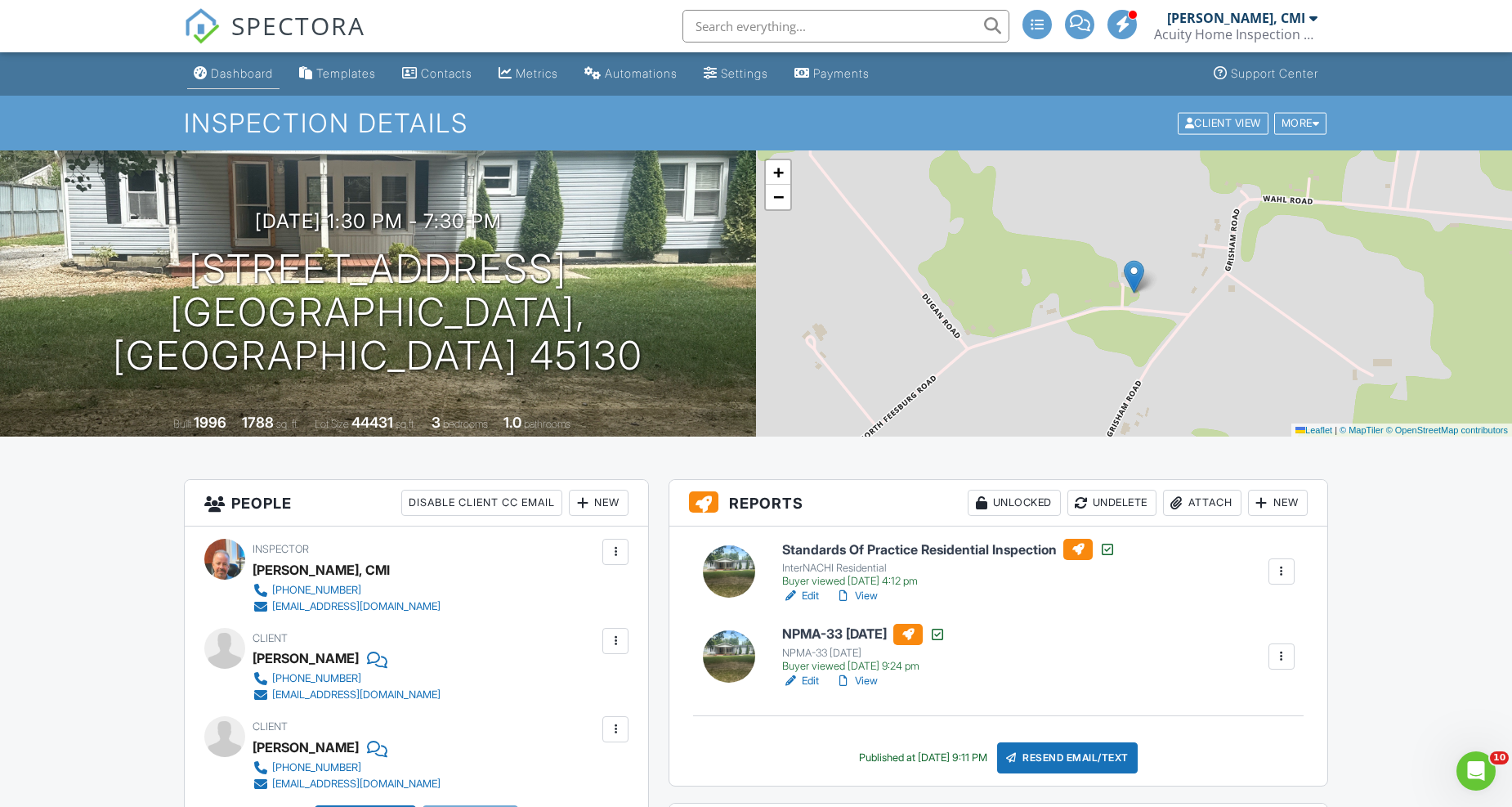
click at [244, 71] on div "Dashboard" at bounding box center [242, 73] width 62 height 14
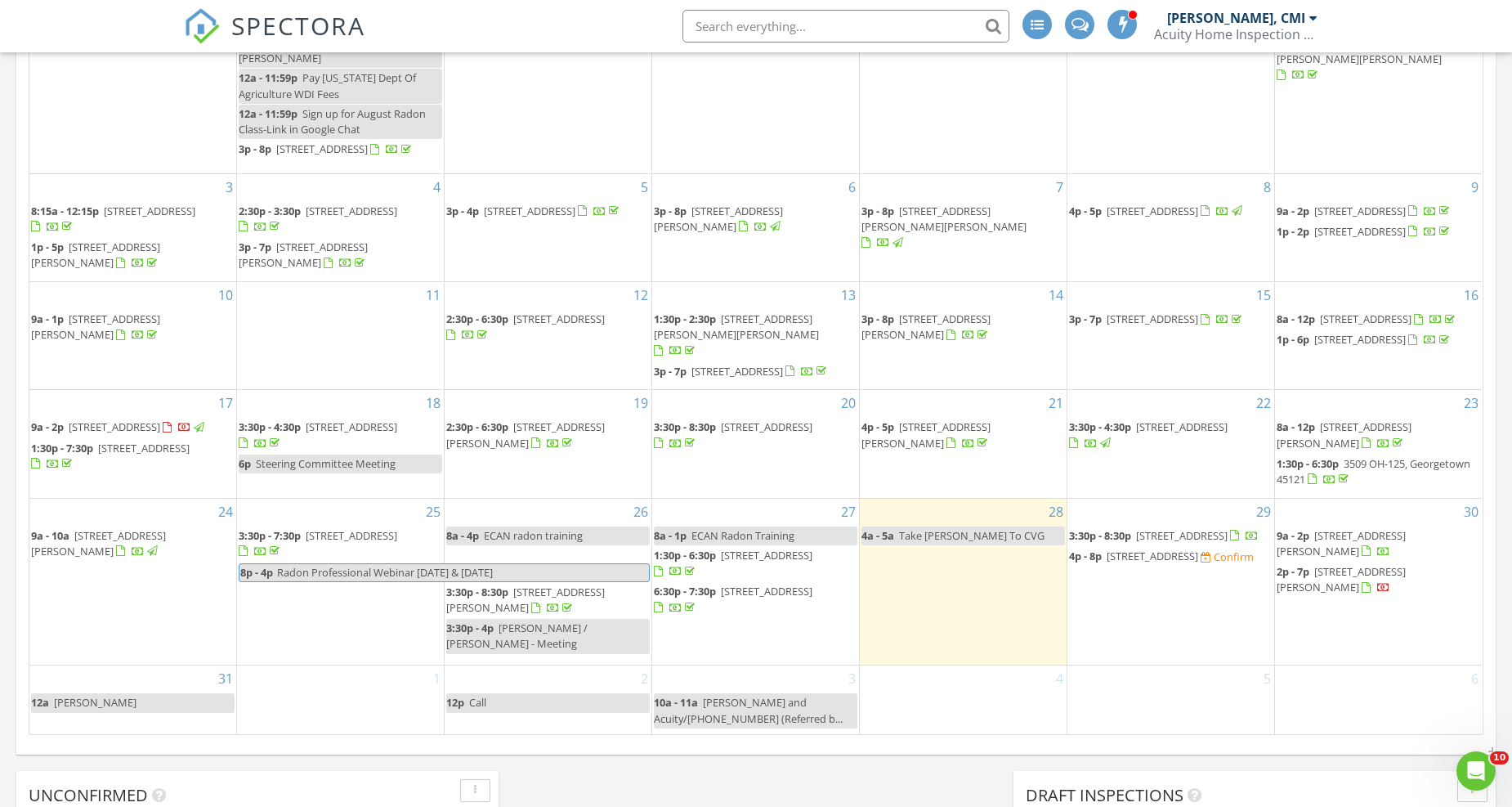
scroll to position [908, 0]
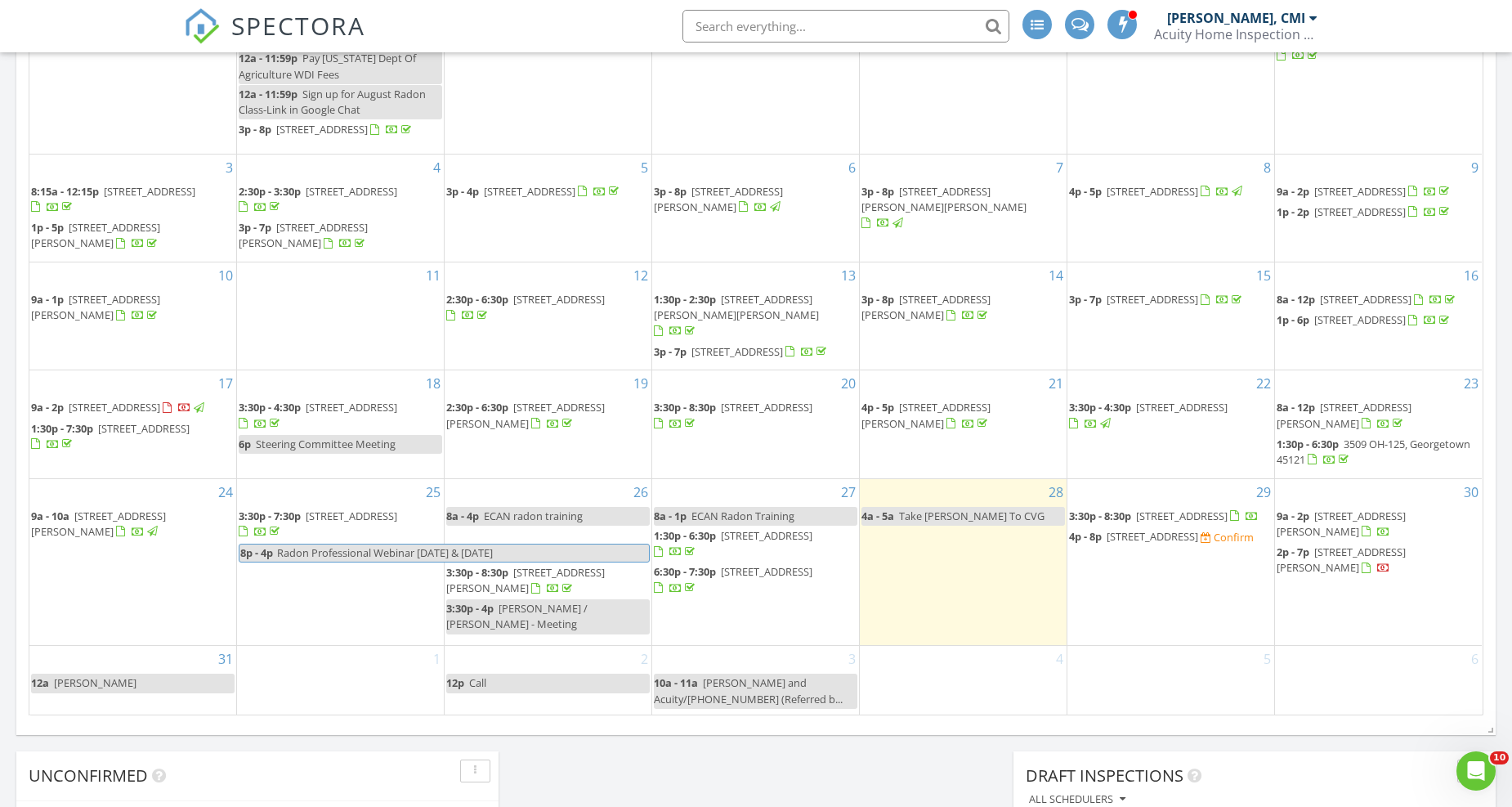
click at [487, 579] on span "3:30p - 8:30p" at bounding box center [477, 572] width 62 height 14
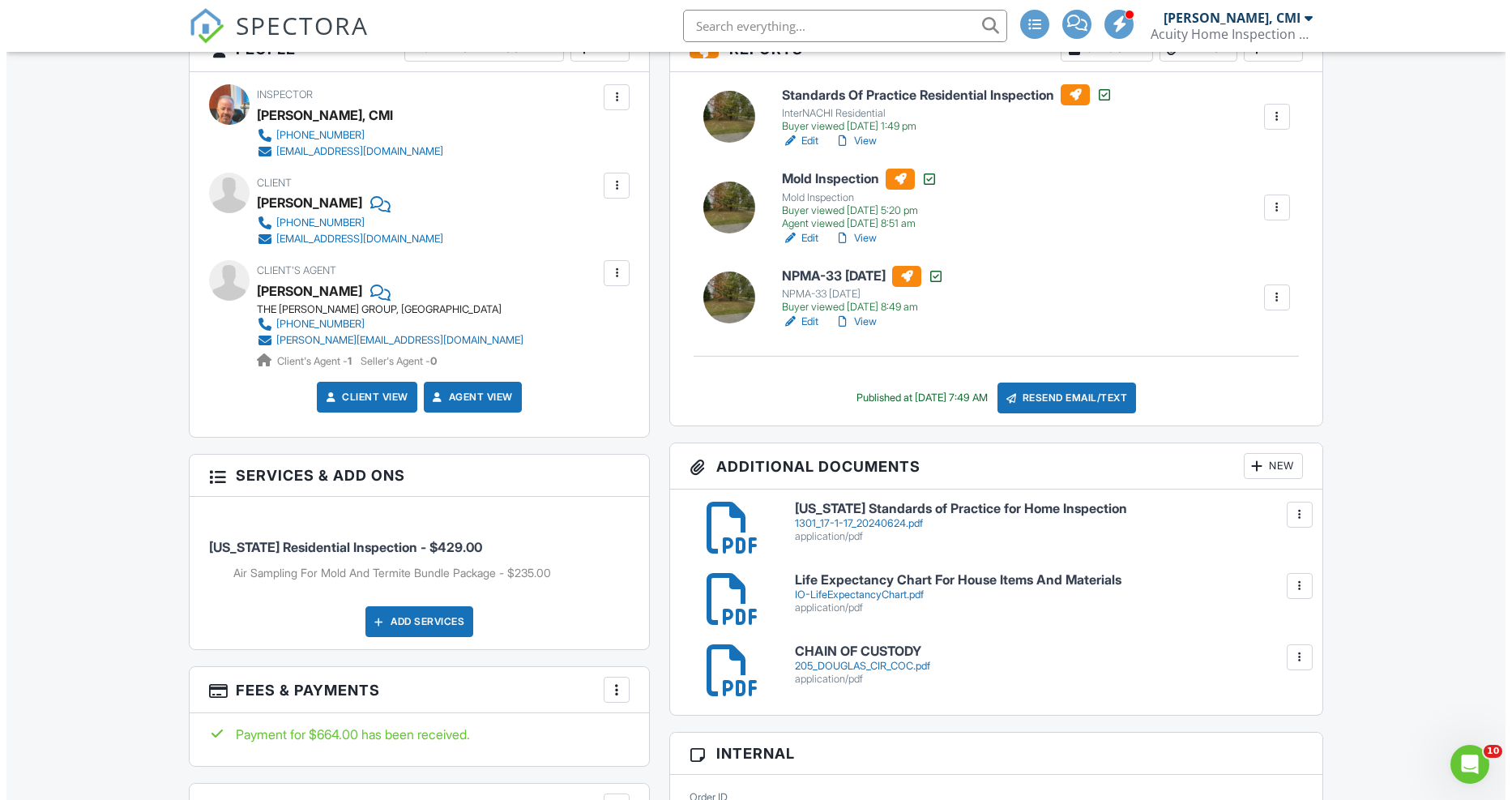
scroll to position [539, 0]
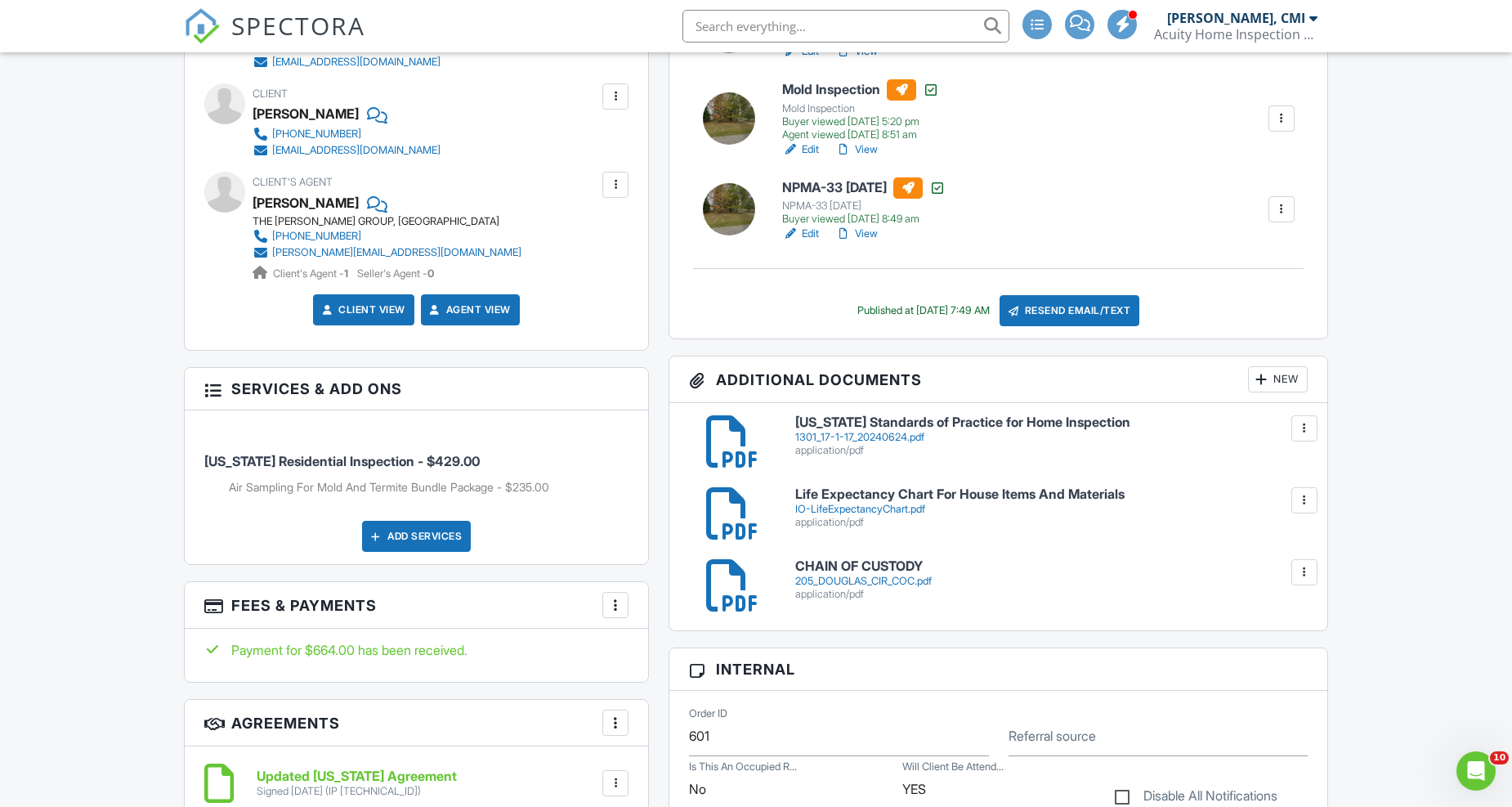
click at [1281, 381] on div "New" at bounding box center [1278, 379] width 59 height 26
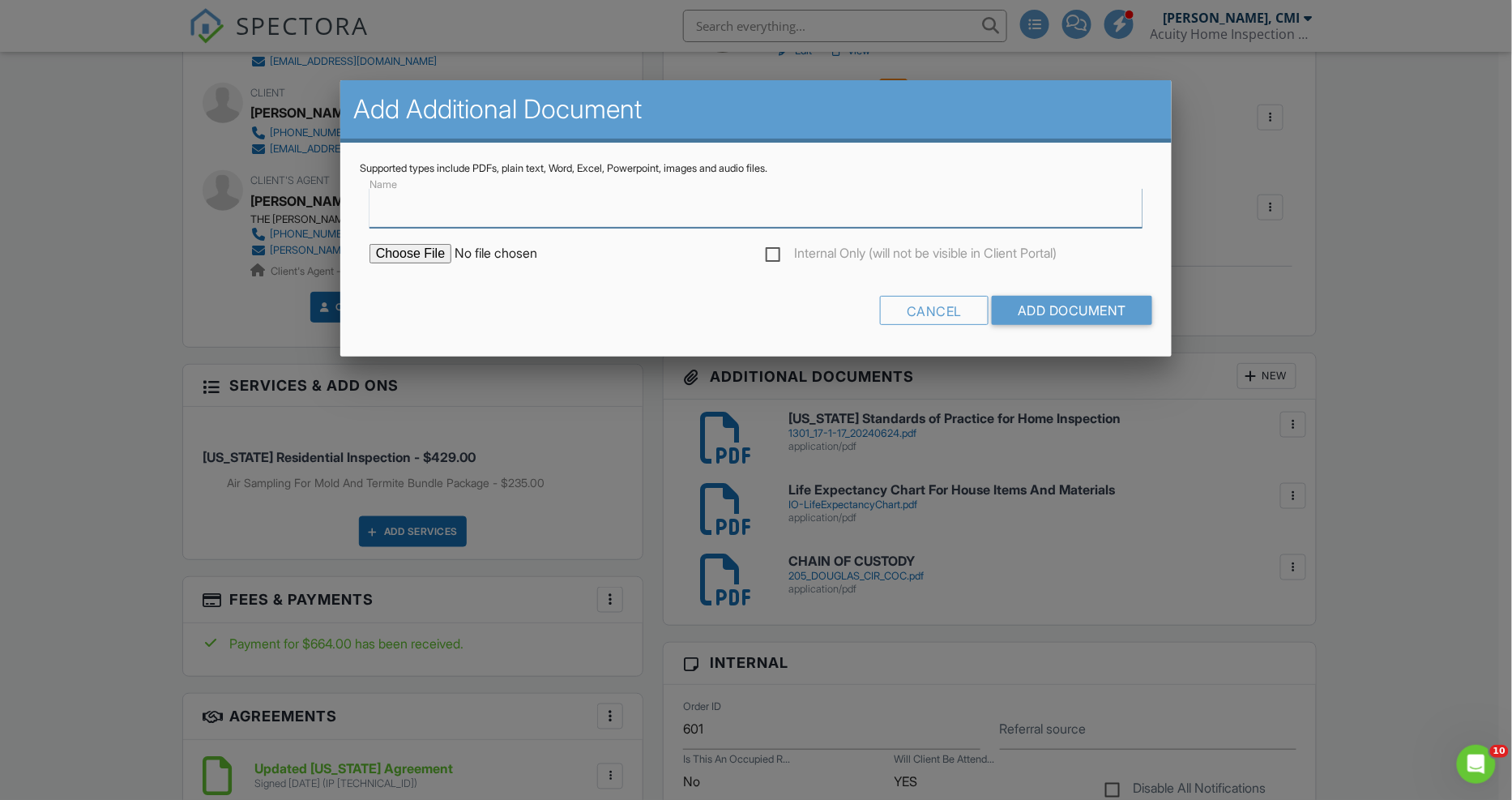
click at [480, 212] on input "Name" at bounding box center [756, 208] width 773 height 40
type input "Air Sampling Analysis"
click at [416, 254] on input "file" at bounding box center [507, 253] width 276 height 20
type input "C:\fakepath\205_Douglas_Cir_Georgetown__-_45121_Sporecyte_Report.pdf"
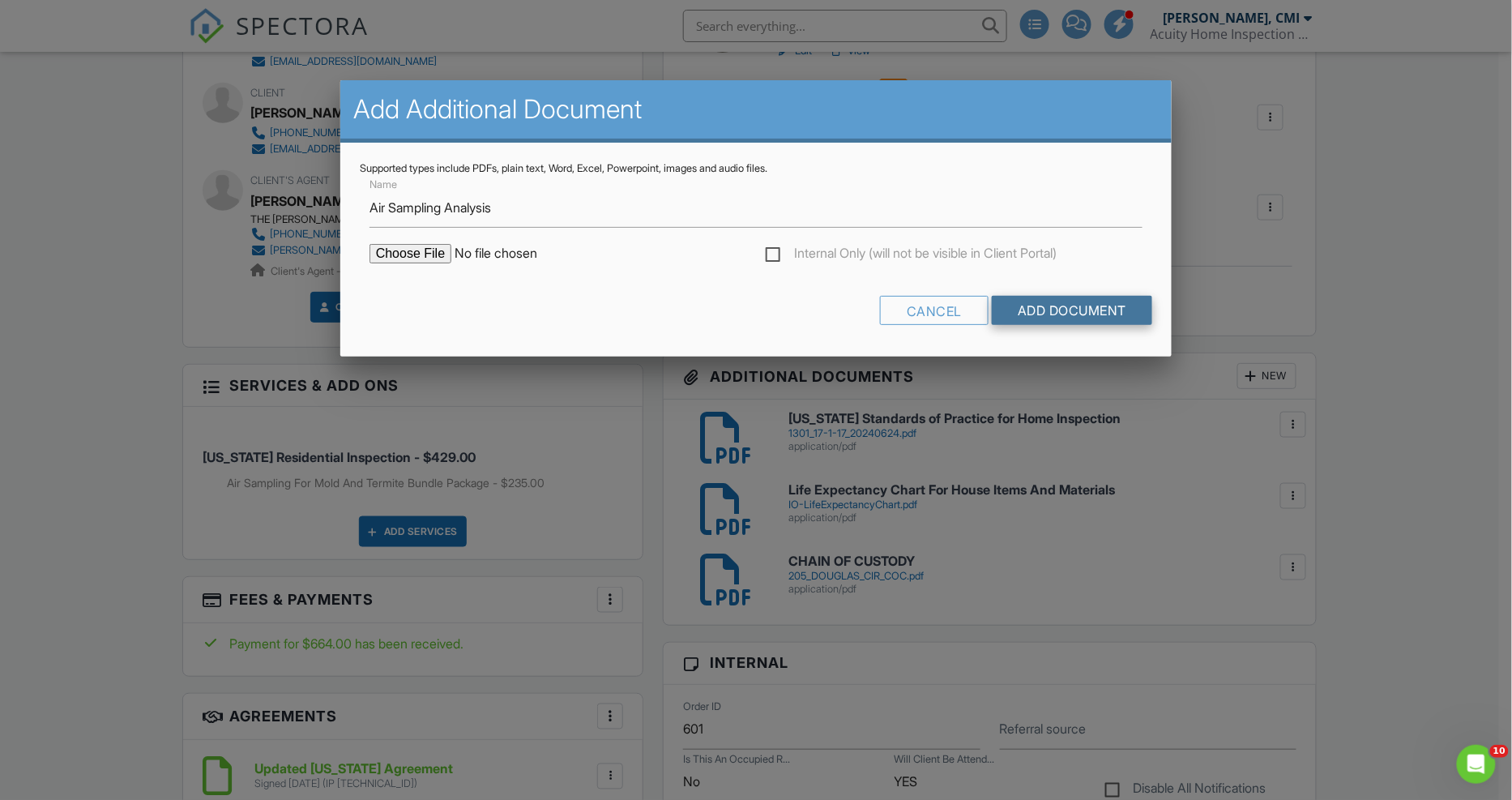
click at [1084, 306] on input "Add Document" at bounding box center [1071, 310] width 160 height 29
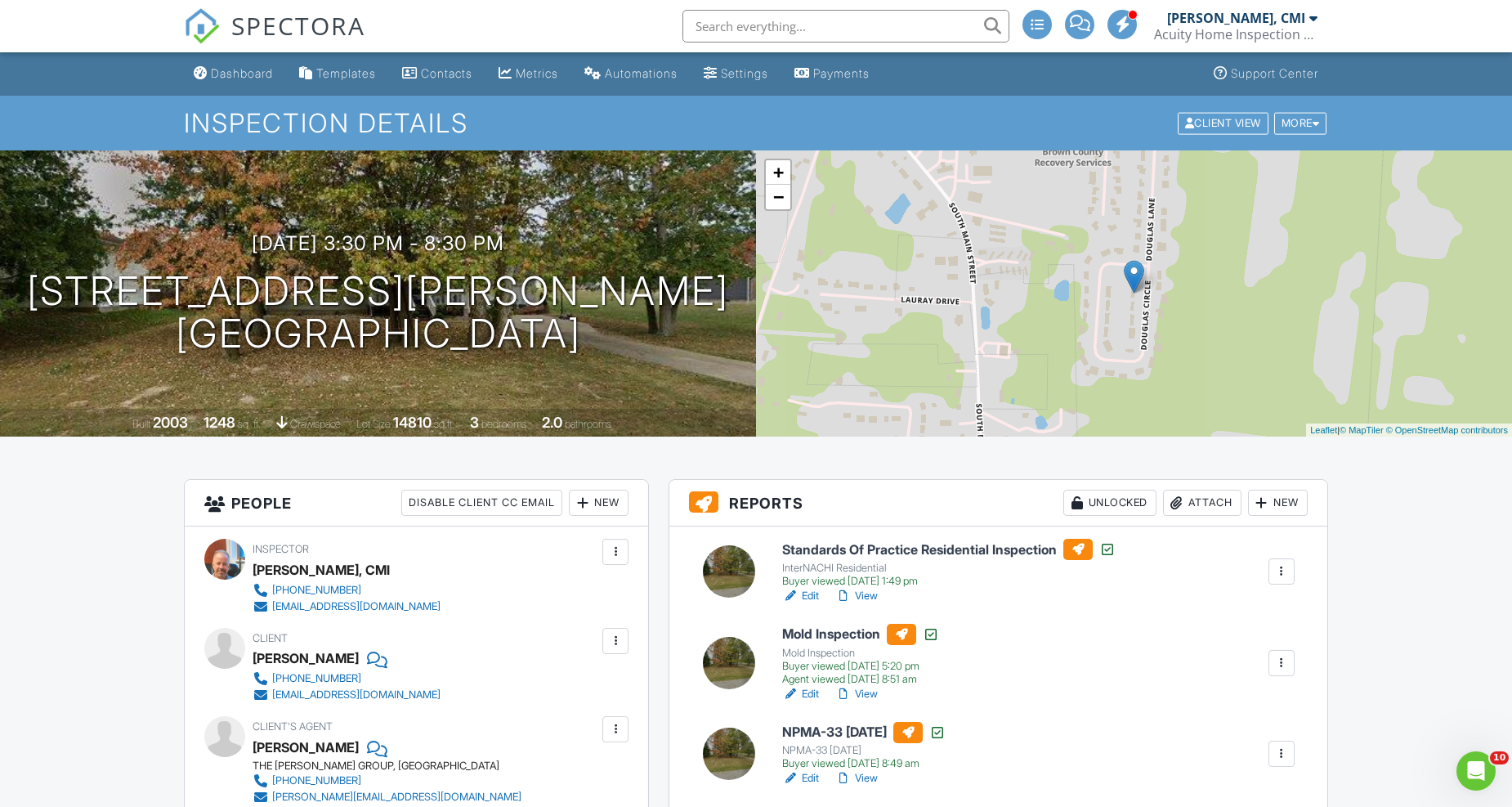
scroll to position [182, 0]
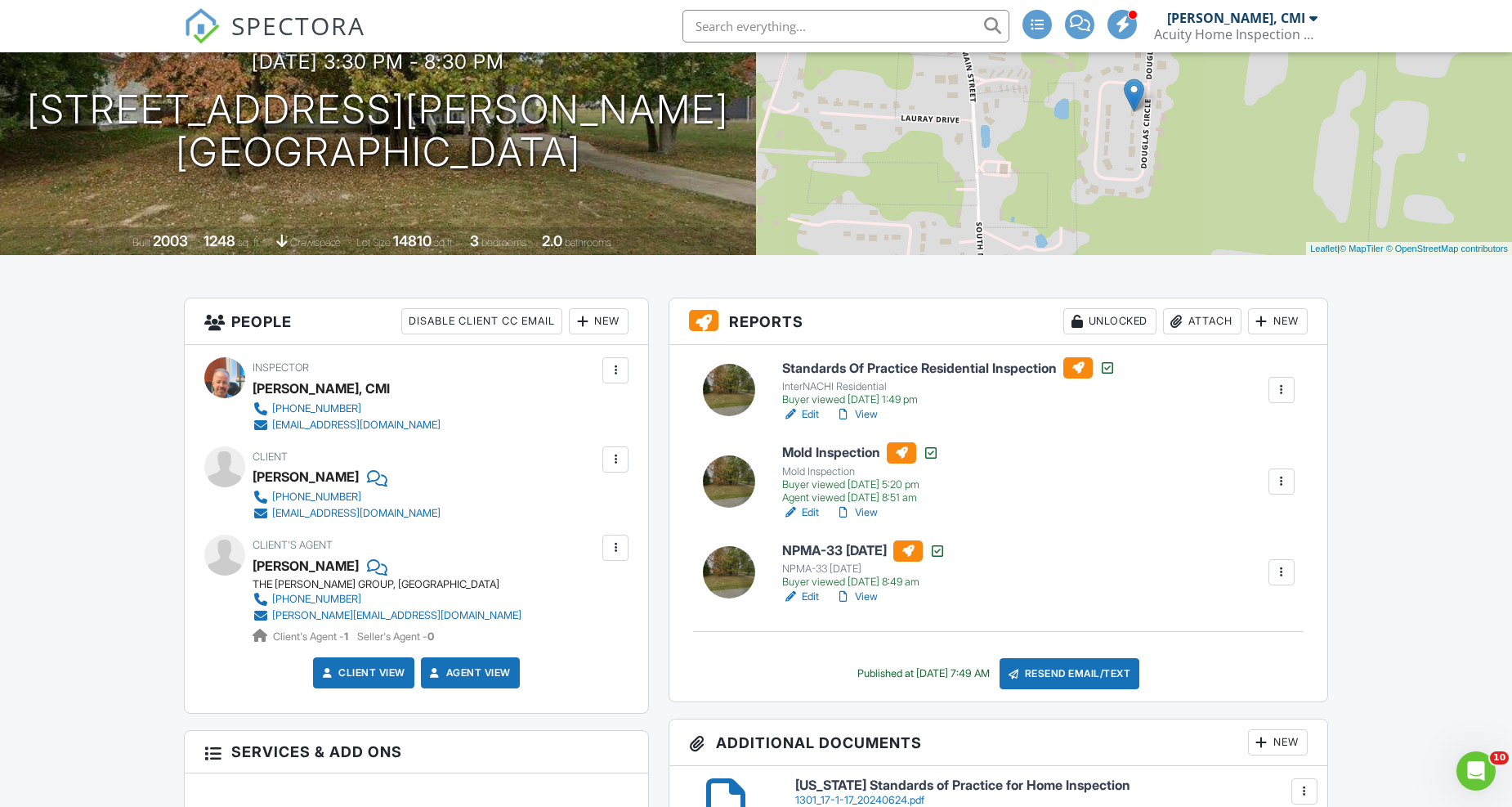
click at [367, 475] on div at bounding box center [375, 477] width 16 height 25
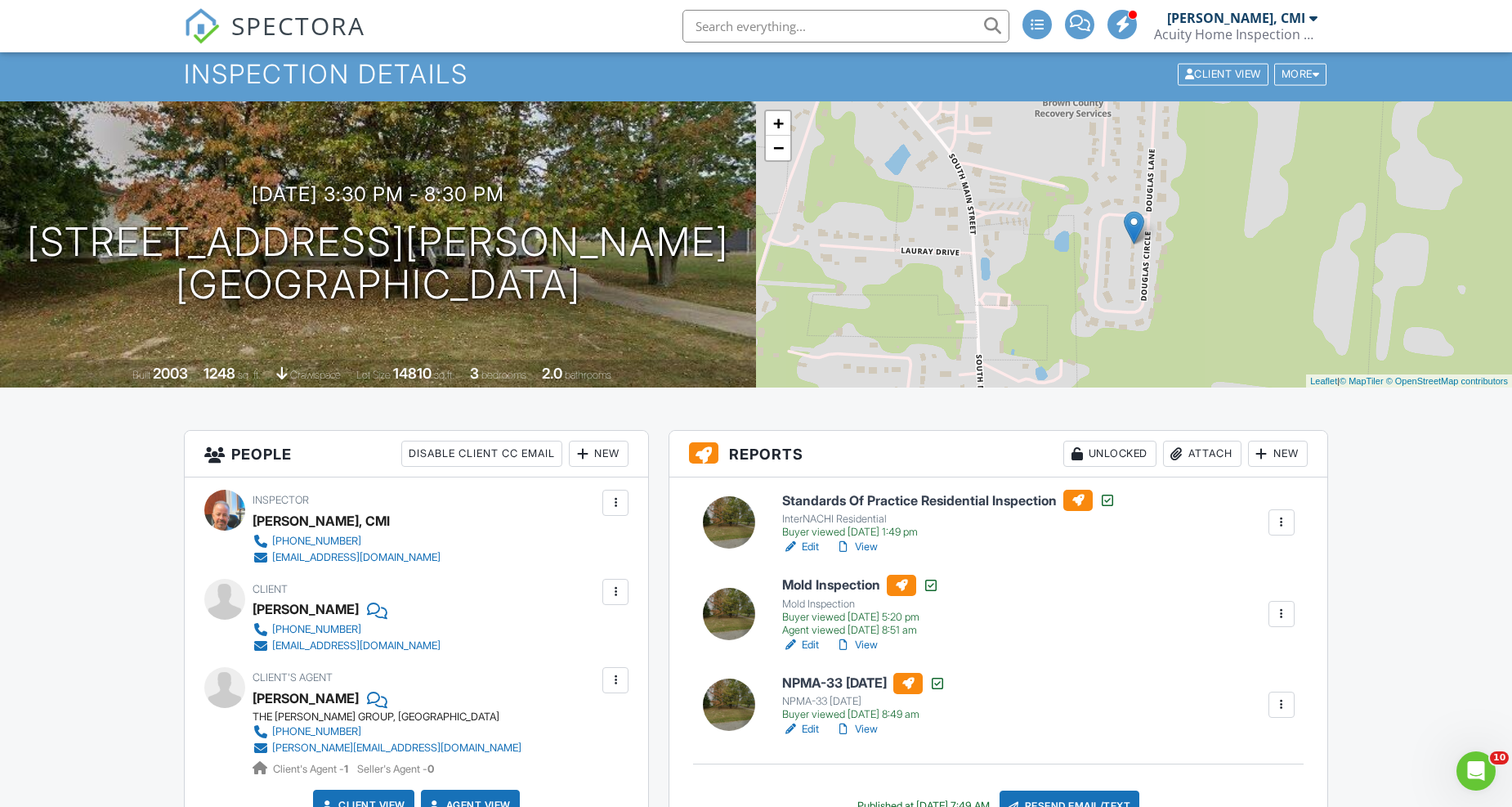
scroll to position [91, 0]
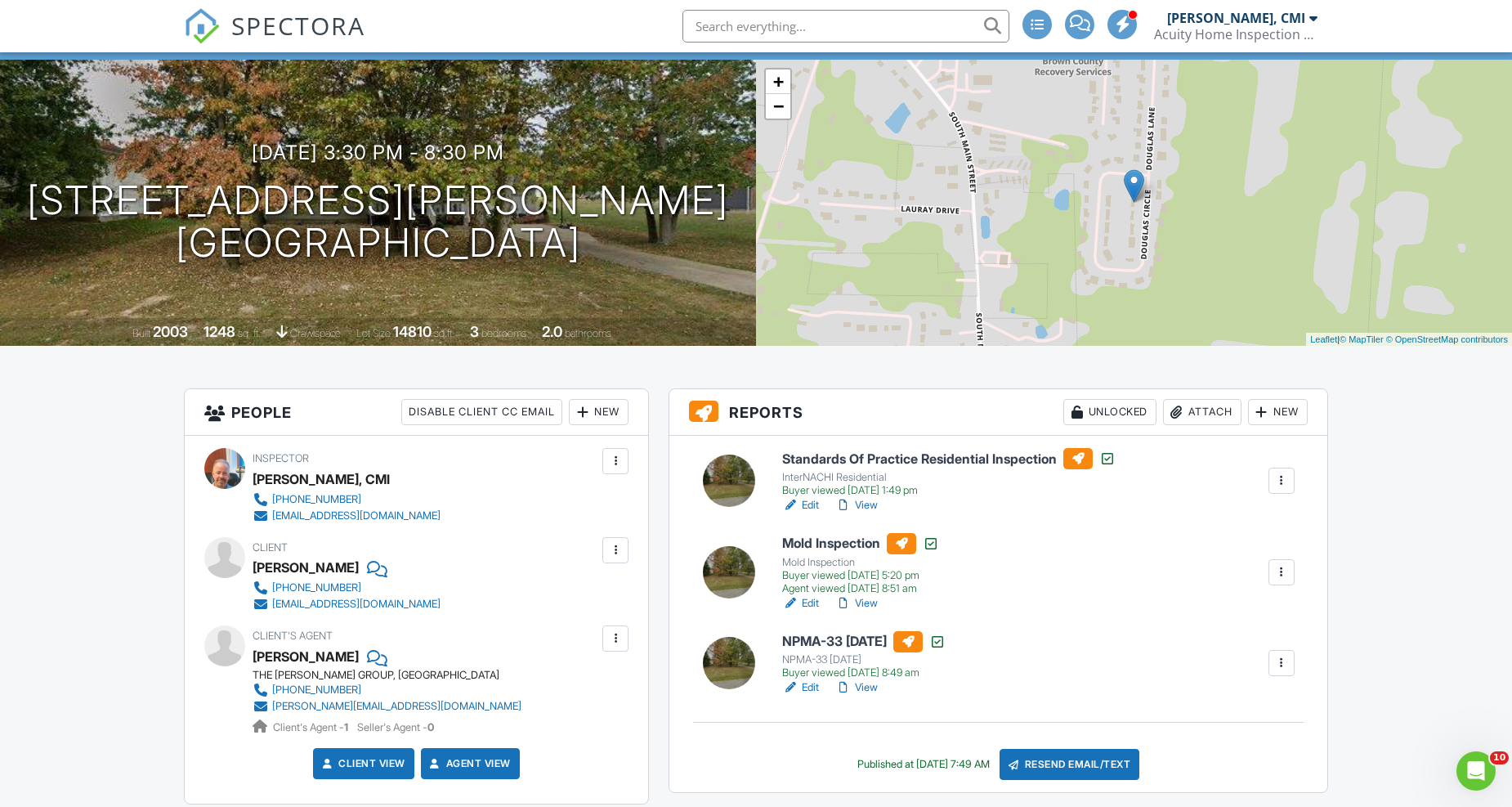
click at [813, 25] on input "text" at bounding box center [846, 26] width 327 height 33
type input "dillow"
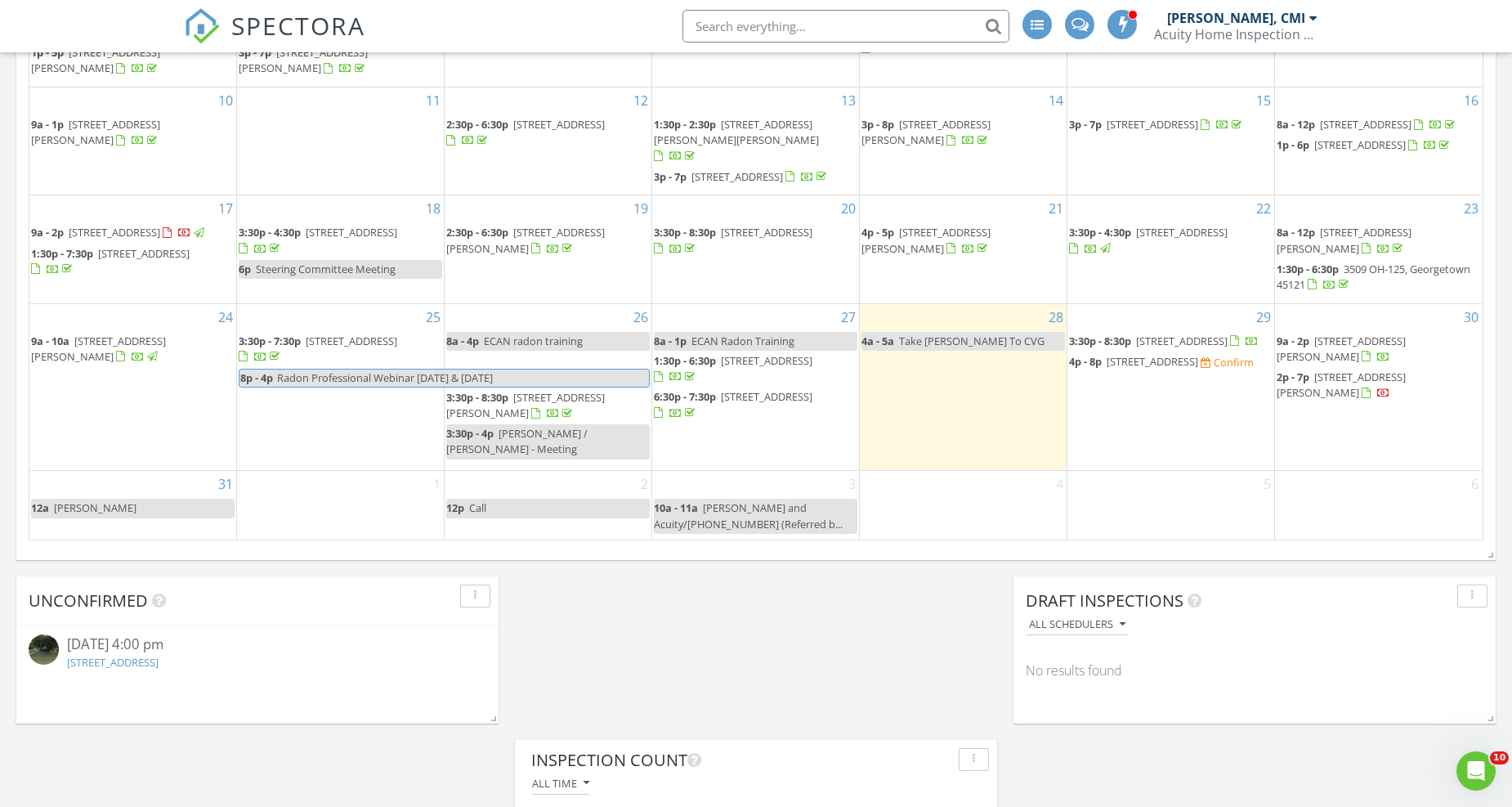
scroll to position [1089, 0]
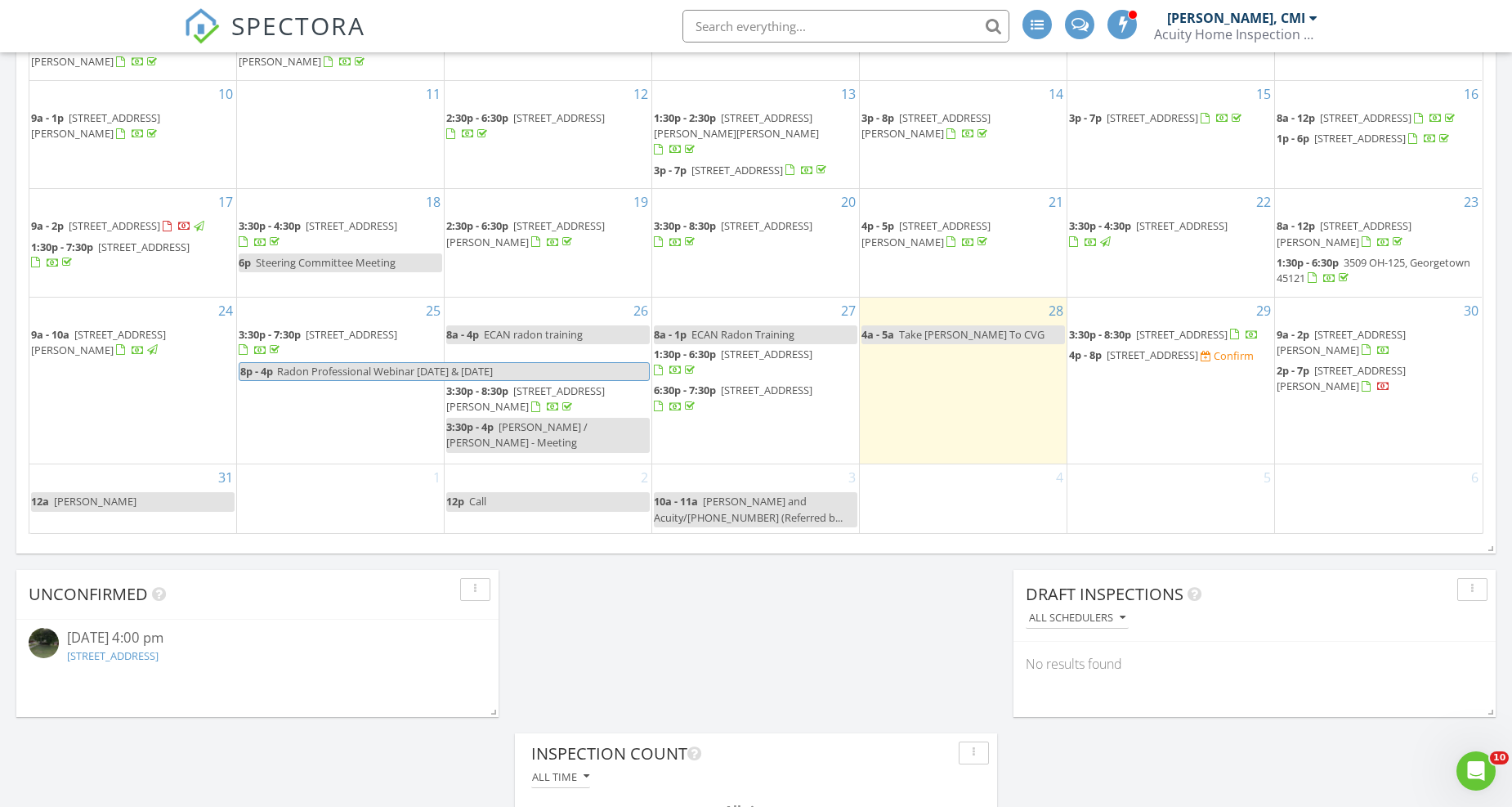
click at [520, 396] on span "205 Douglas Cir, Georgetown 45121" at bounding box center [526, 399] width 159 height 31
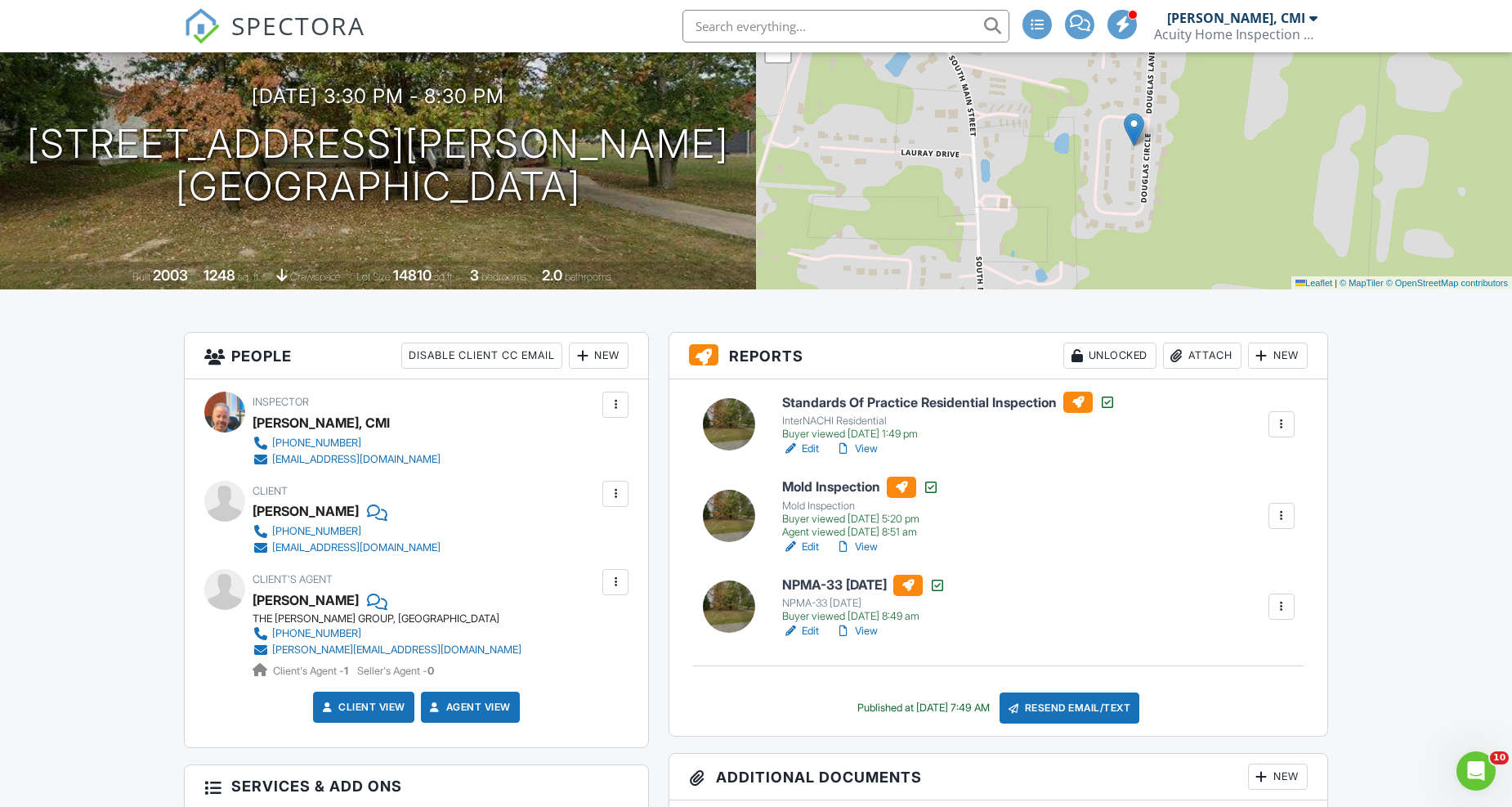
scroll to position [91, 0]
